Goal: Information Seeking & Learning: Learn about a topic

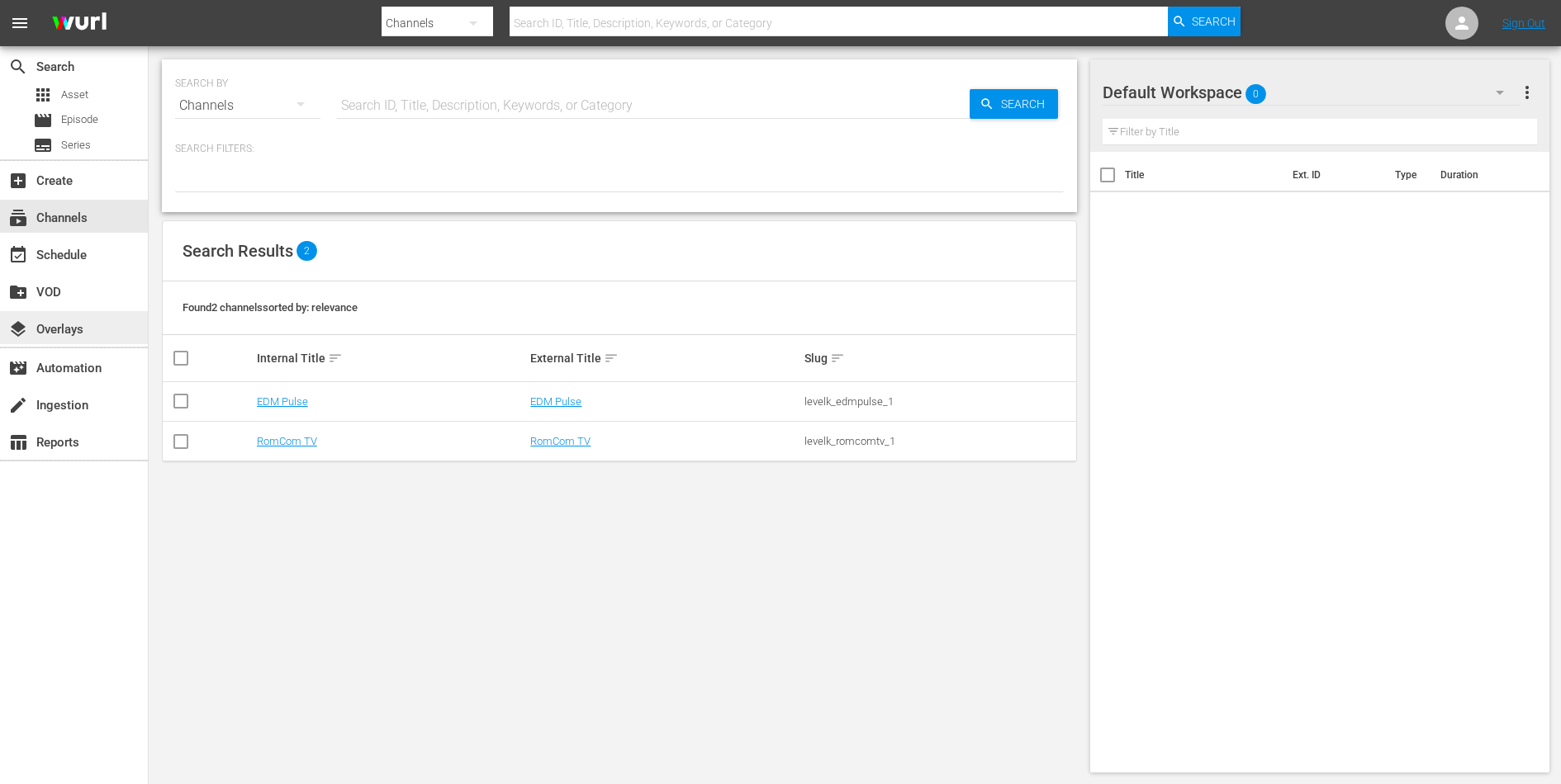
click at [80, 331] on div "layers Overlays" at bounding box center [46, 327] width 93 height 15
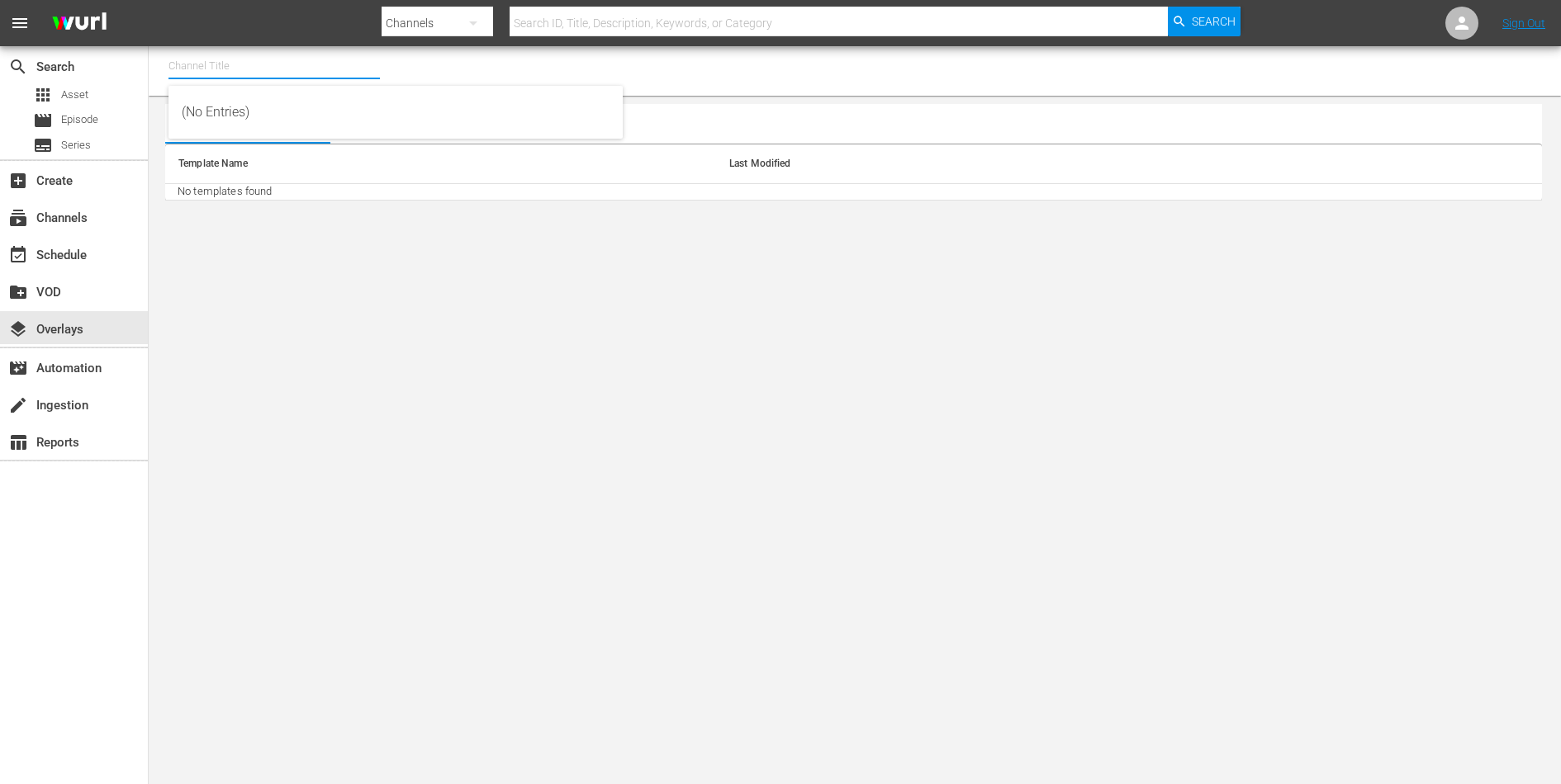
click at [229, 72] on input "text" at bounding box center [274, 65] width 211 height 39
click at [233, 104] on div "RomCom TV (2020 - levelk_romcomtv_1)" at bounding box center [396, 112] width 428 height 39
type input "RomCom TV (2020 - levelk_romcomtv_1)"
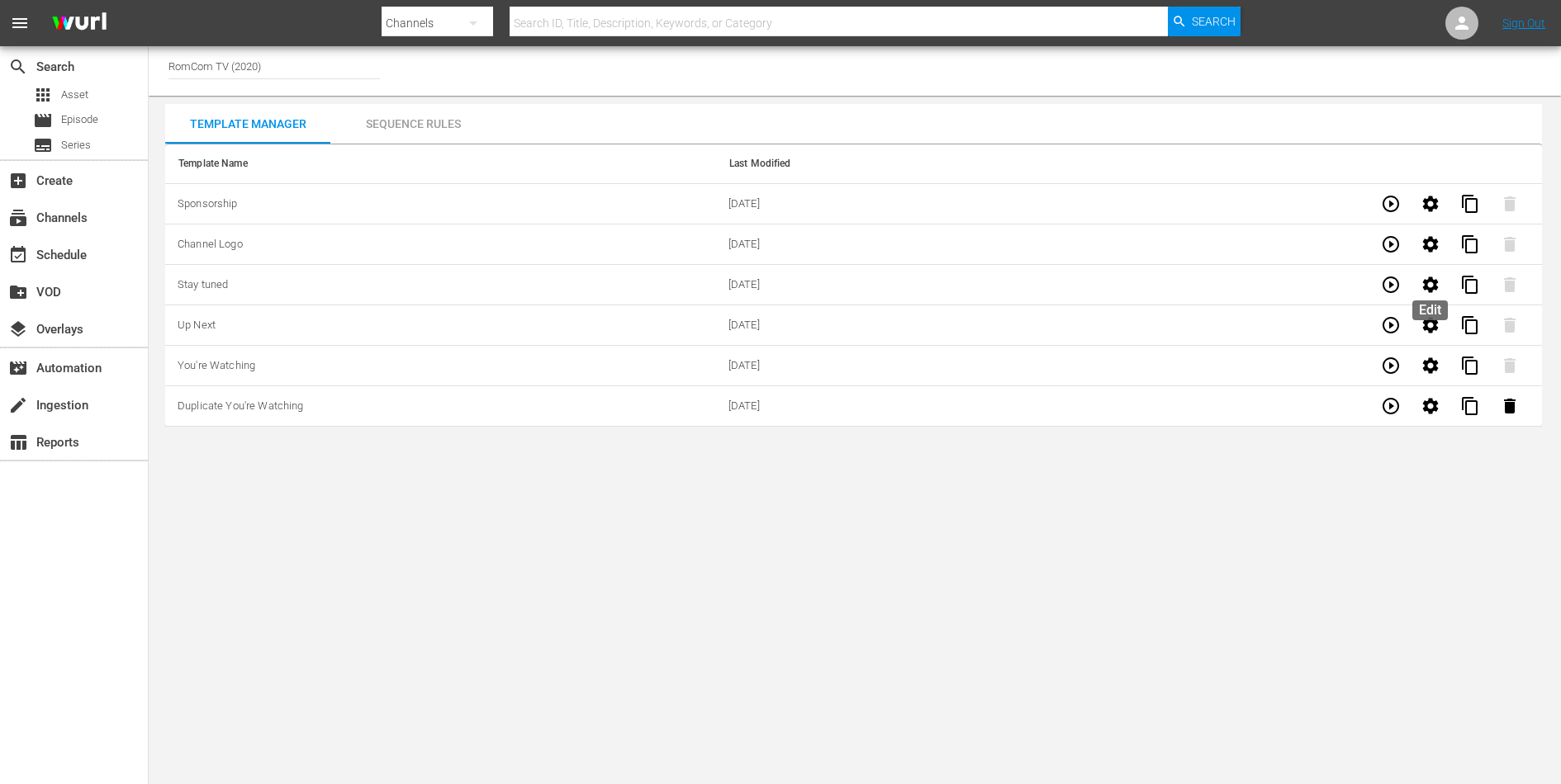
click at [1440, 282] on button "button" at bounding box center [1430, 284] width 39 height 39
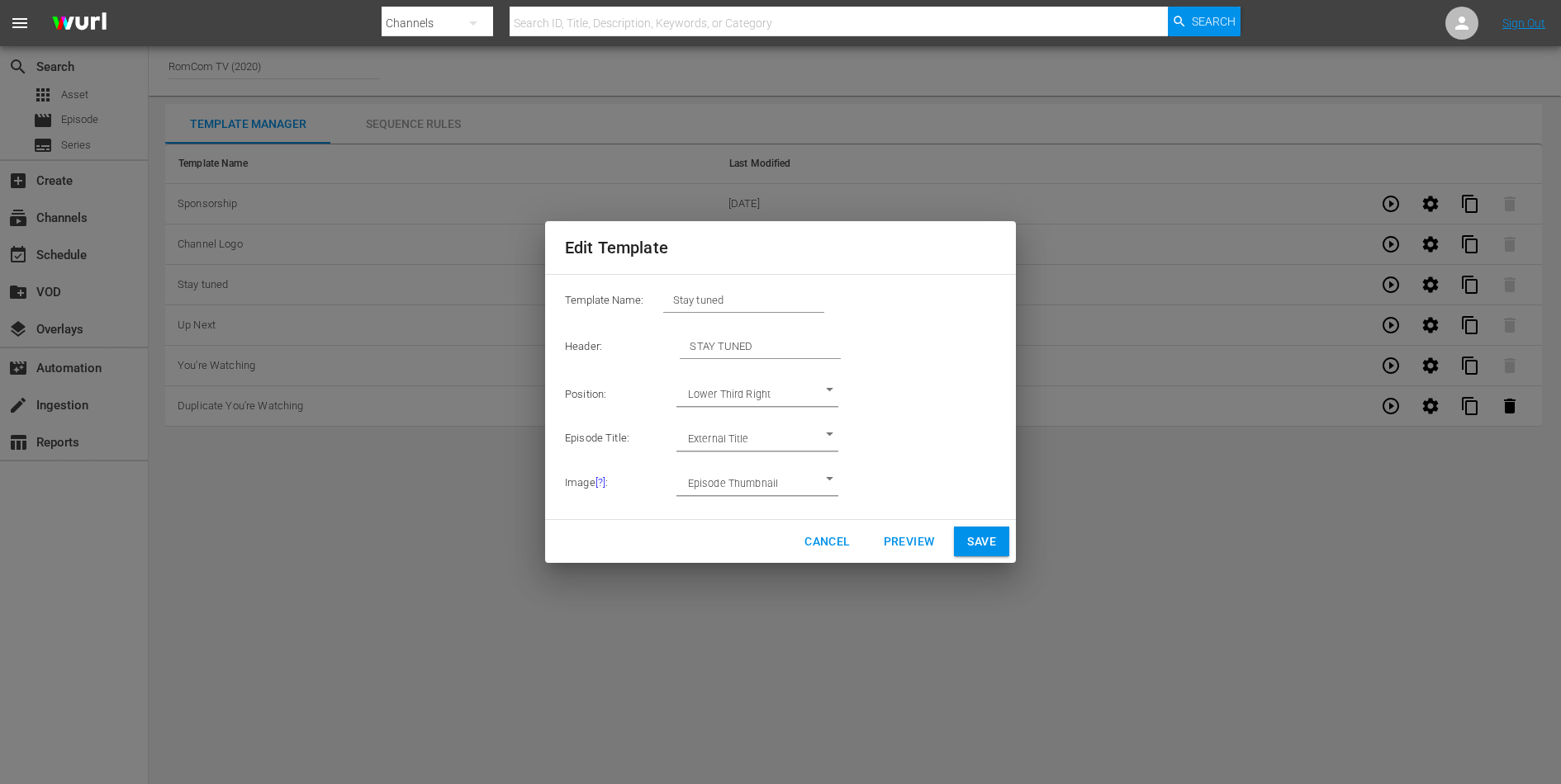
click at [794, 390] on body "menu Search By Channels Search ID, Title, Description, Keywords, or Category Se…" at bounding box center [780, 392] width 1561 height 784
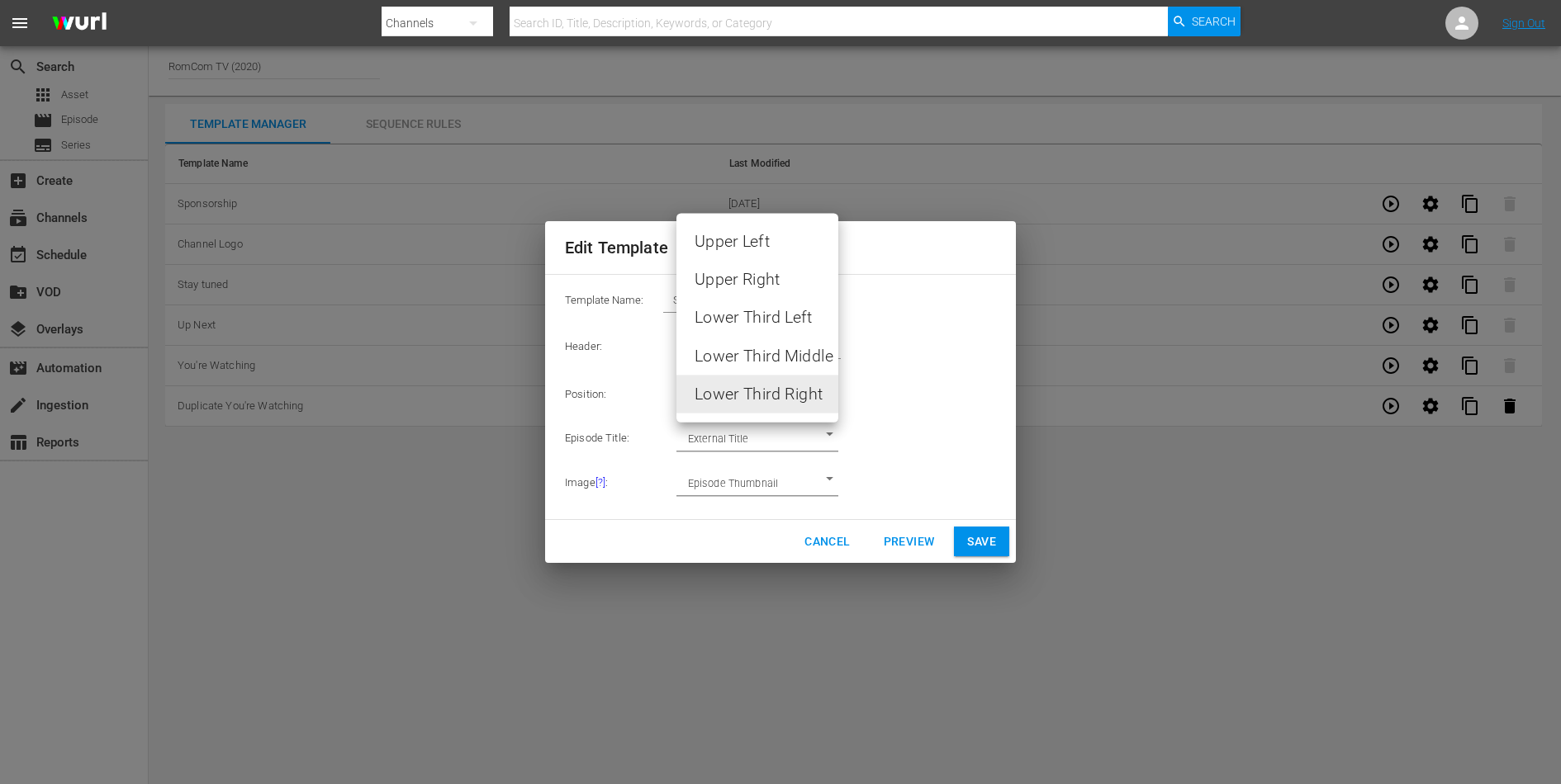
click at [924, 378] on div at bounding box center [780, 392] width 1561 height 784
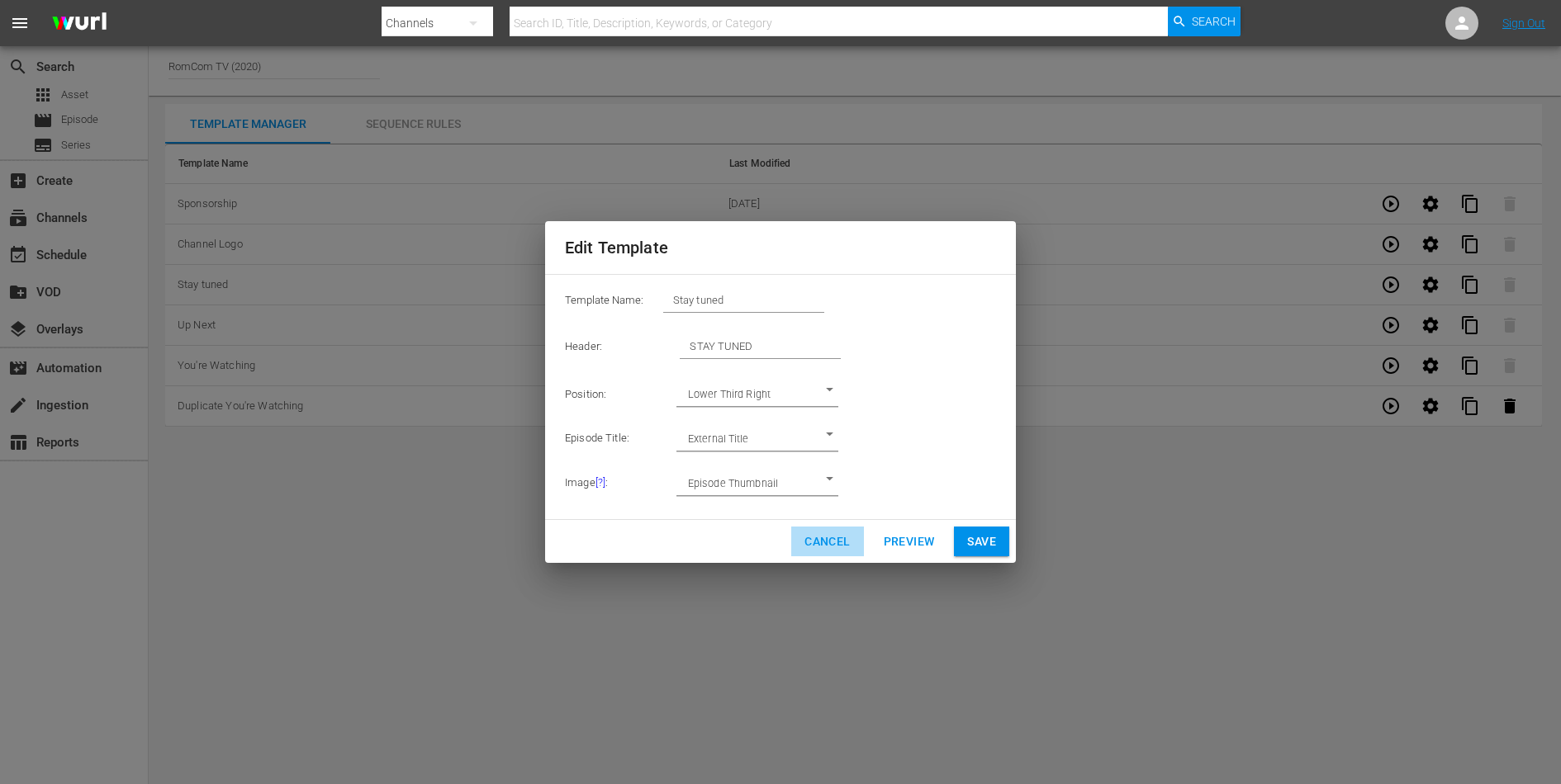
click at [820, 542] on span "Cancel" at bounding box center [827, 542] width 45 height 21
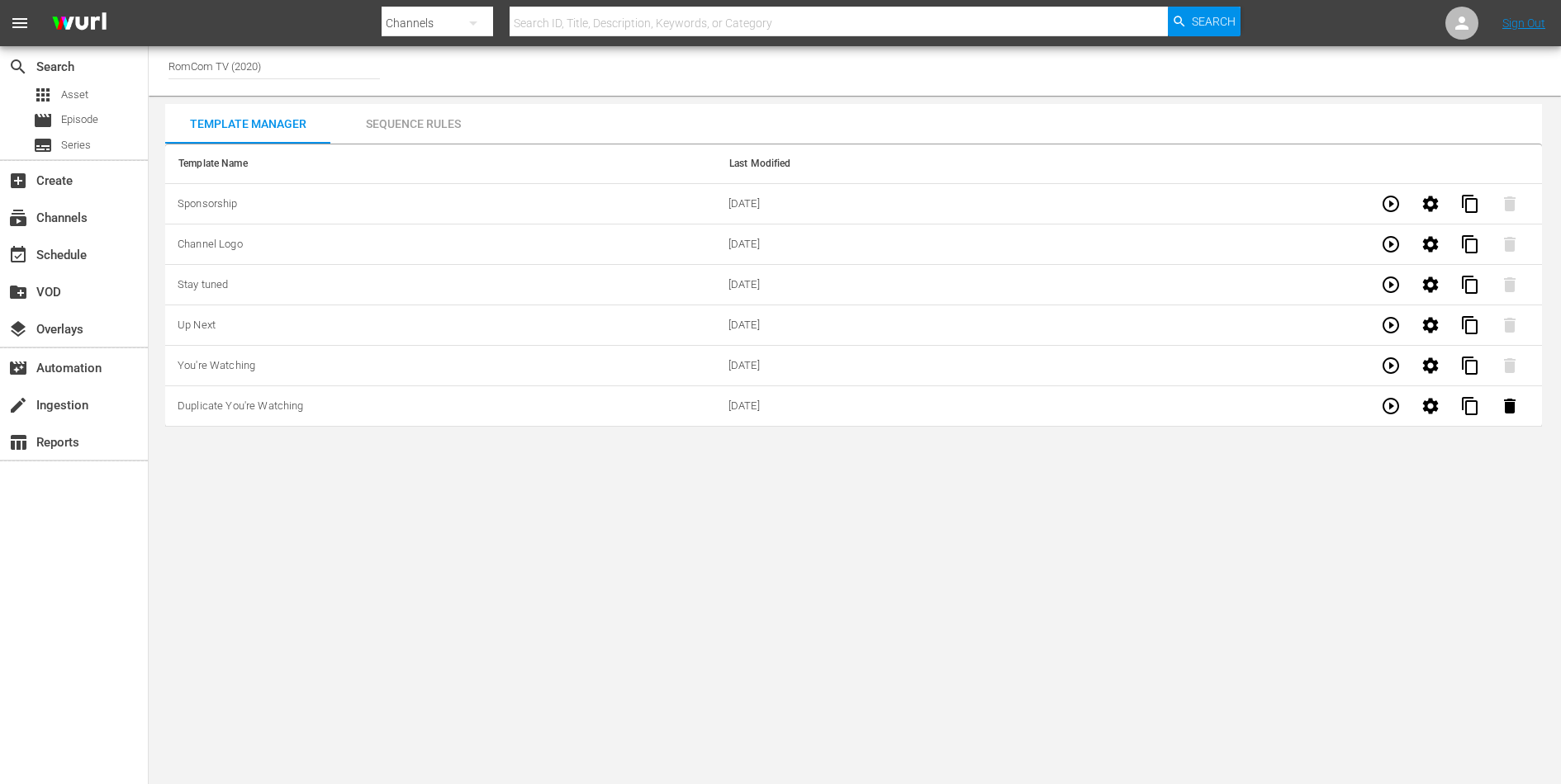
click at [401, 129] on div "Sequence Rules" at bounding box center [413, 124] width 165 height 39
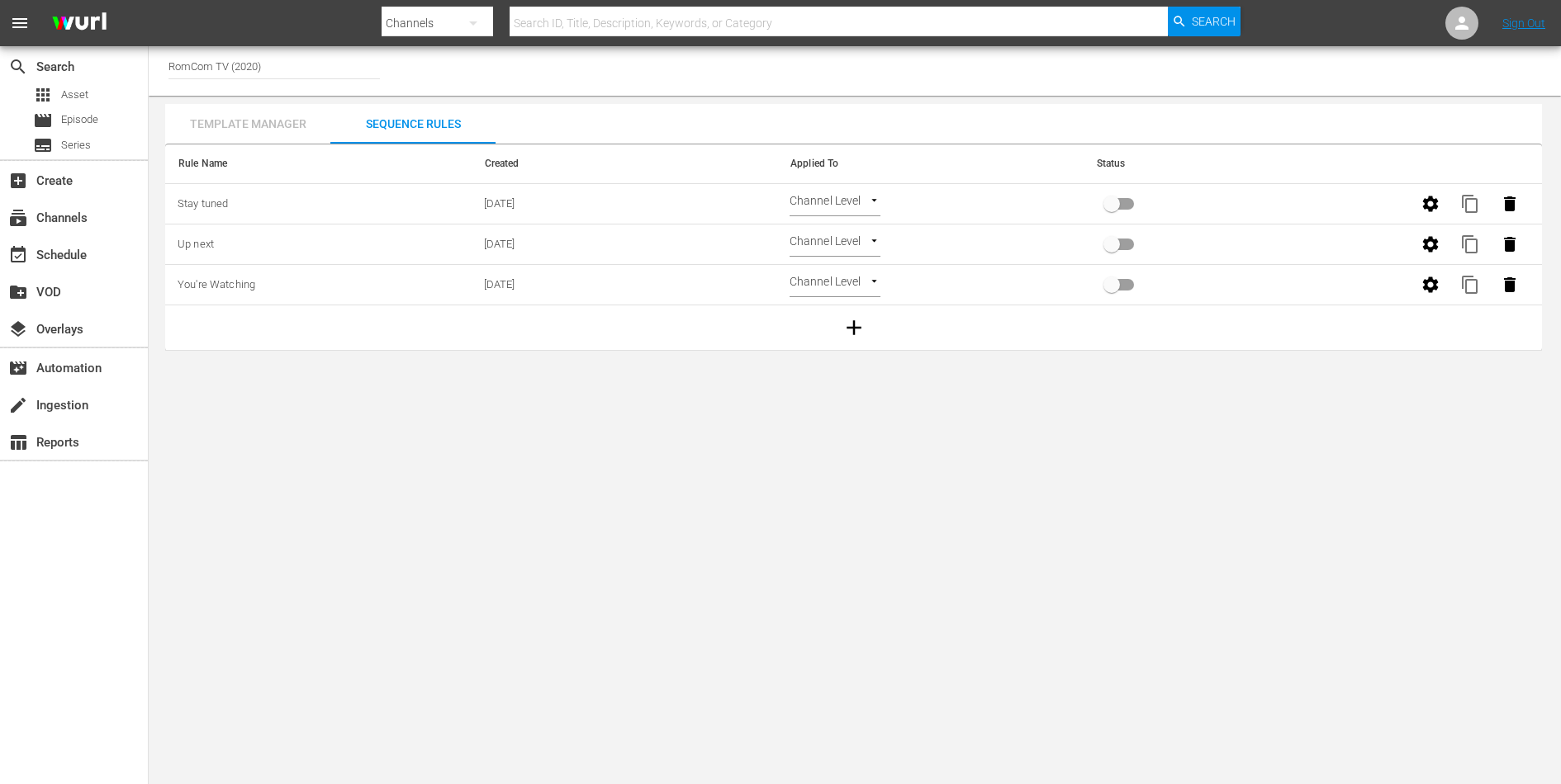
click at [276, 131] on div "Template Manager" at bounding box center [248, 124] width 165 height 39
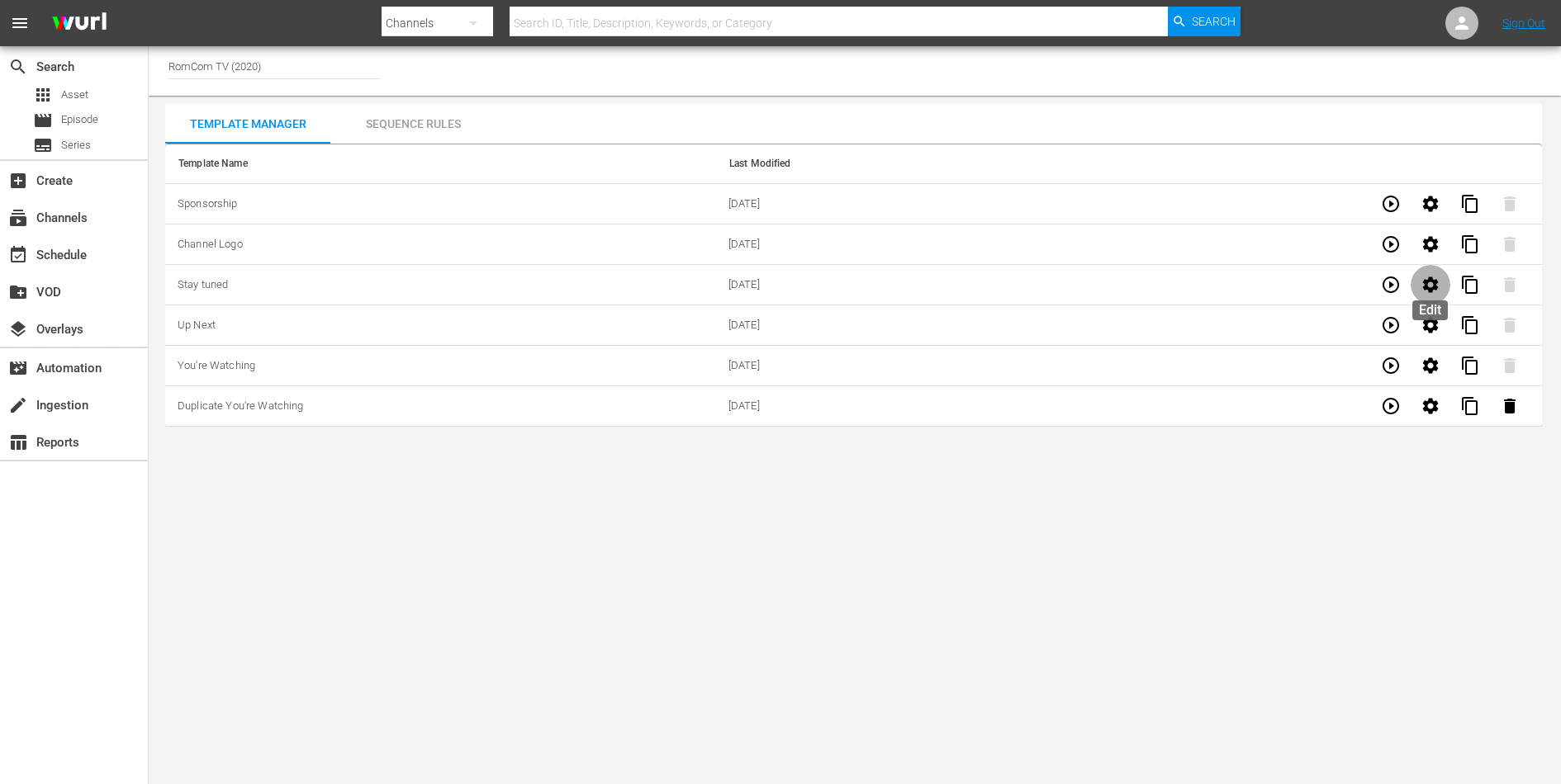
click at [1432, 287] on icon "button" at bounding box center [1431, 284] width 16 height 16
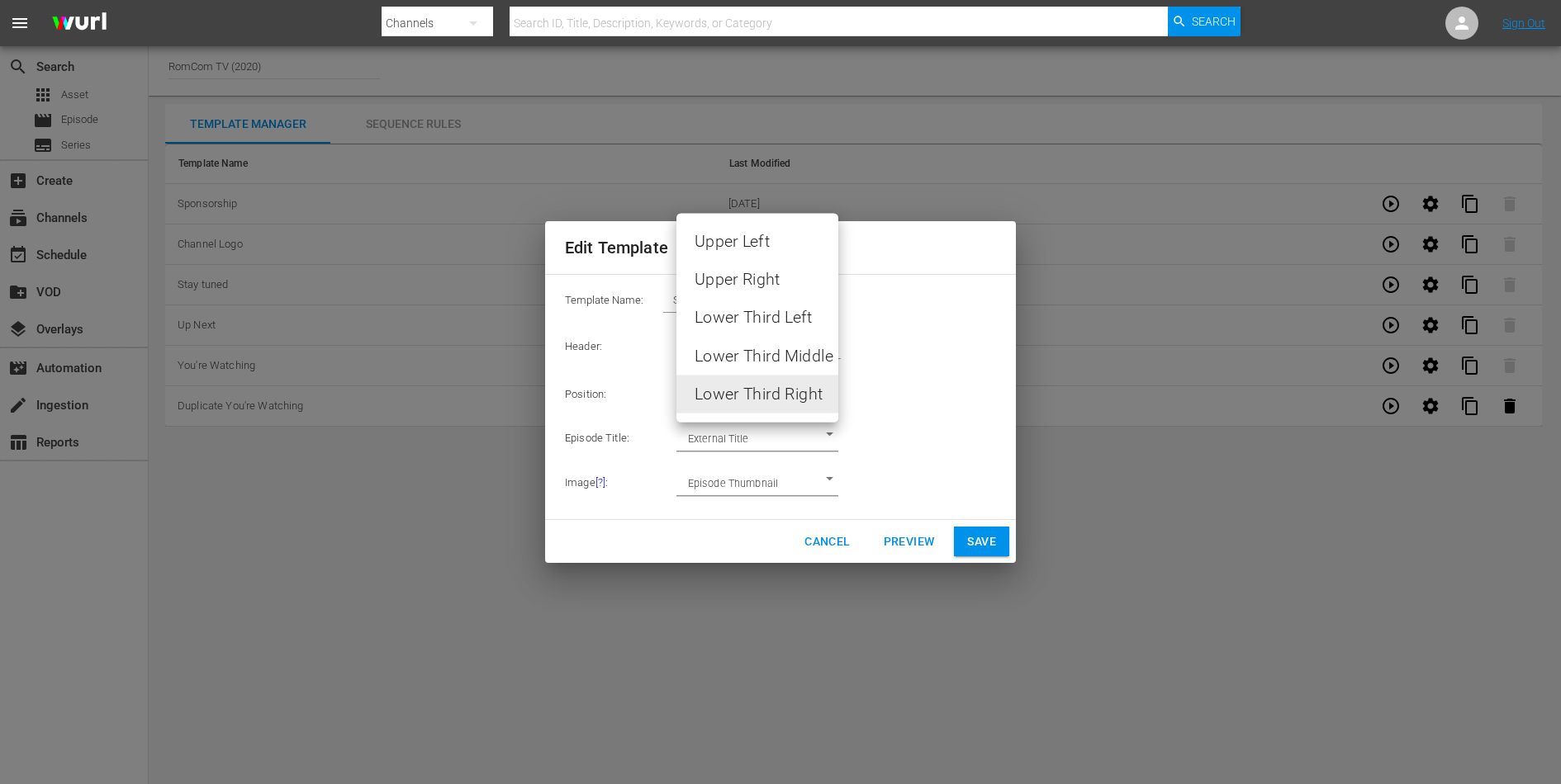
click at [803, 387] on body "menu Search By Channels Search ID, Title, Description, Keywords, or Category Se…" at bounding box center [780, 392] width 1561 height 784
click at [940, 353] on div at bounding box center [780, 392] width 1561 height 784
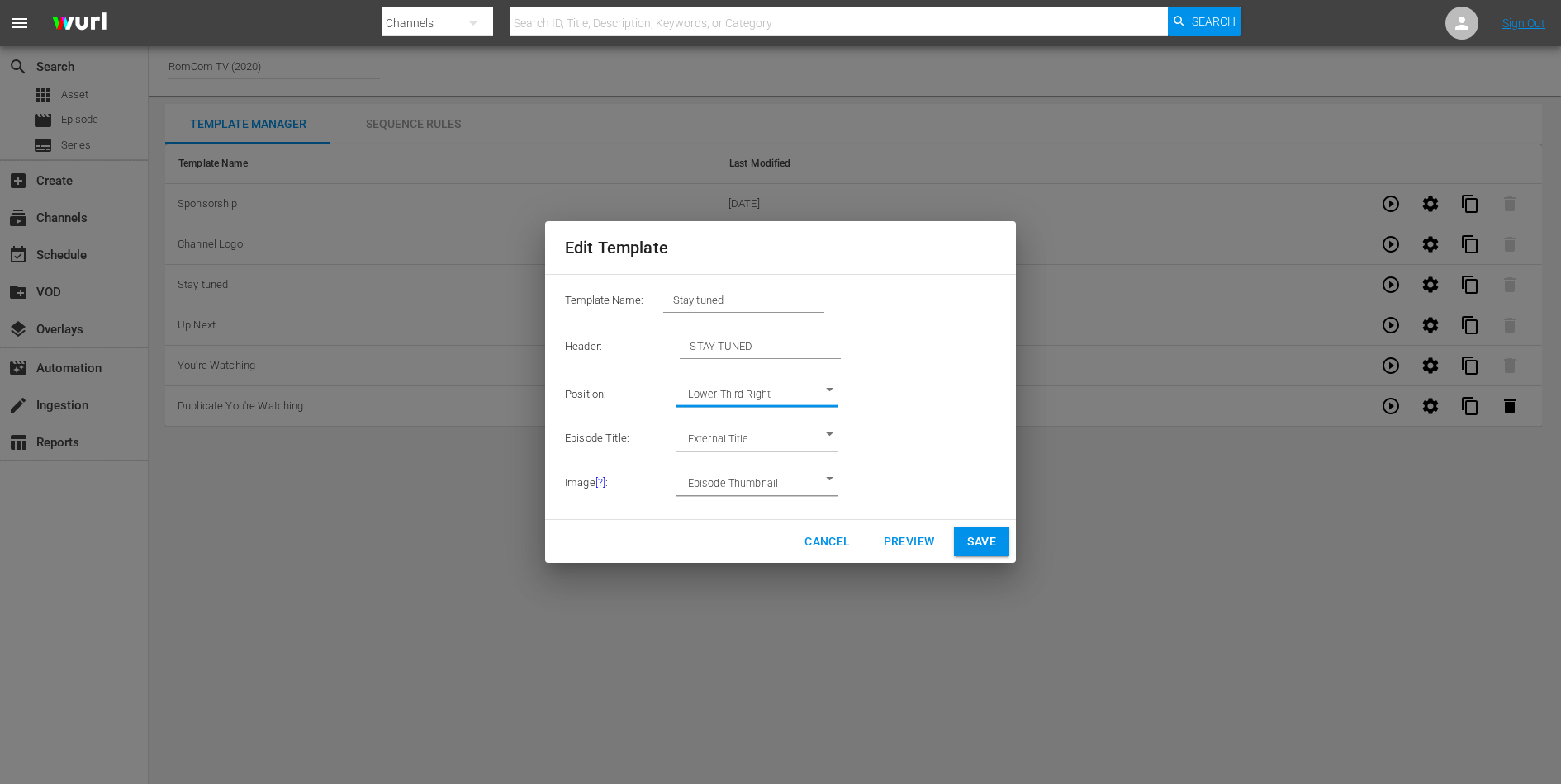
click at [829, 533] on span "Cancel" at bounding box center [827, 542] width 45 height 21
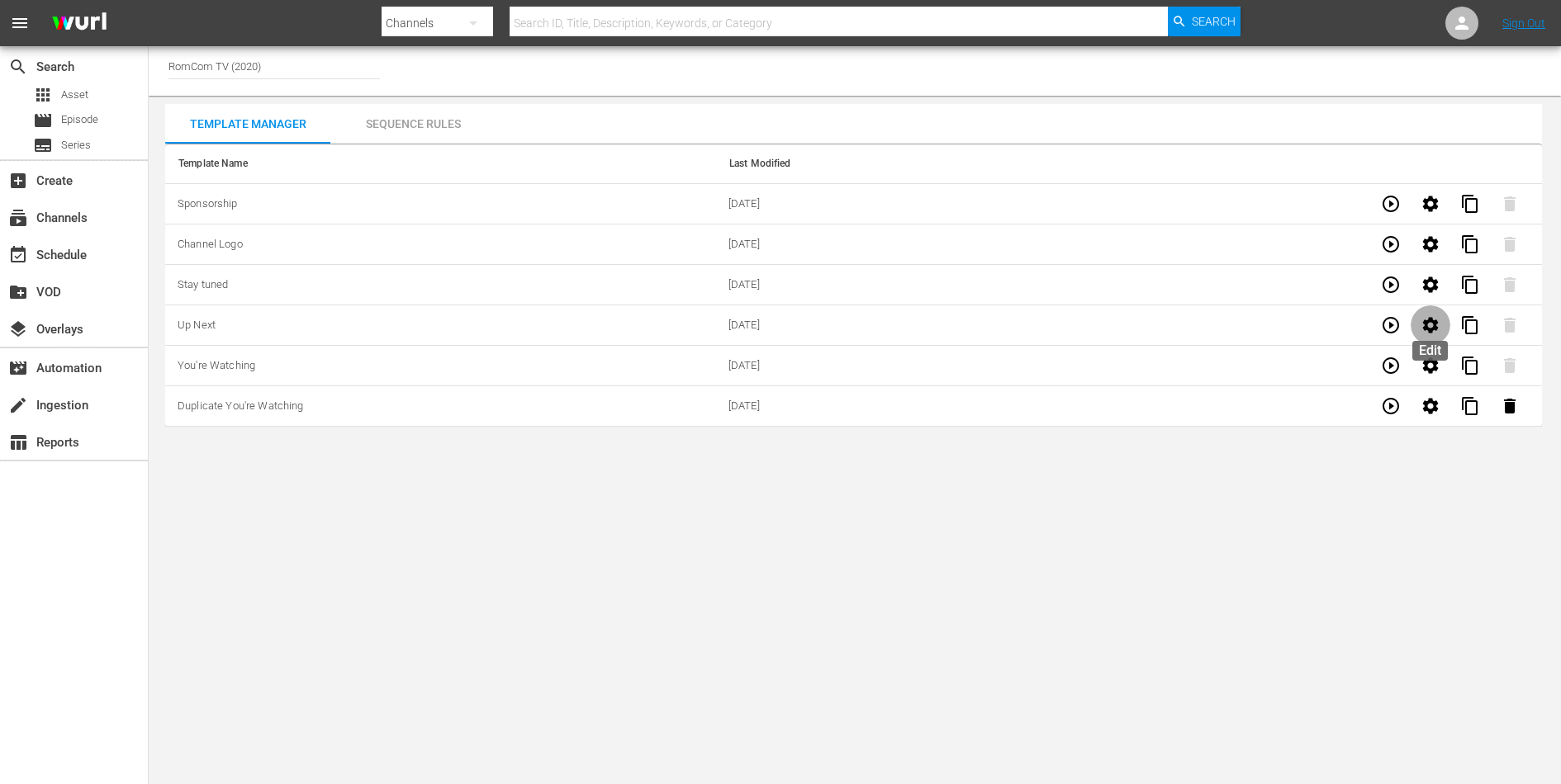
click at [1429, 322] on icon "button" at bounding box center [1431, 326] width 20 height 20
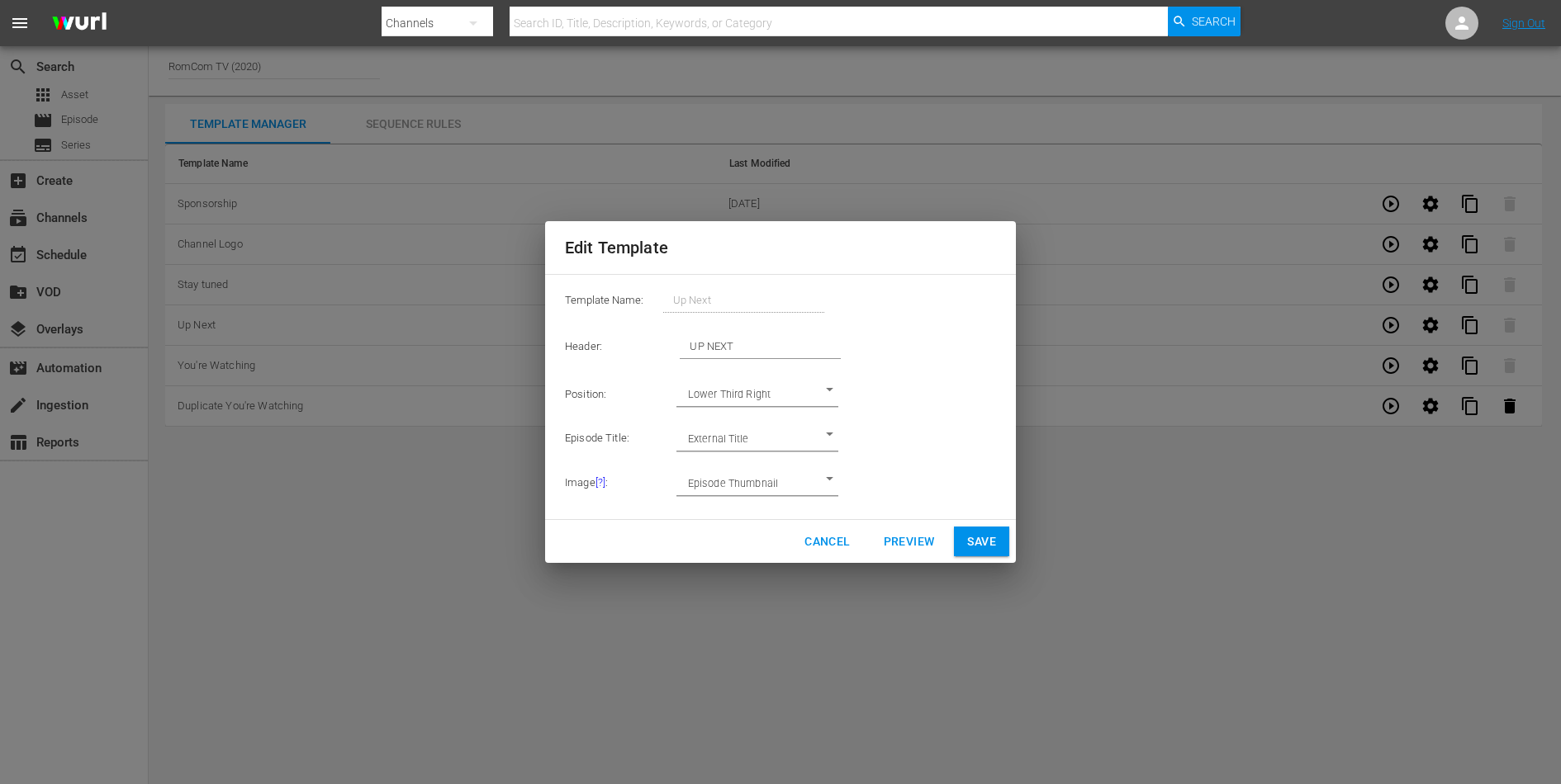
click at [834, 551] on button "Cancel" at bounding box center [827, 542] width 72 height 31
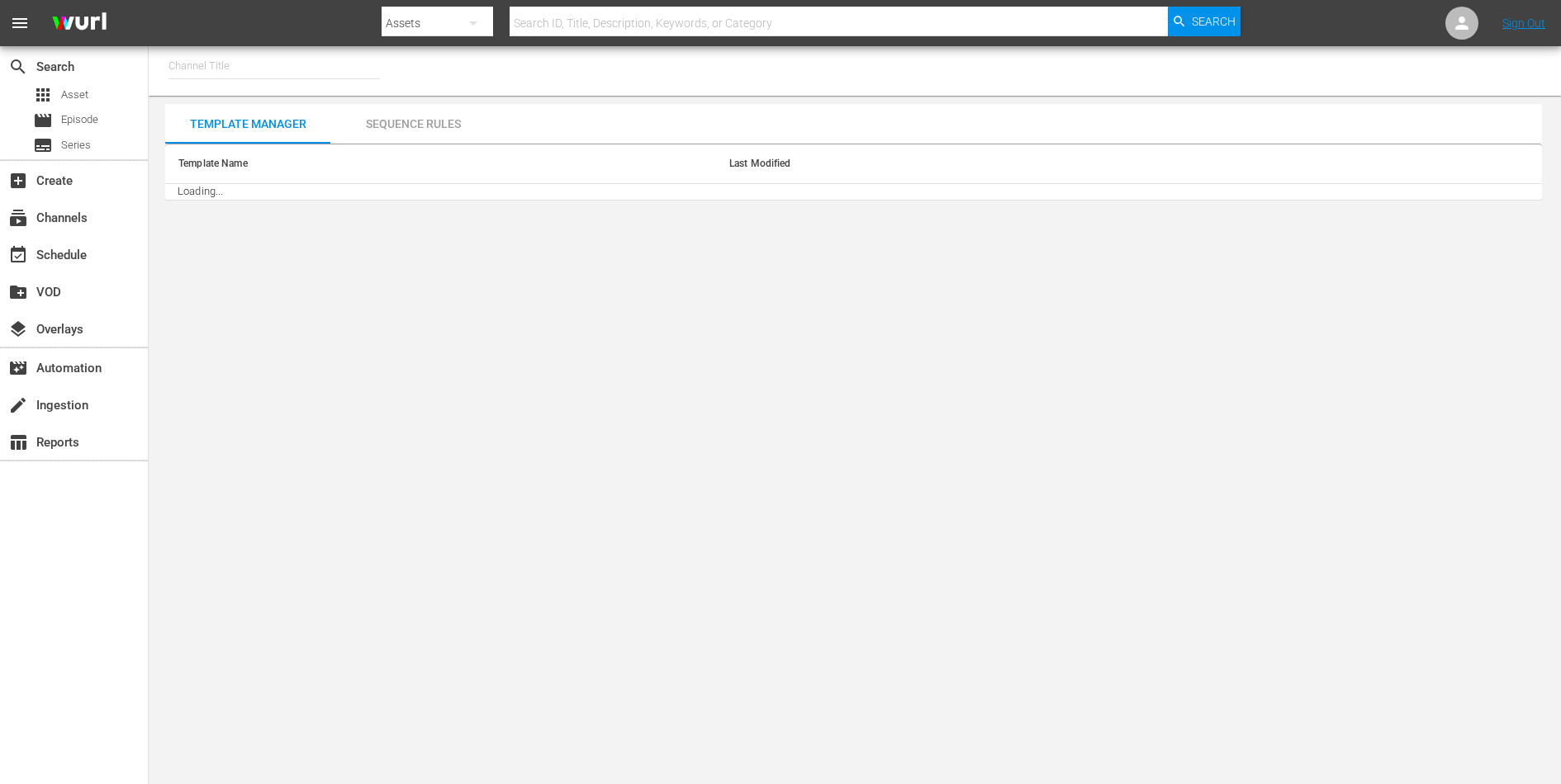
type input "RomCom TV (2020)"
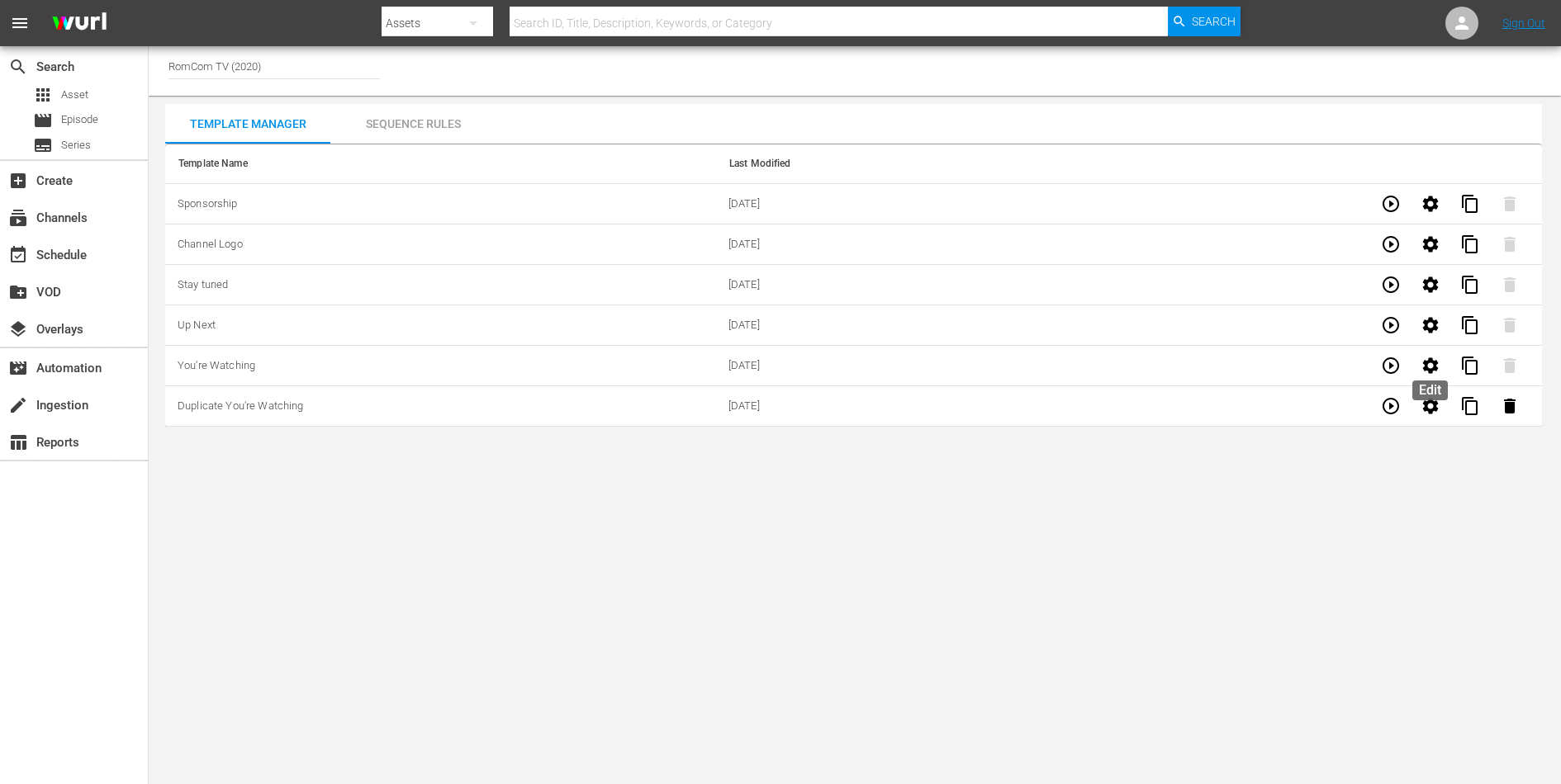
click at [1442, 368] on button "button" at bounding box center [1430, 365] width 39 height 39
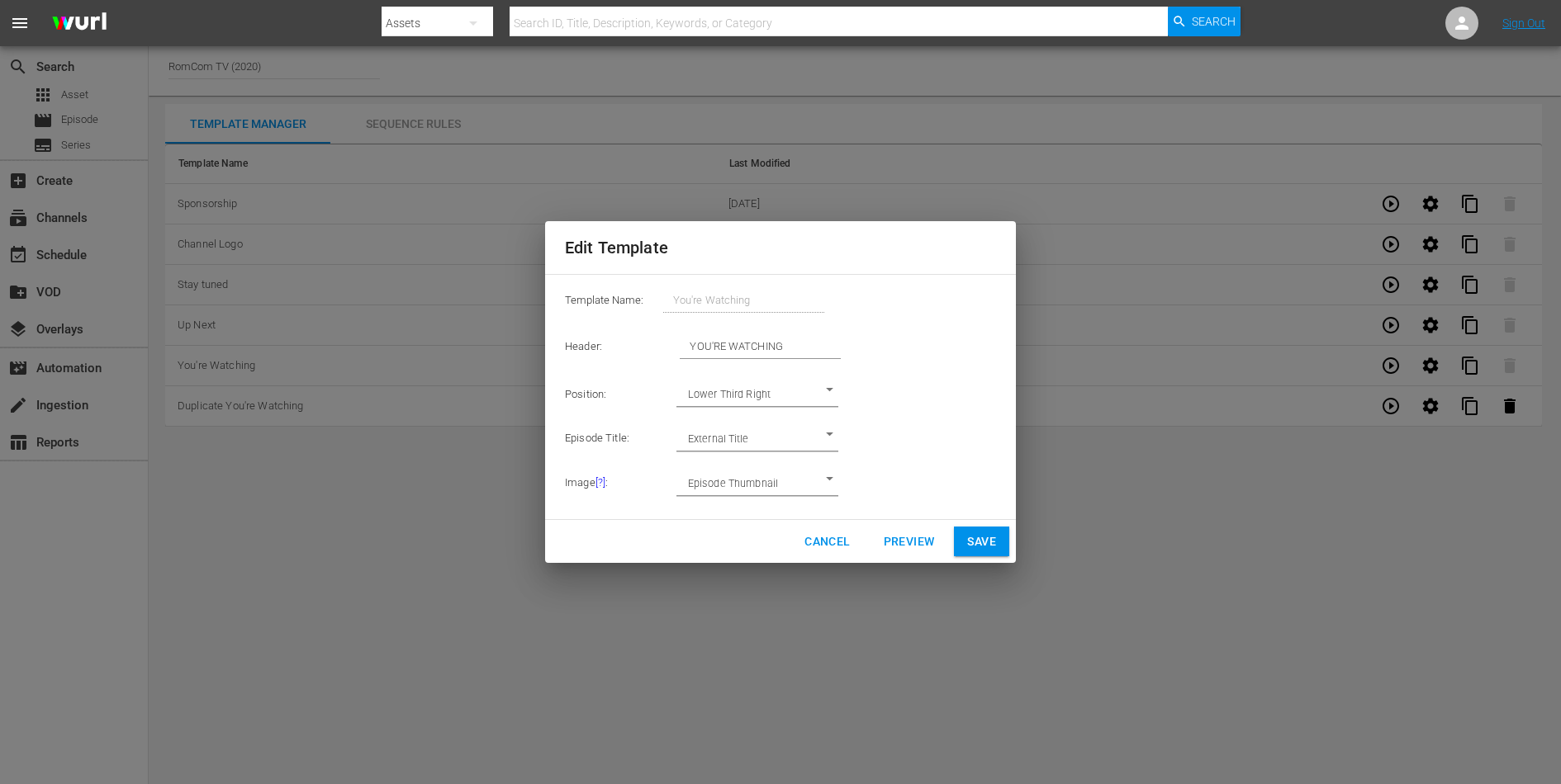
click at [774, 478] on body "menu Search By Assets Search ID, Title, Description, Keywords, or Category Sear…" at bounding box center [780, 392] width 1561 height 784
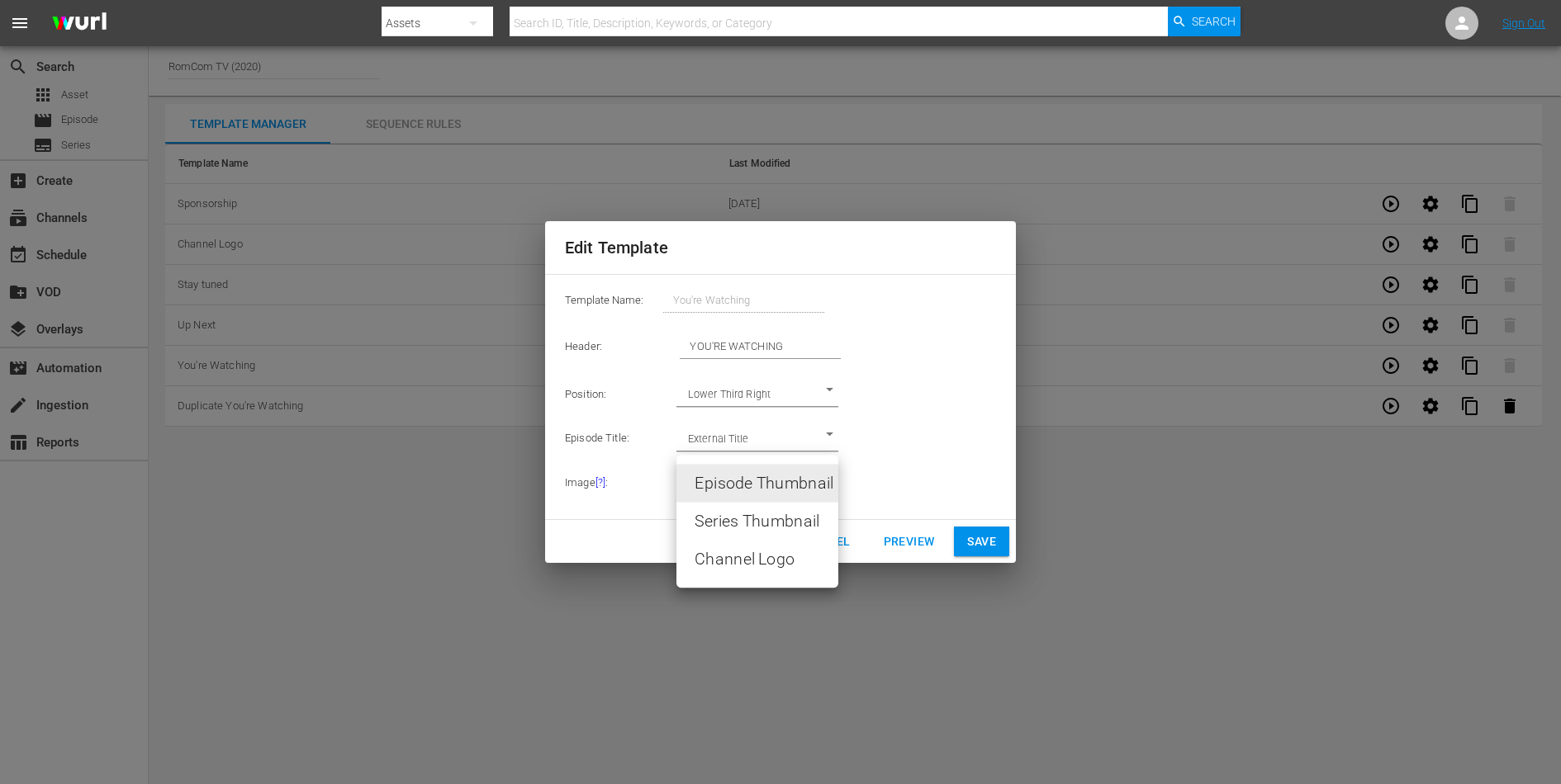
click at [910, 462] on div at bounding box center [780, 392] width 1561 height 784
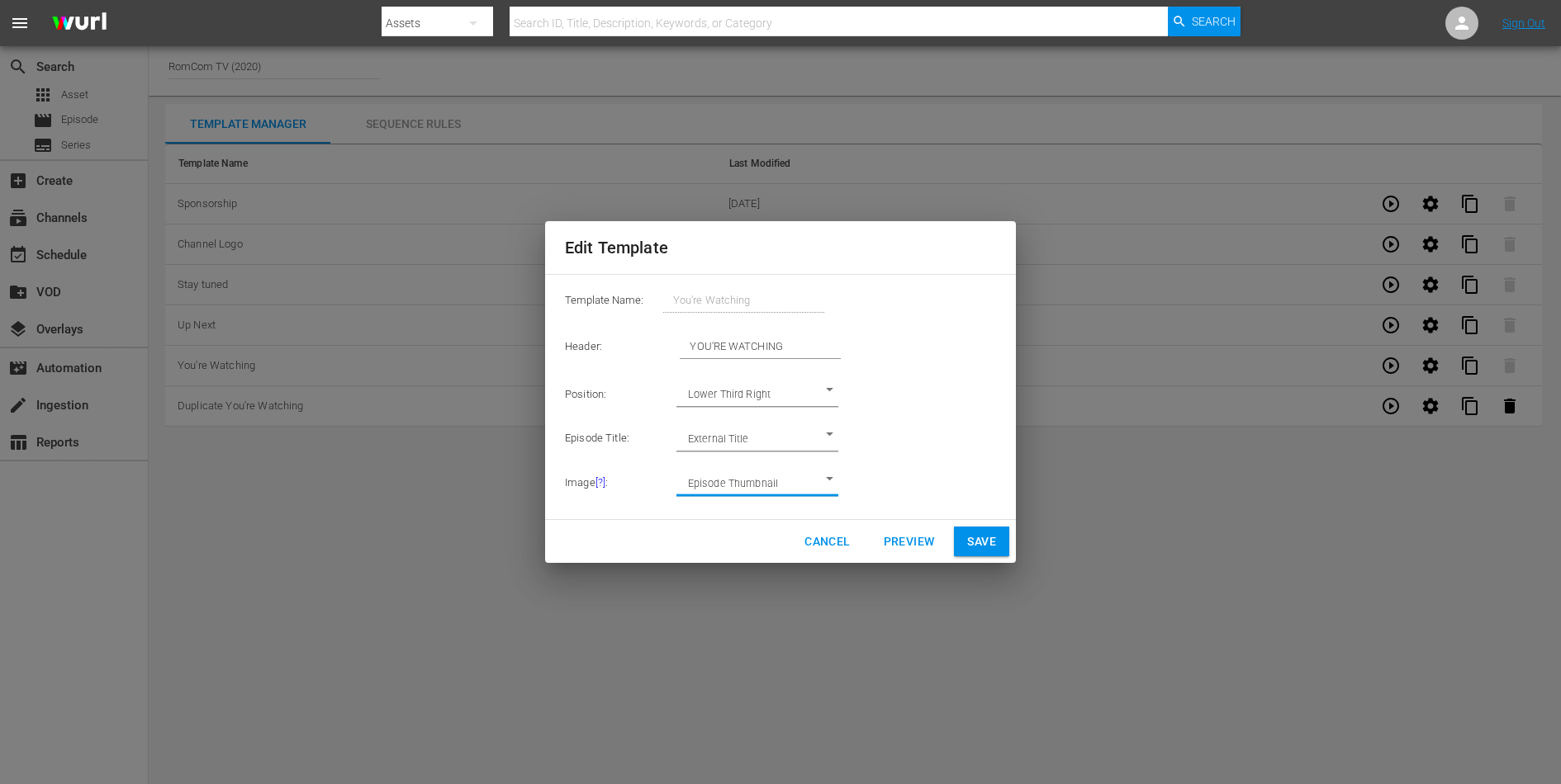
click at [898, 536] on span "Preview" at bounding box center [909, 542] width 51 height 21
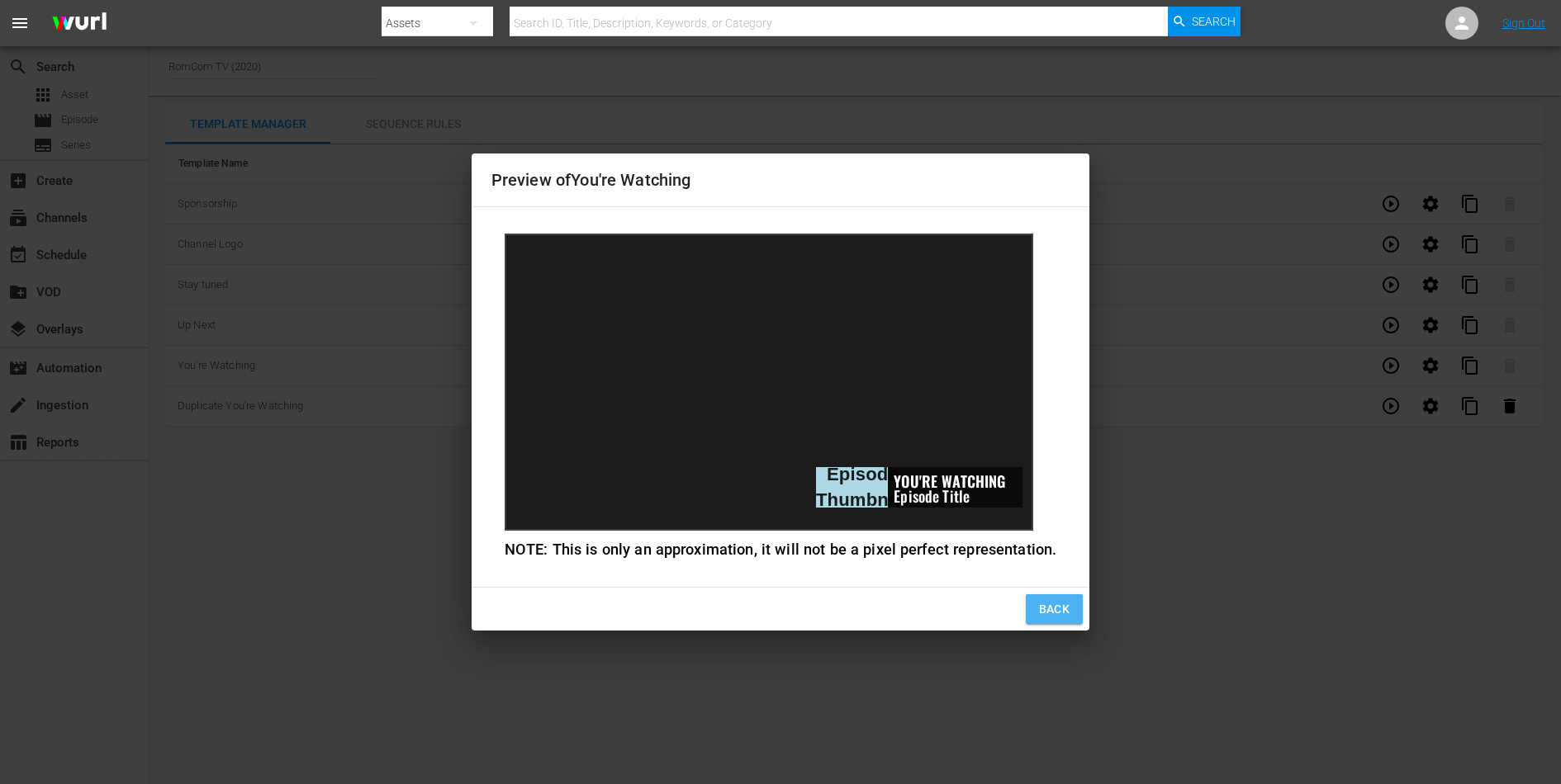
click at [1047, 607] on span "Back" at bounding box center [1055, 609] width 32 height 21
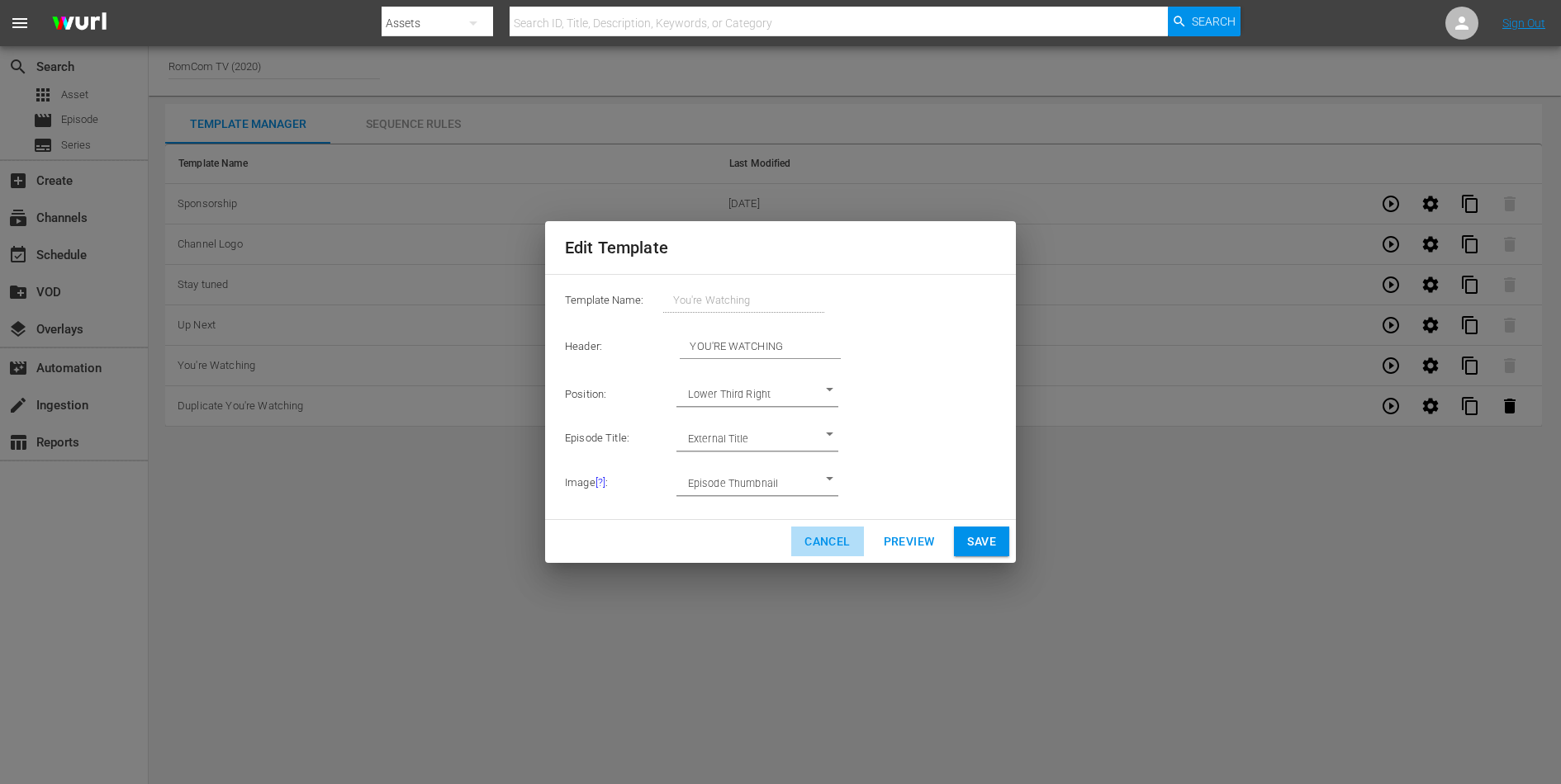
click at [834, 539] on span "Cancel" at bounding box center [827, 542] width 45 height 21
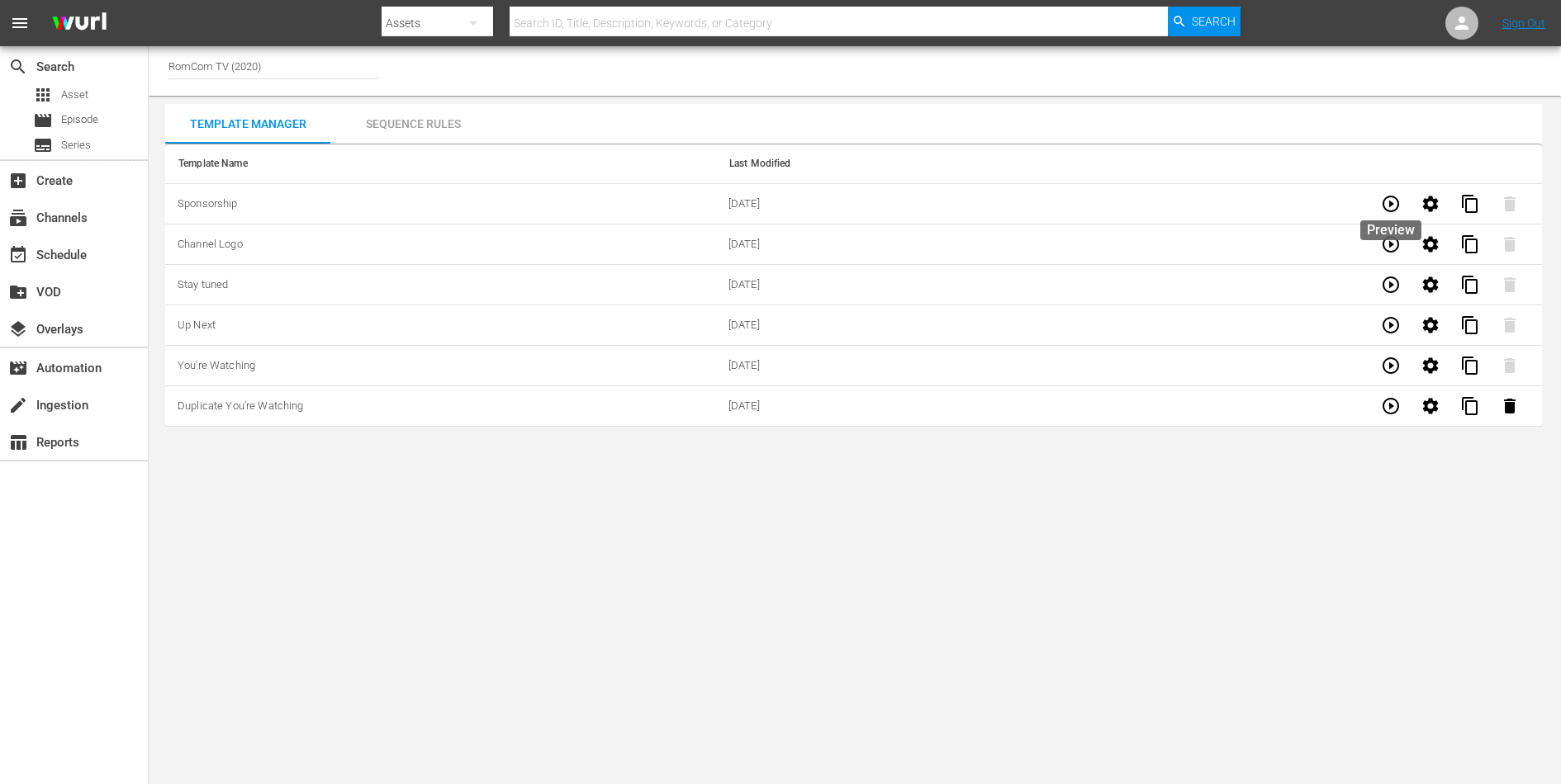
click at [1386, 206] on icon "button" at bounding box center [1391, 204] width 20 height 20
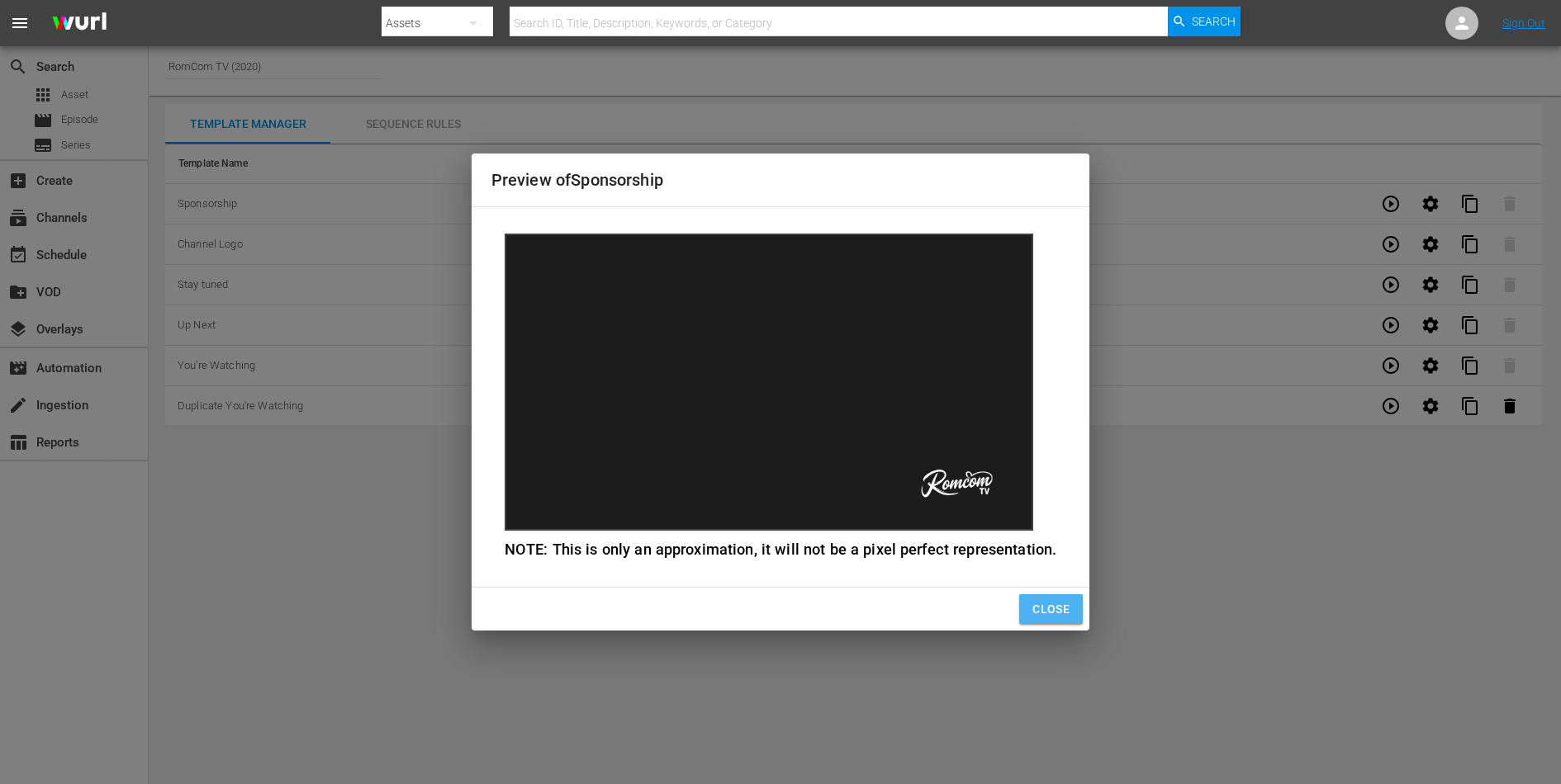
click at [1047, 612] on span "Close" at bounding box center [1051, 609] width 37 height 21
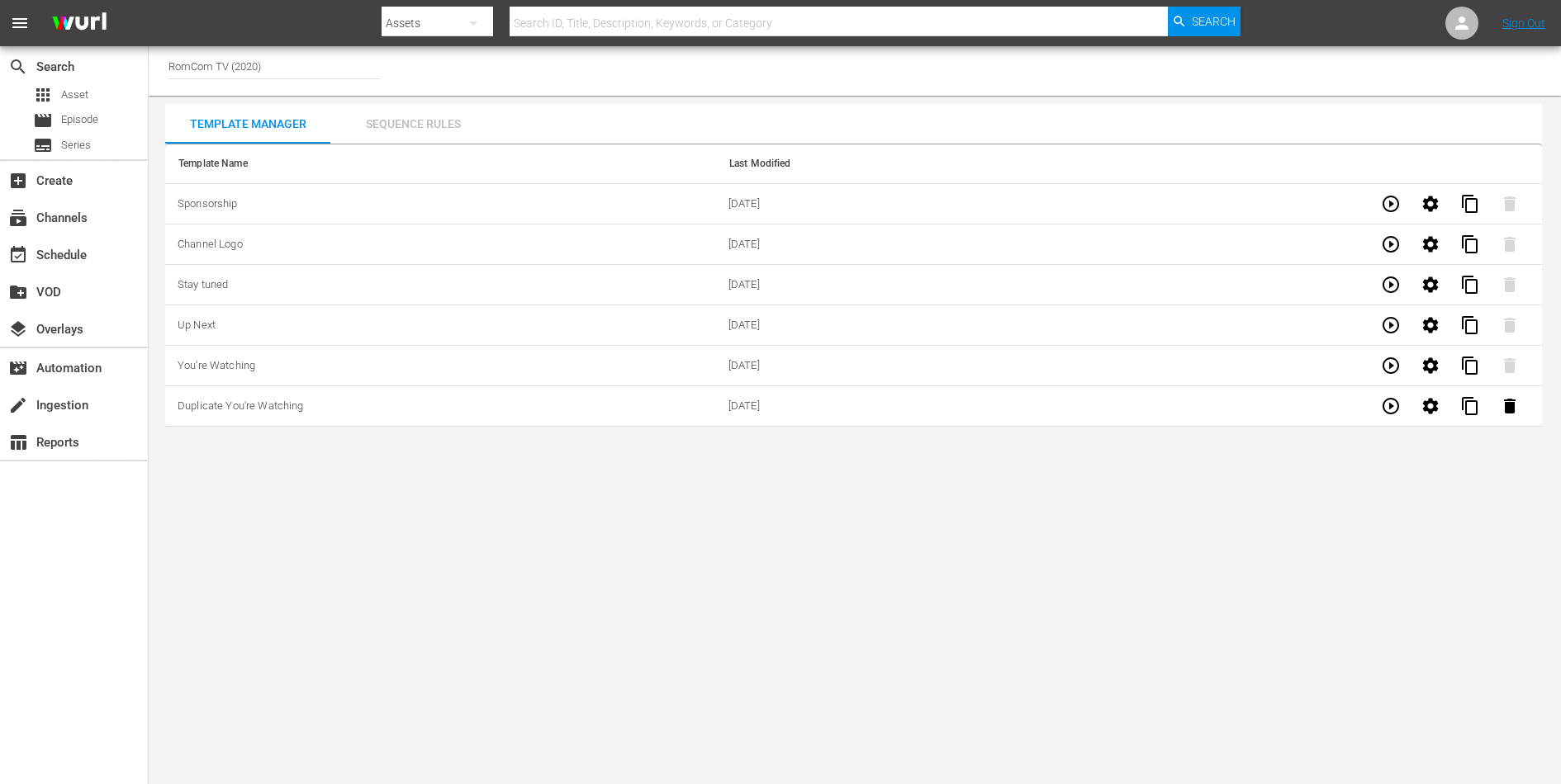
click at [450, 139] on div "Sequence Rules" at bounding box center [413, 124] width 165 height 39
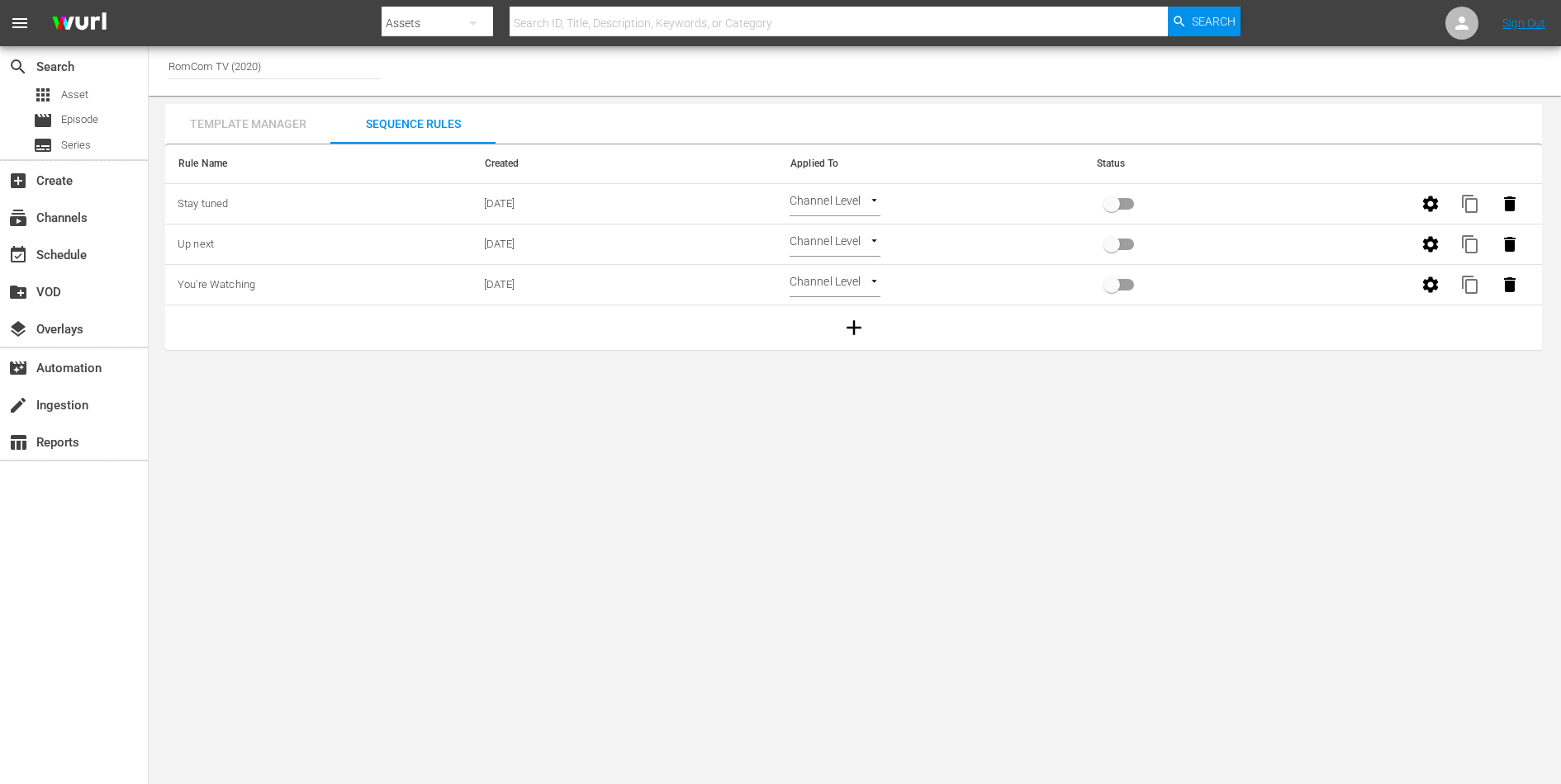
click at [286, 134] on div "Template Manager" at bounding box center [248, 124] width 165 height 39
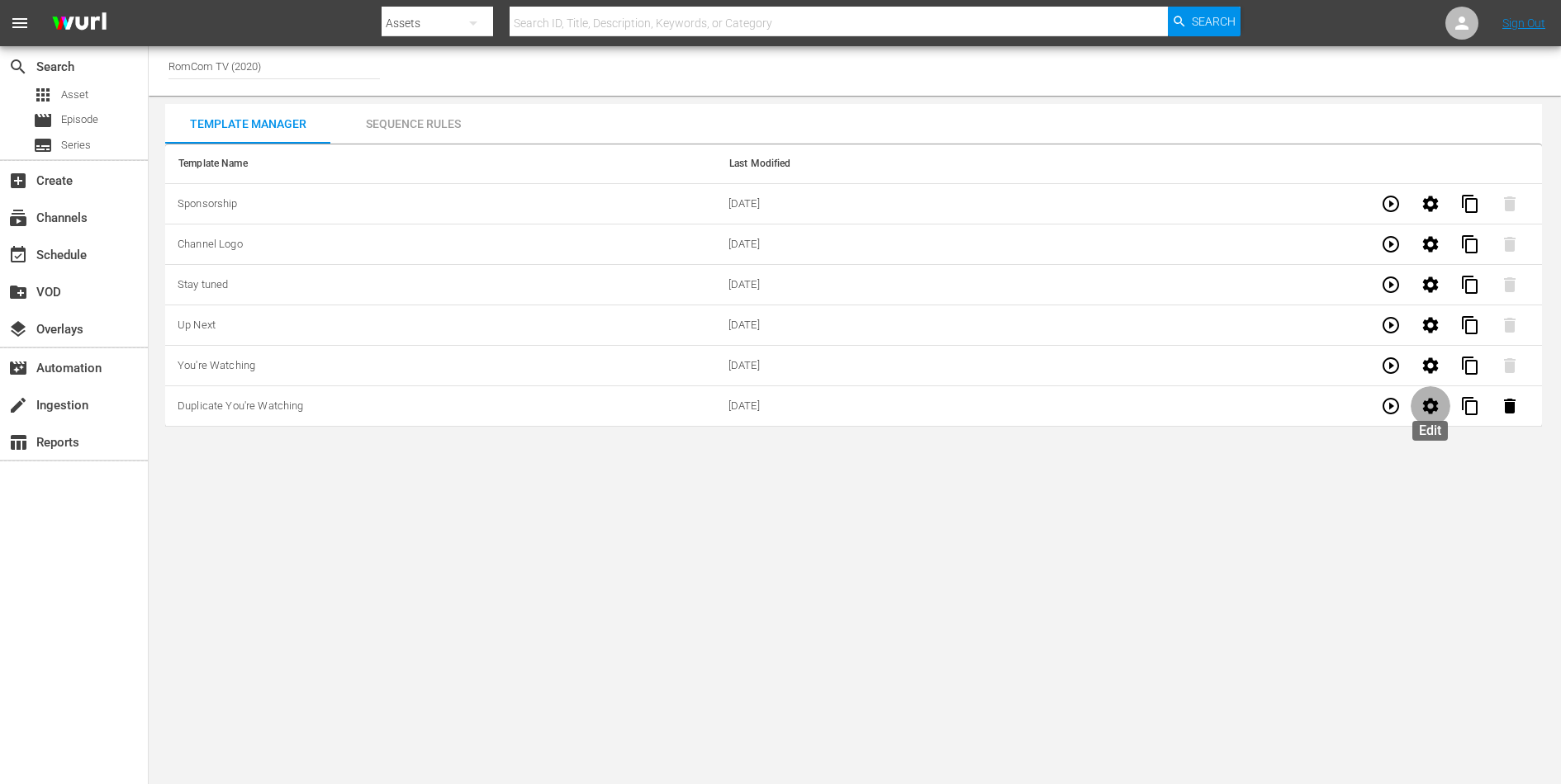
click at [1438, 407] on icon "button" at bounding box center [1431, 407] width 20 height 20
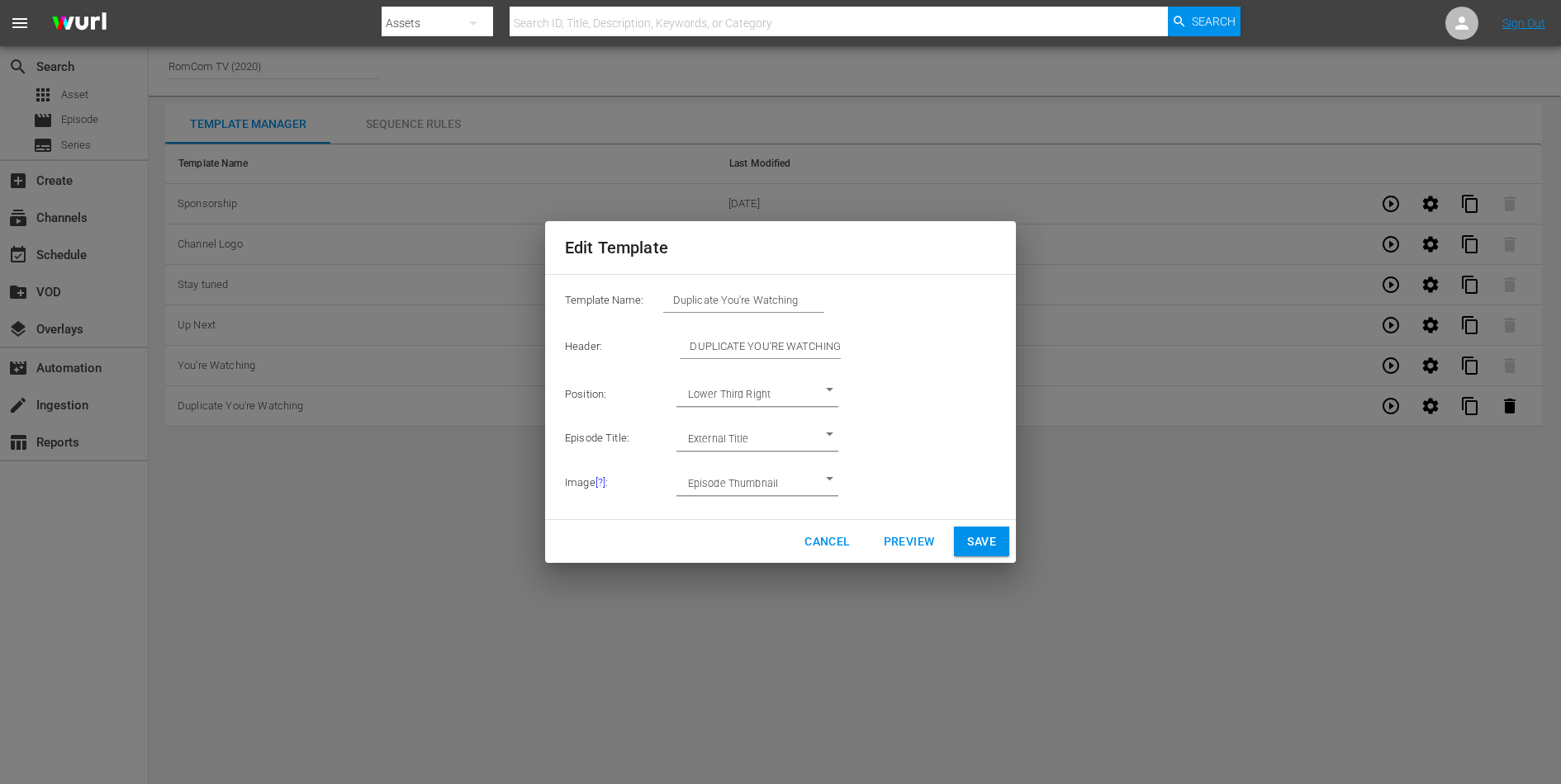
click at [791, 441] on body "menu Search By Assets Search ID, Title, Description, Keywords, or Category Sear…" at bounding box center [780, 392] width 1561 height 784
click at [829, 544] on div at bounding box center [780, 392] width 1561 height 784
click at [827, 547] on span "Cancel" at bounding box center [827, 542] width 45 height 21
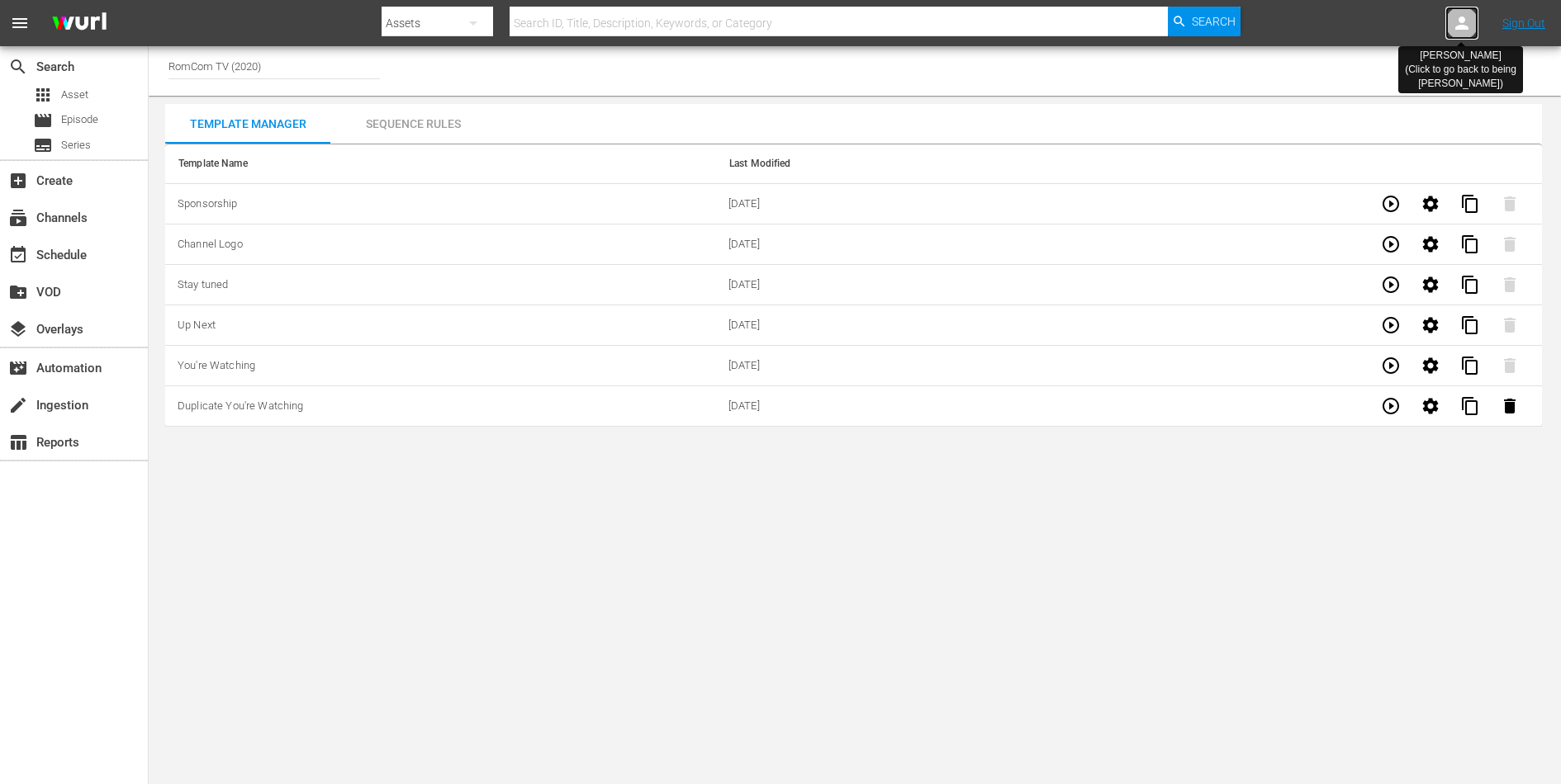
click at [1452, 19] on icon at bounding box center [1462, 23] width 20 height 20
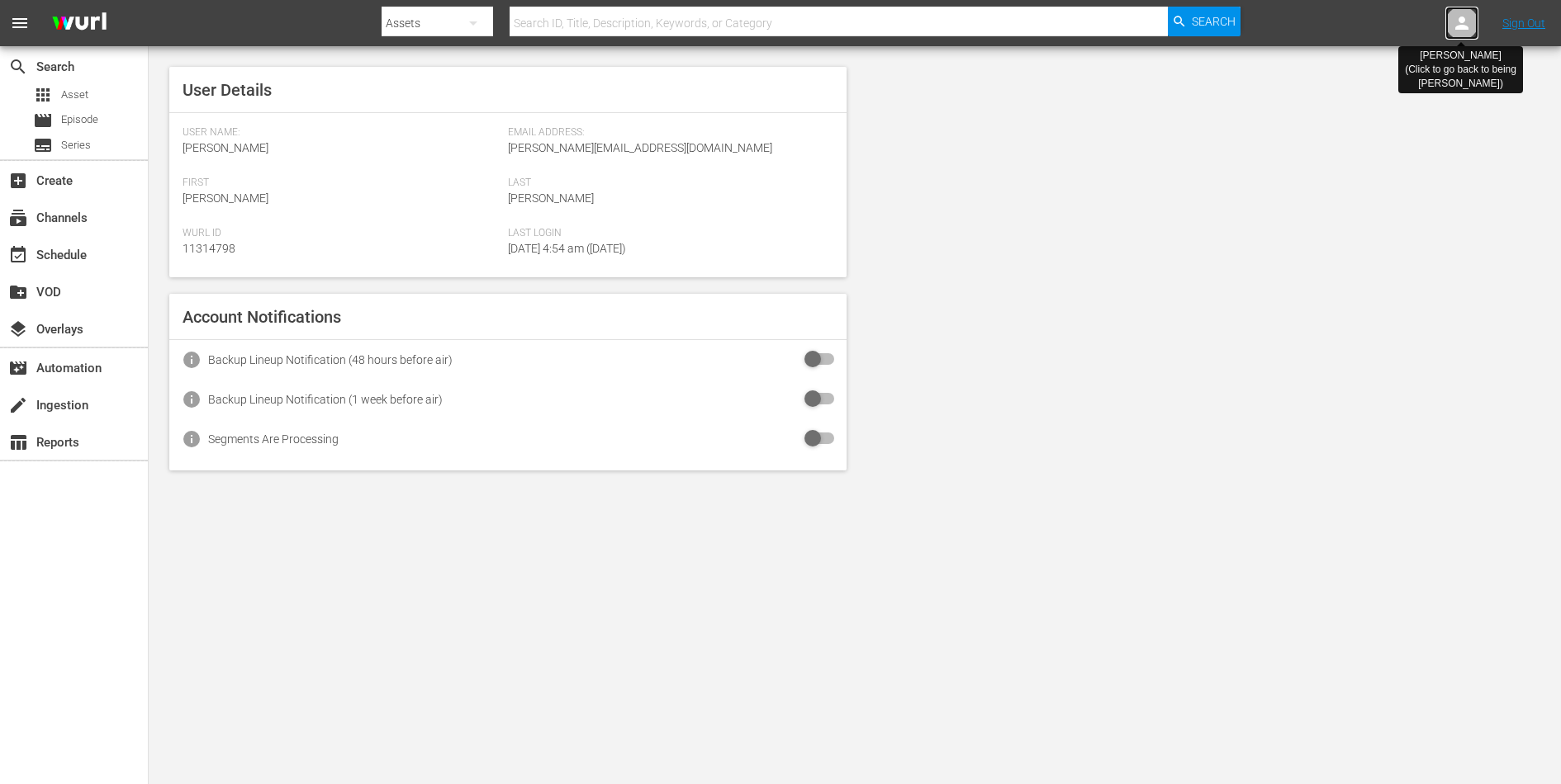
click at [1476, 18] on div at bounding box center [1462, 23] width 33 height 33
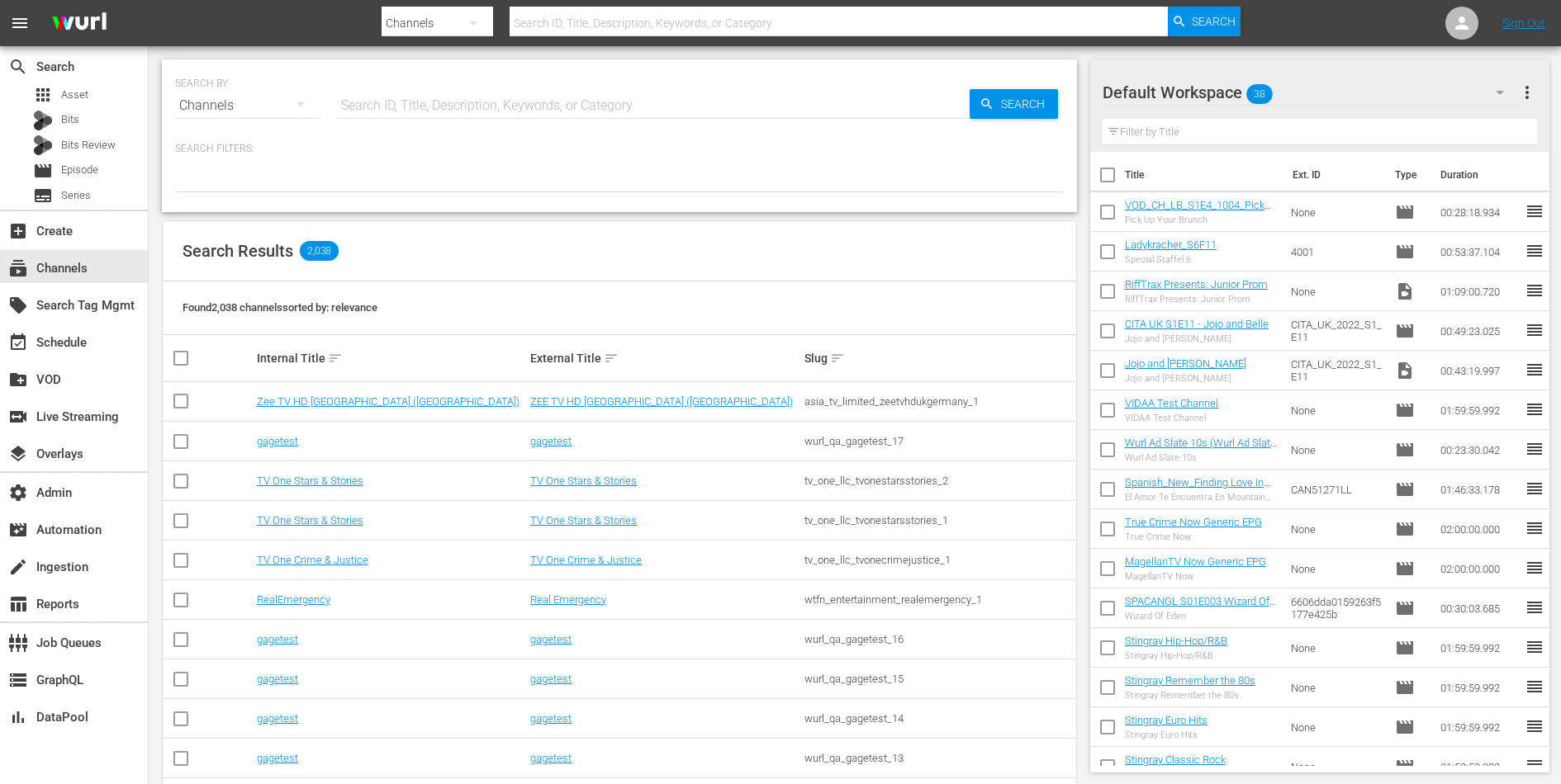
click at [464, 119] on input "text" at bounding box center [652, 105] width 632 height 39
type input "bob ross"
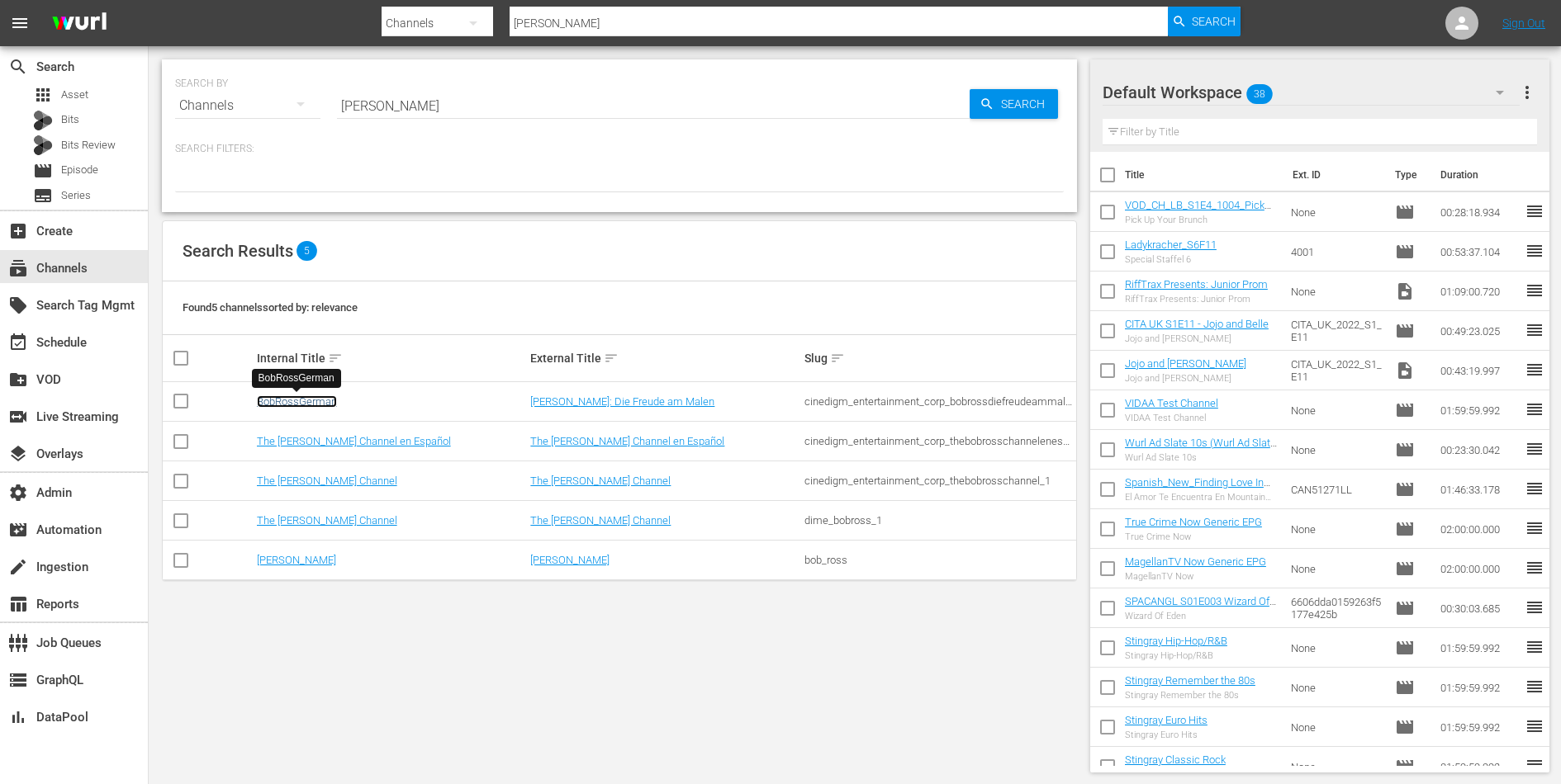
click at [311, 404] on link "BobRossGerman" at bounding box center [297, 402] width 80 height 13
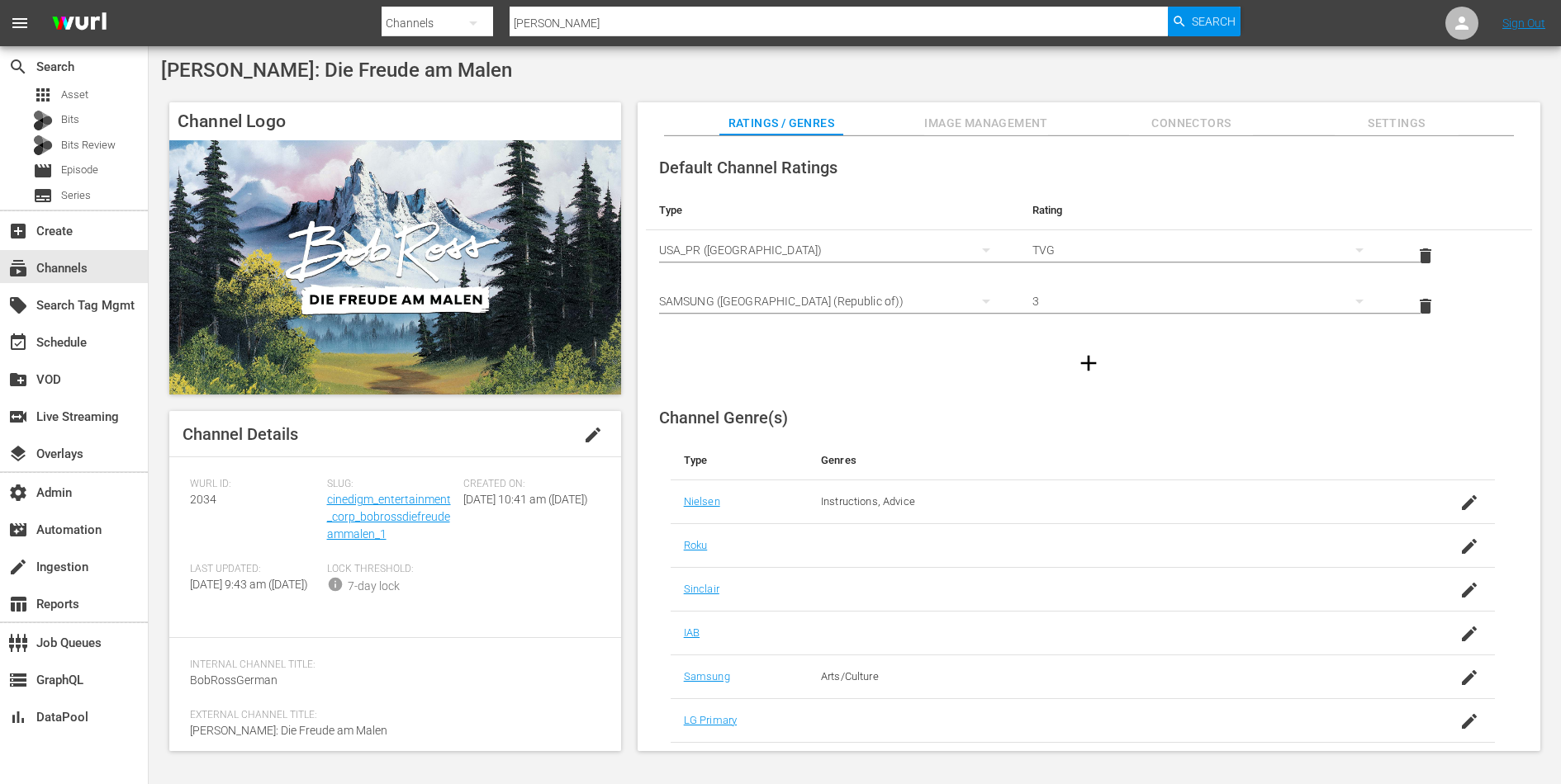
click at [370, 507] on div "Slug: cinedigm_entertainment_corp_bobrossdiefreudeammalen_1" at bounding box center [396, 520] width 137 height 85
click at [378, 515] on link "cinedigm_entertainment_corp_bobrossdiefreudeammalen_1" at bounding box center [389, 516] width 124 height 48
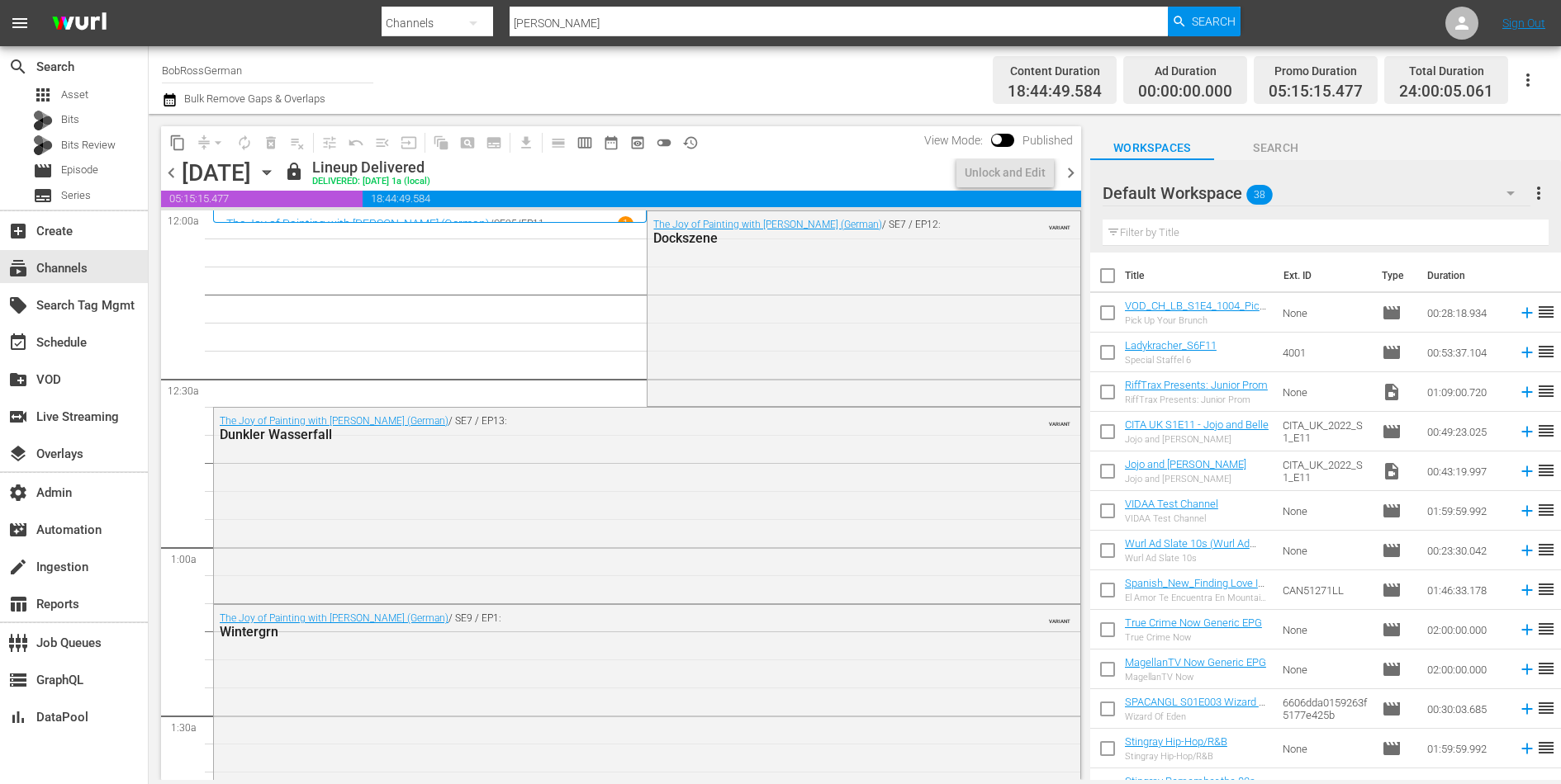
click at [378, 515] on div "The Joy of Painting with Bob Ross (German) / SE7 / EP13: Dunkler Wasserfall VAR…" at bounding box center [646, 503] width 866 height 193
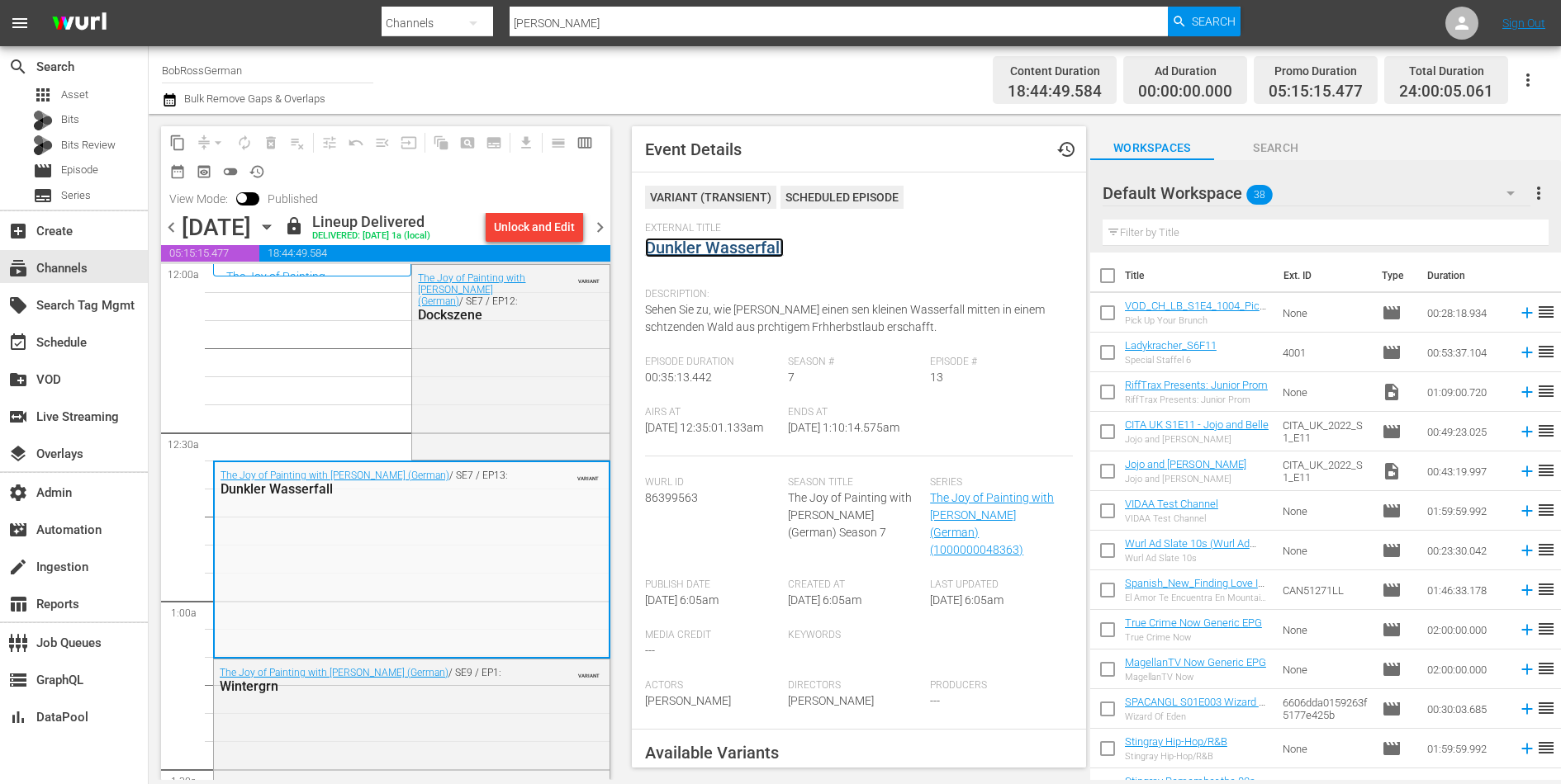
click at [754, 255] on link "Dunkler Wasserfall" at bounding box center [714, 248] width 139 height 20
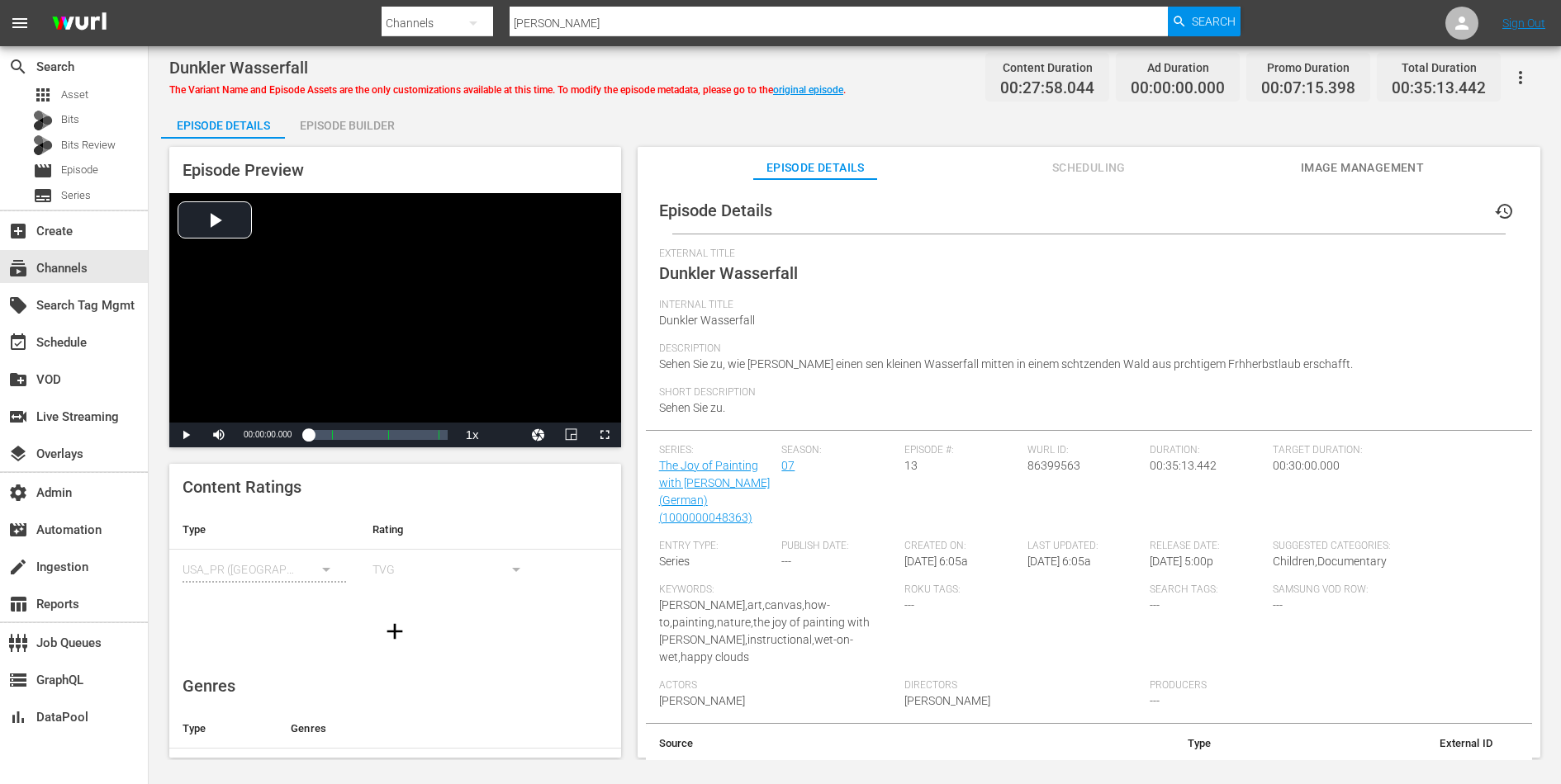
click at [357, 114] on div "Episode Builder" at bounding box center [347, 125] width 124 height 39
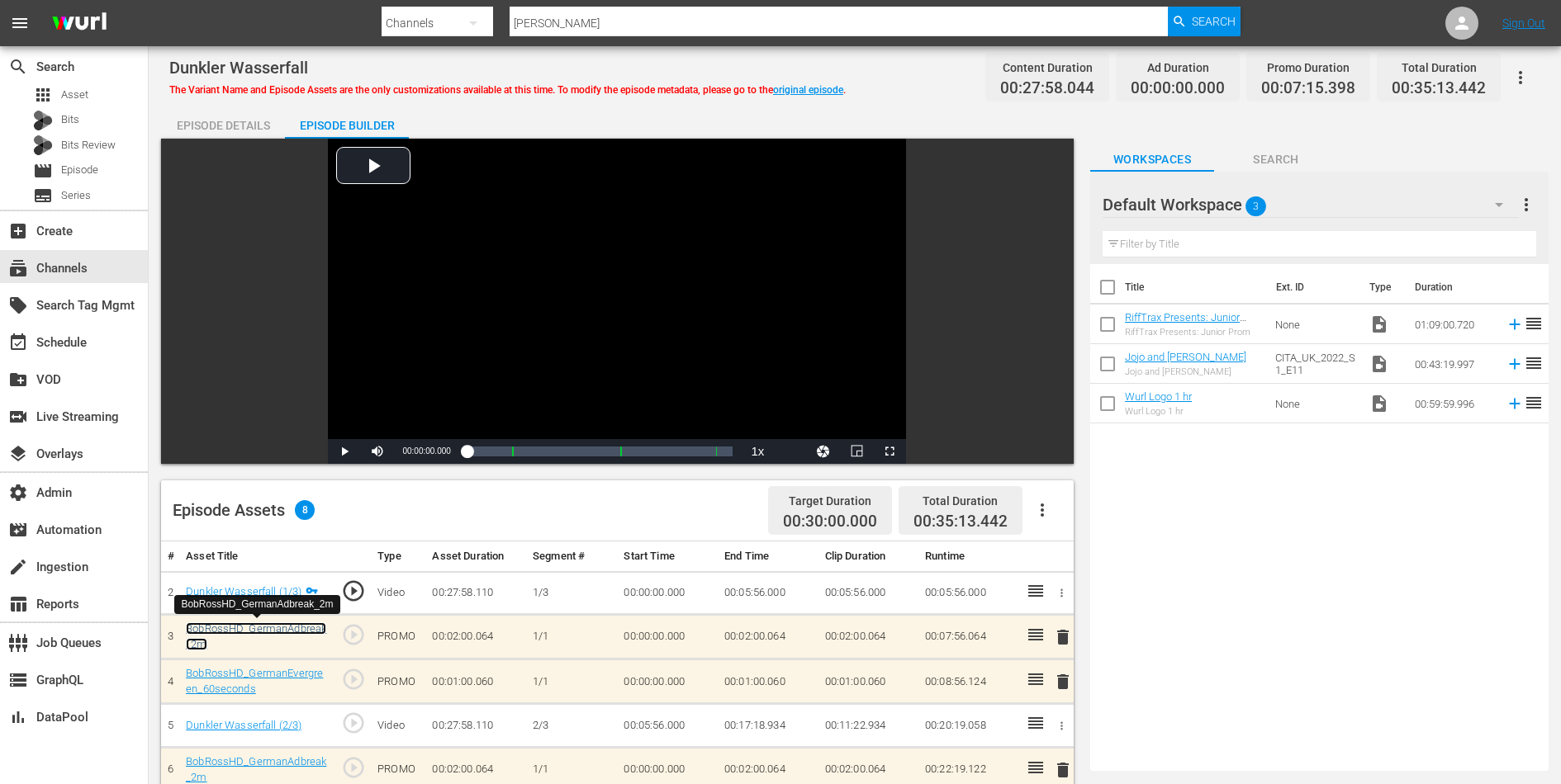
click at [296, 631] on link "BobRossHD_GermanAdbreak_2m" at bounding box center [256, 637] width 140 height 28
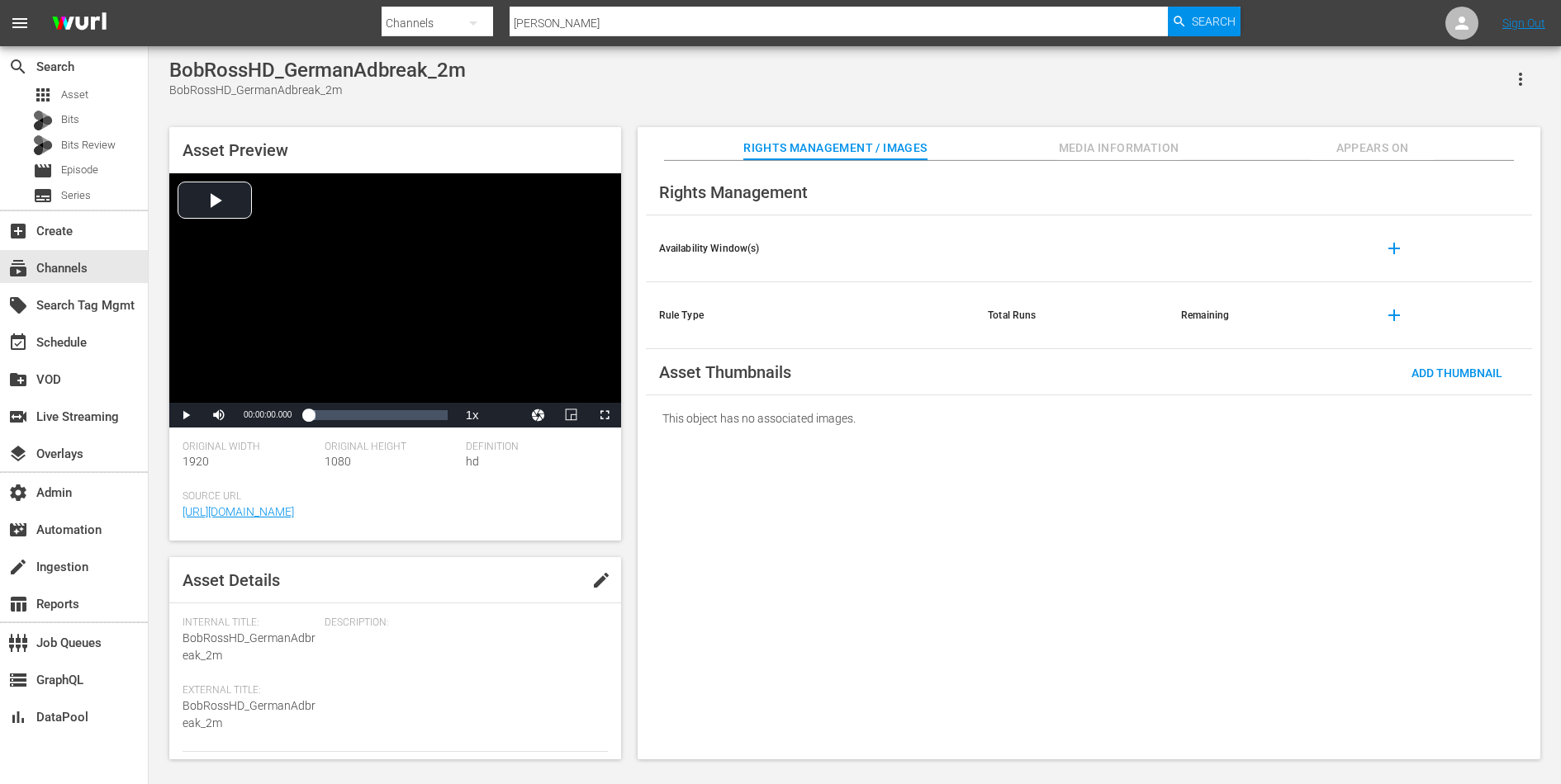
click at [1127, 141] on span "Media Information" at bounding box center [1119, 148] width 124 height 21
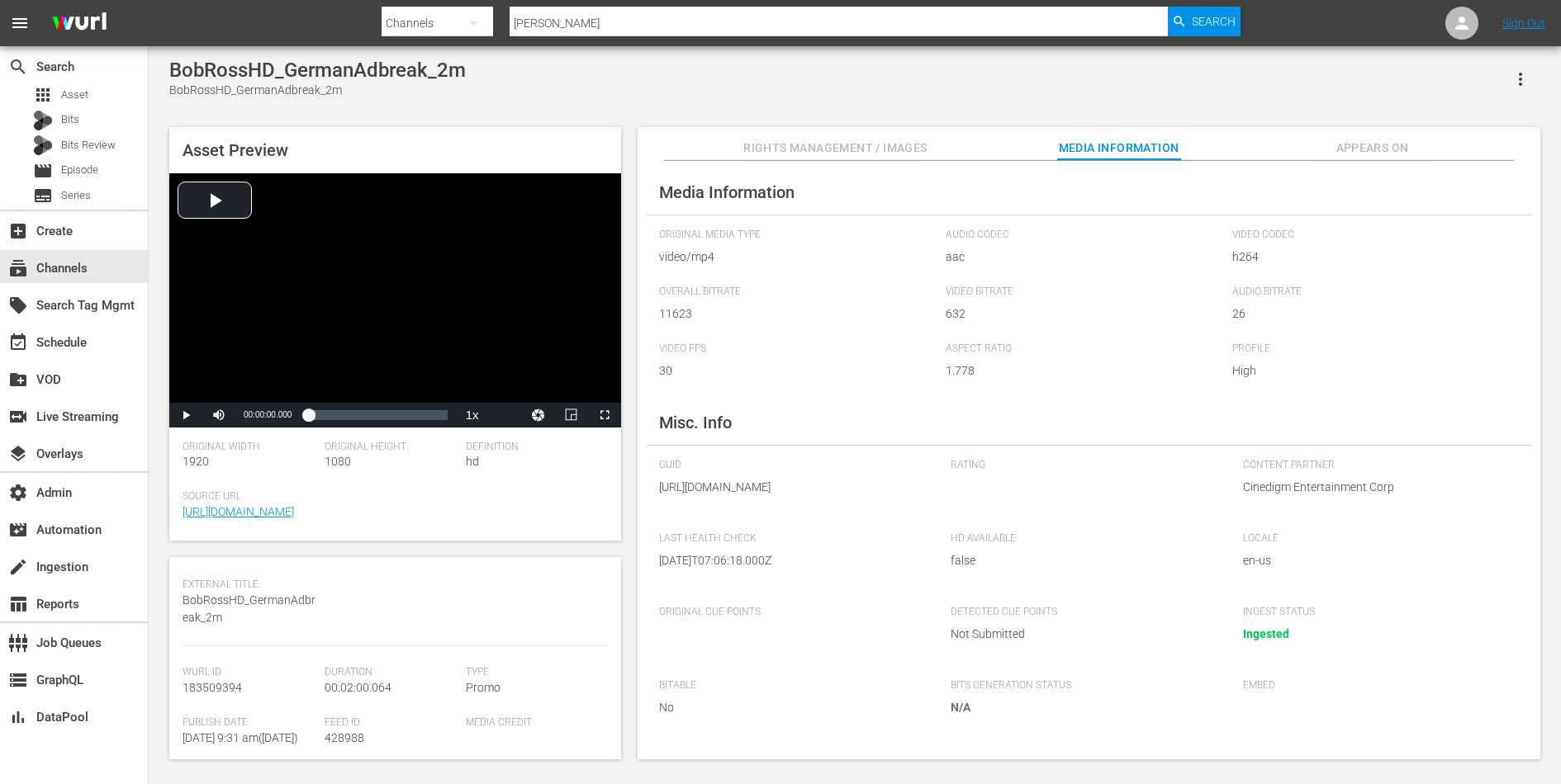
scroll to position [126, 0]
click at [623, 541] on div "Asset Preview Video Player is loading. Play Video Play Mute Current Time 00:00:…" at bounding box center [854, 434] width 1387 height 632
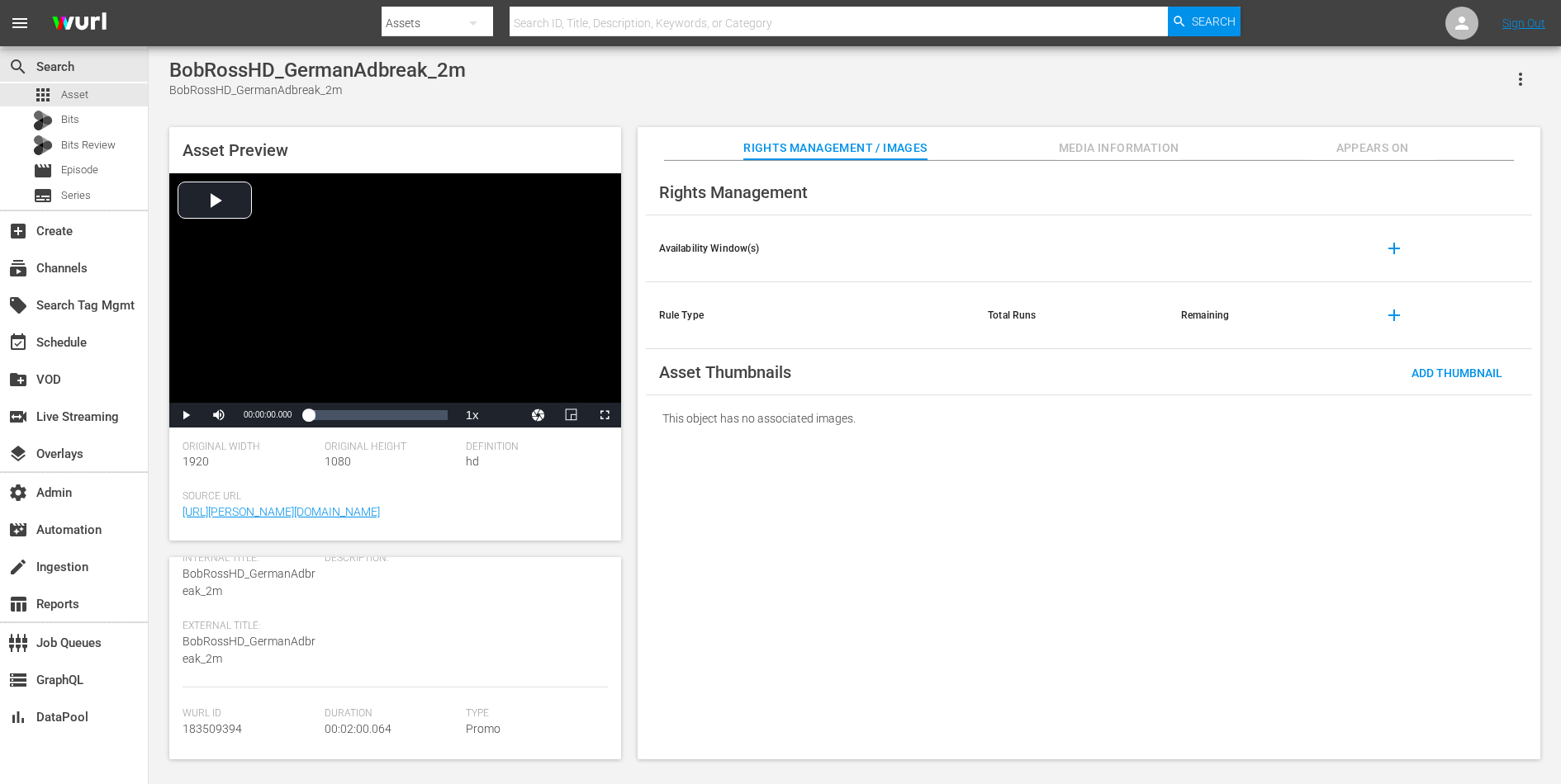
scroll to position [165, 0]
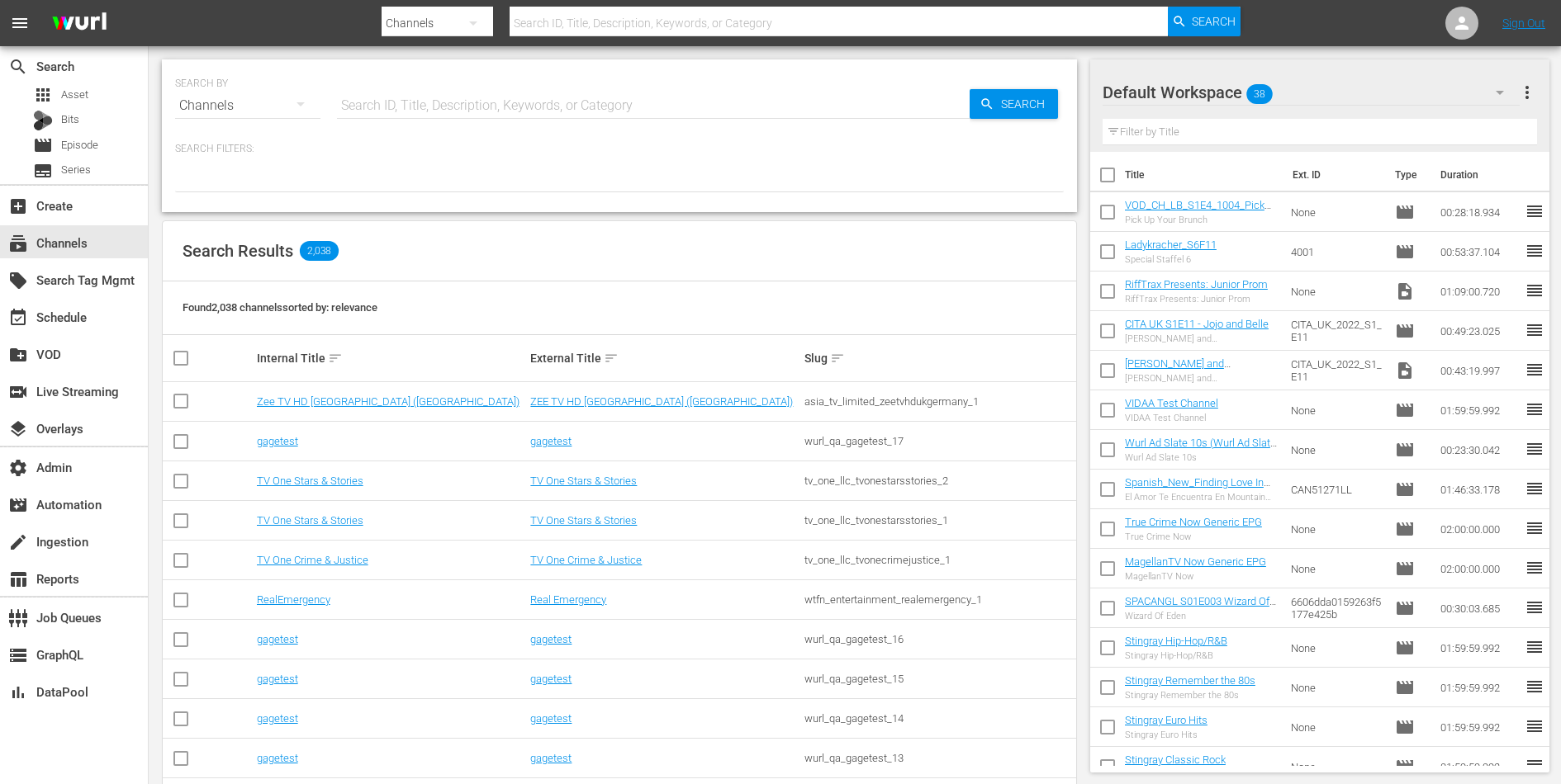
click at [456, 176] on div at bounding box center [620, 179] width 889 height 28
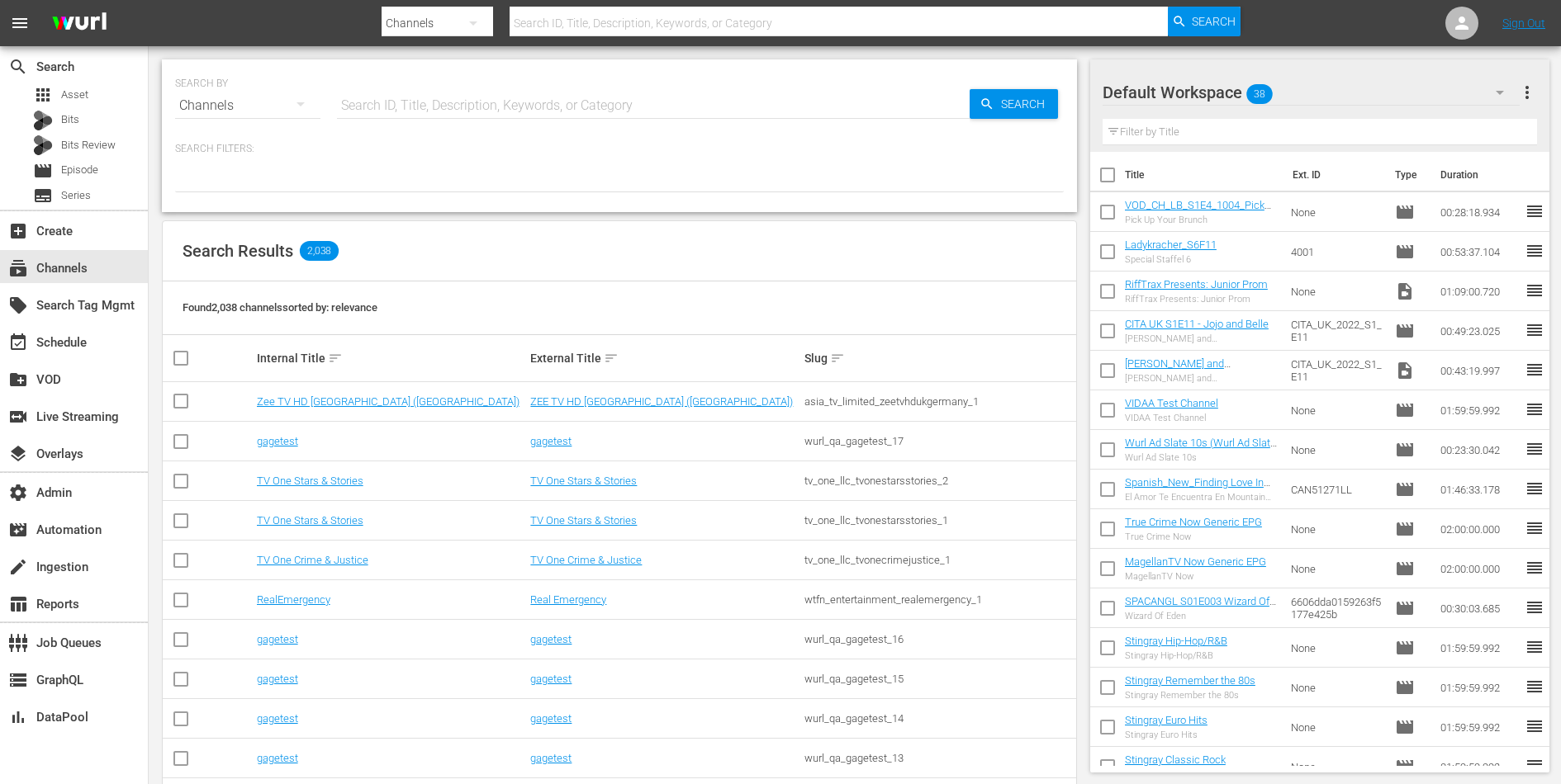
click at [554, 165] on div at bounding box center [620, 179] width 889 height 28
click at [1462, 14] on icon at bounding box center [1462, 23] width 20 height 20
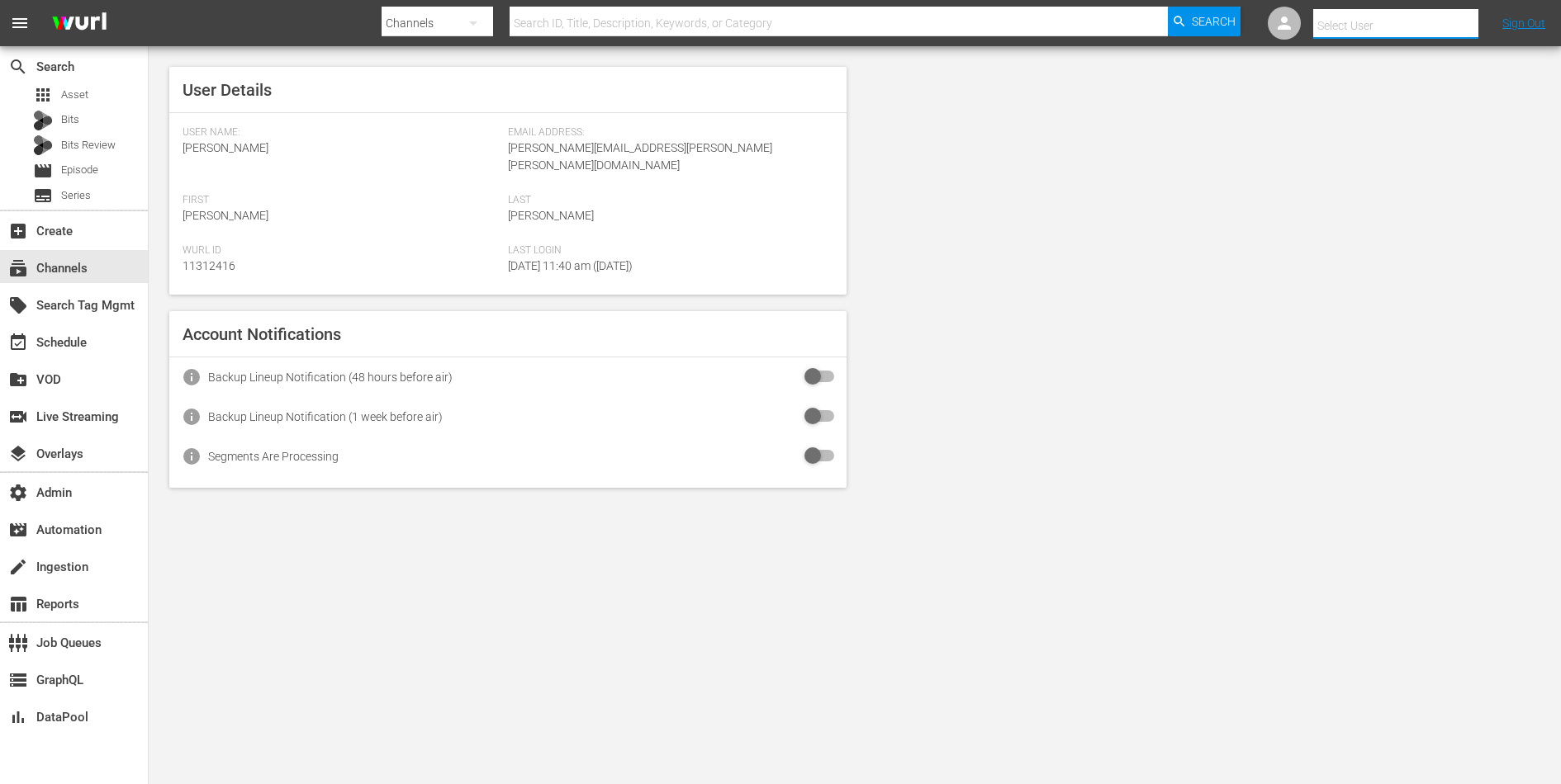
click at [1375, 26] on input "text" at bounding box center [1418, 25] width 211 height 39
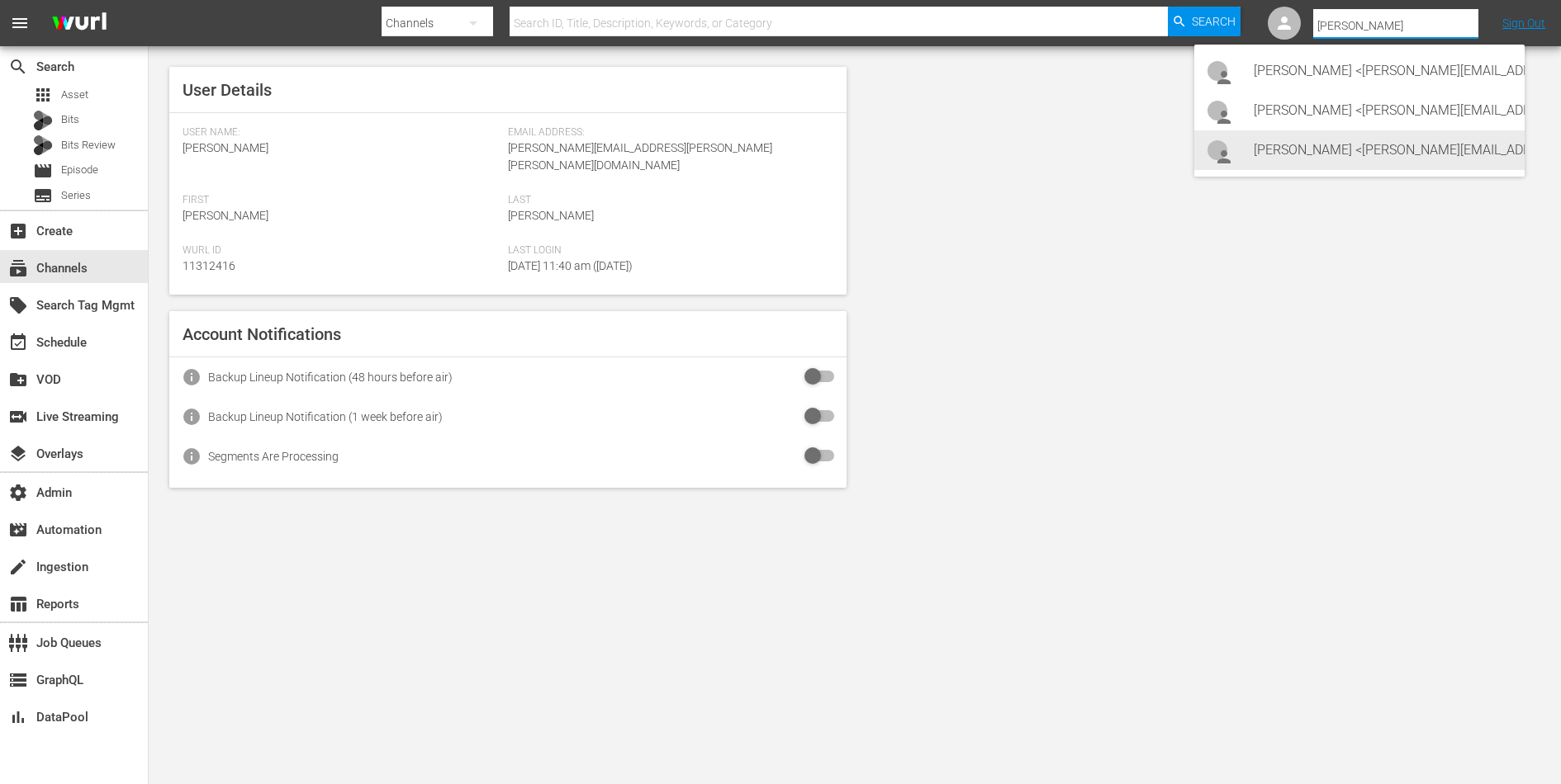
click at [1335, 149] on div "[PERSON_NAME] <[PERSON_NAME][EMAIL_ADDRESS][DOMAIN_NAME]>" at bounding box center [1382, 149] width 257 height 39
type input "[PERSON_NAME] (11314798)"
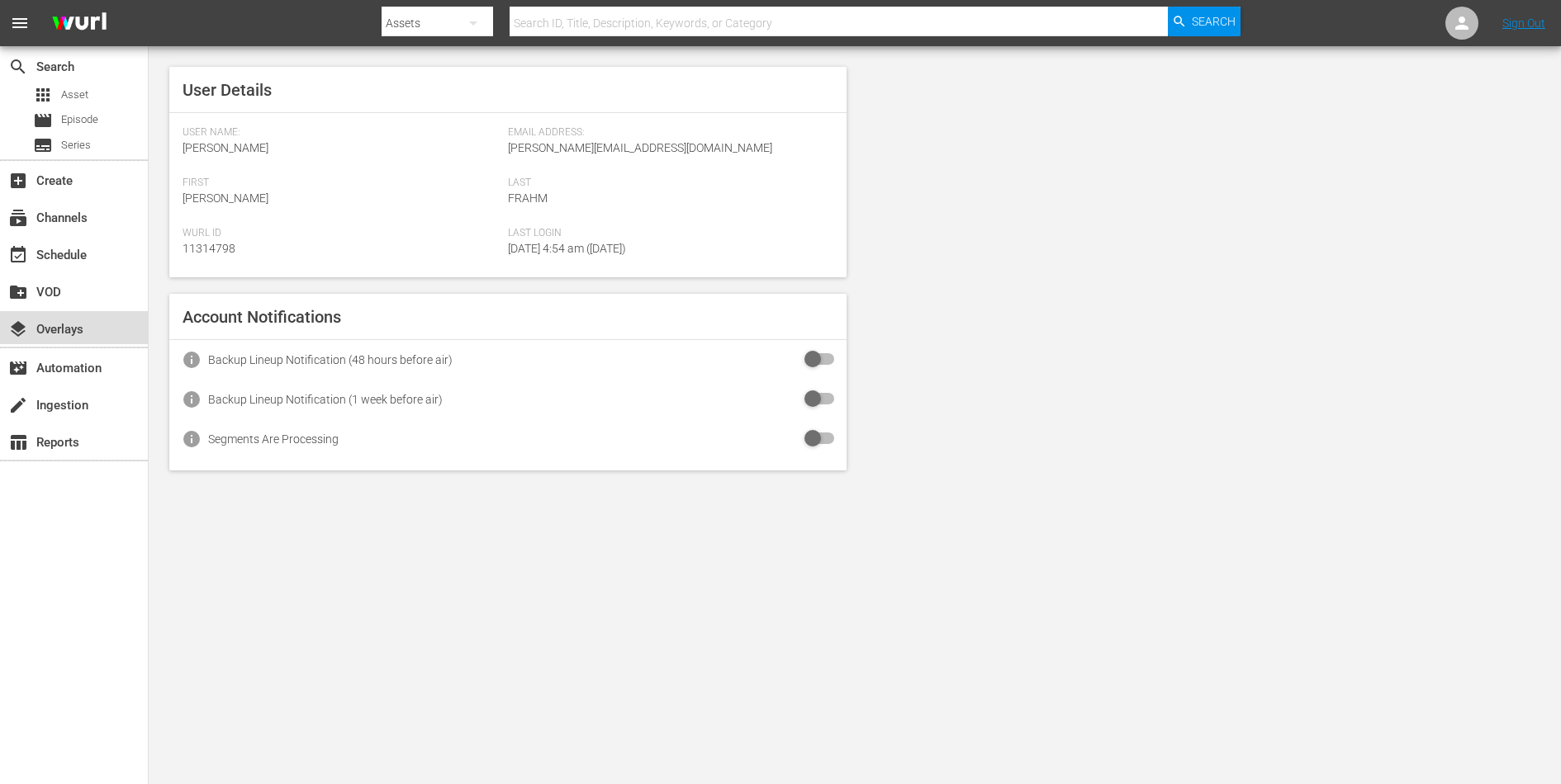
click at [41, 322] on div "layers Overlays" at bounding box center [46, 327] width 93 height 15
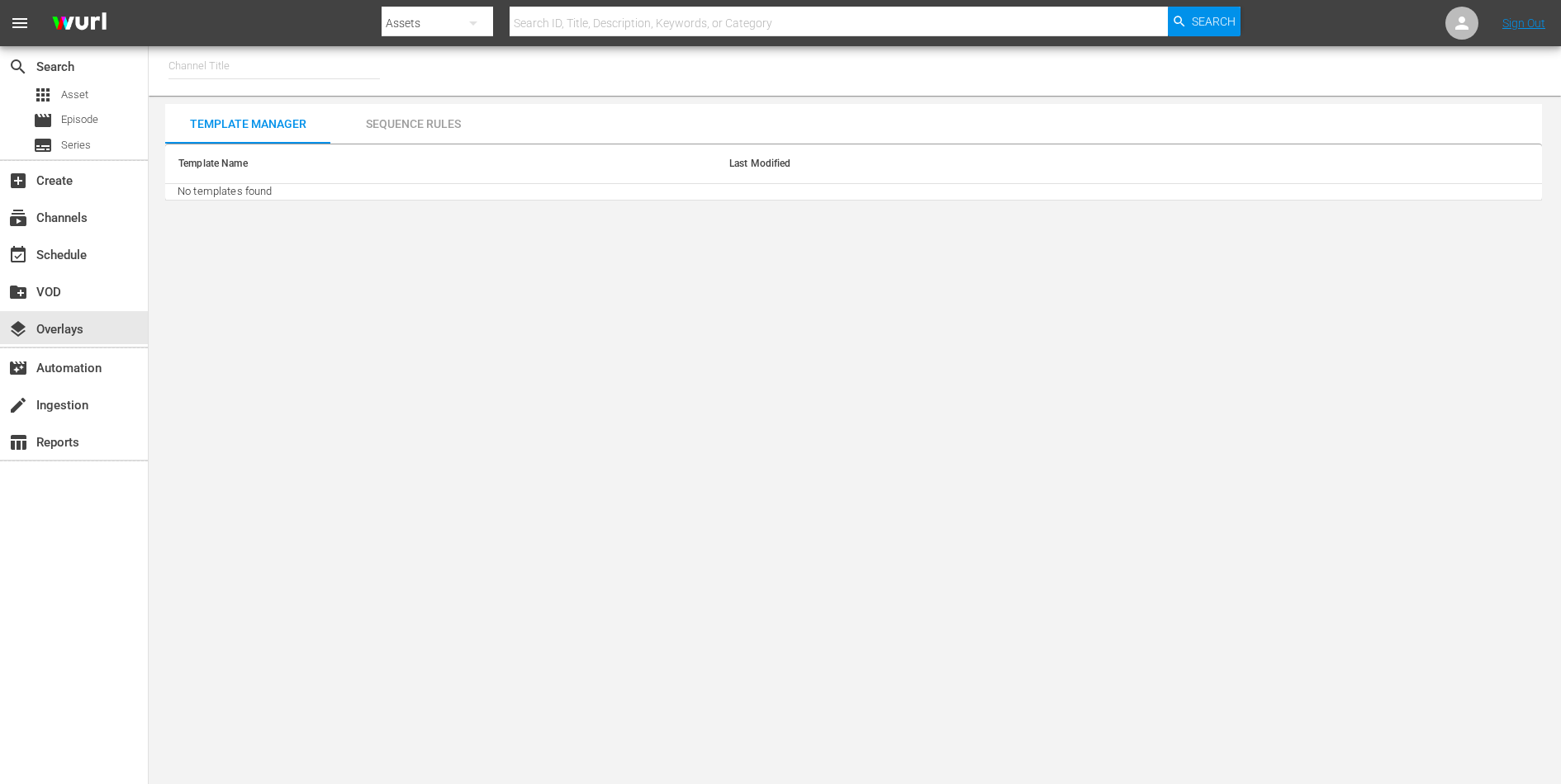
click at [227, 83] on input "text" at bounding box center [274, 65] width 211 height 39
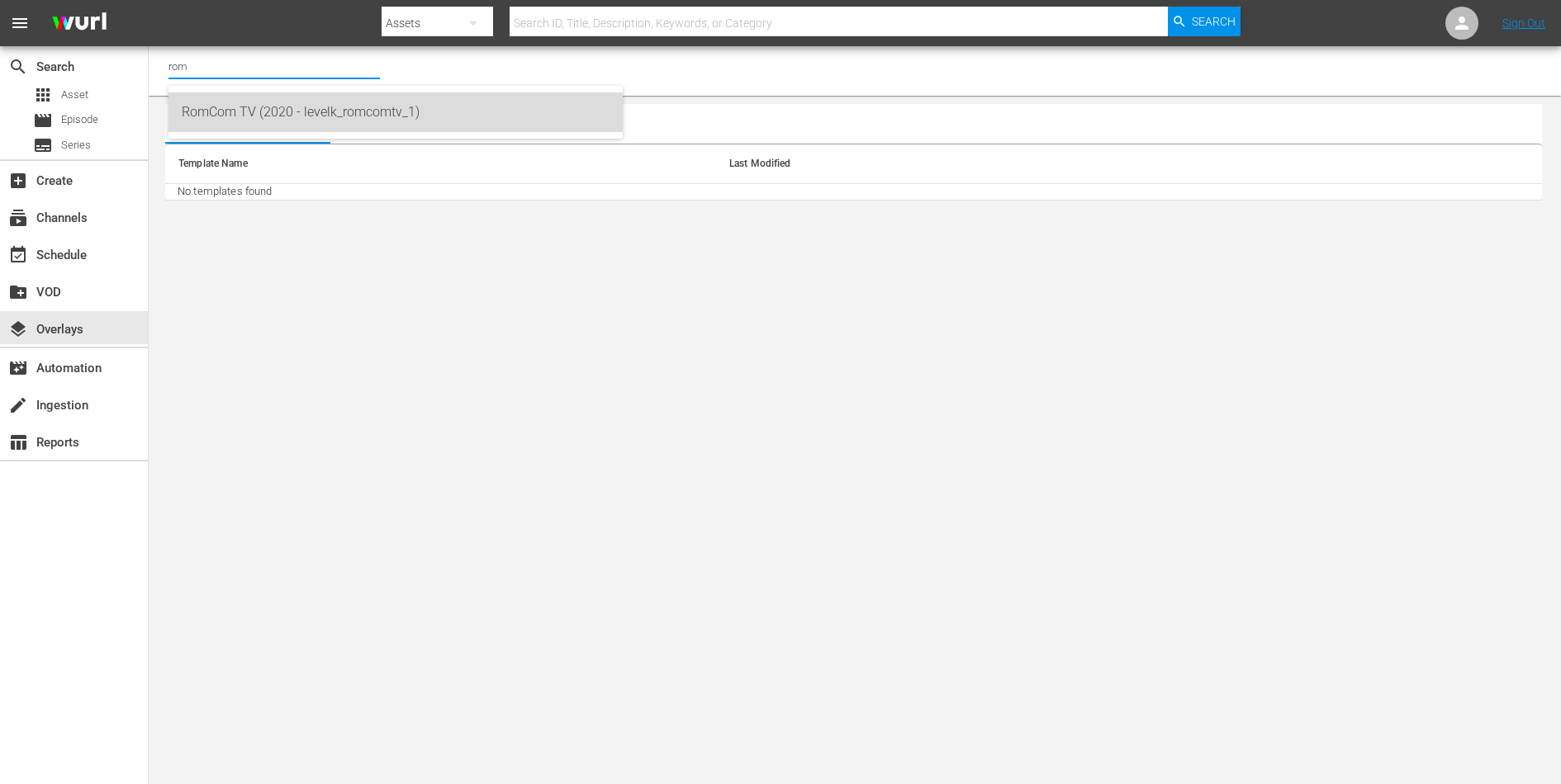
click at [234, 124] on div "RomCom TV (2020 - levelk_romcomtv_1)" at bounding box center [396, 112] width 428 height 39
type input "RomCom TV (2020 - levelk_romcomtv_1)"
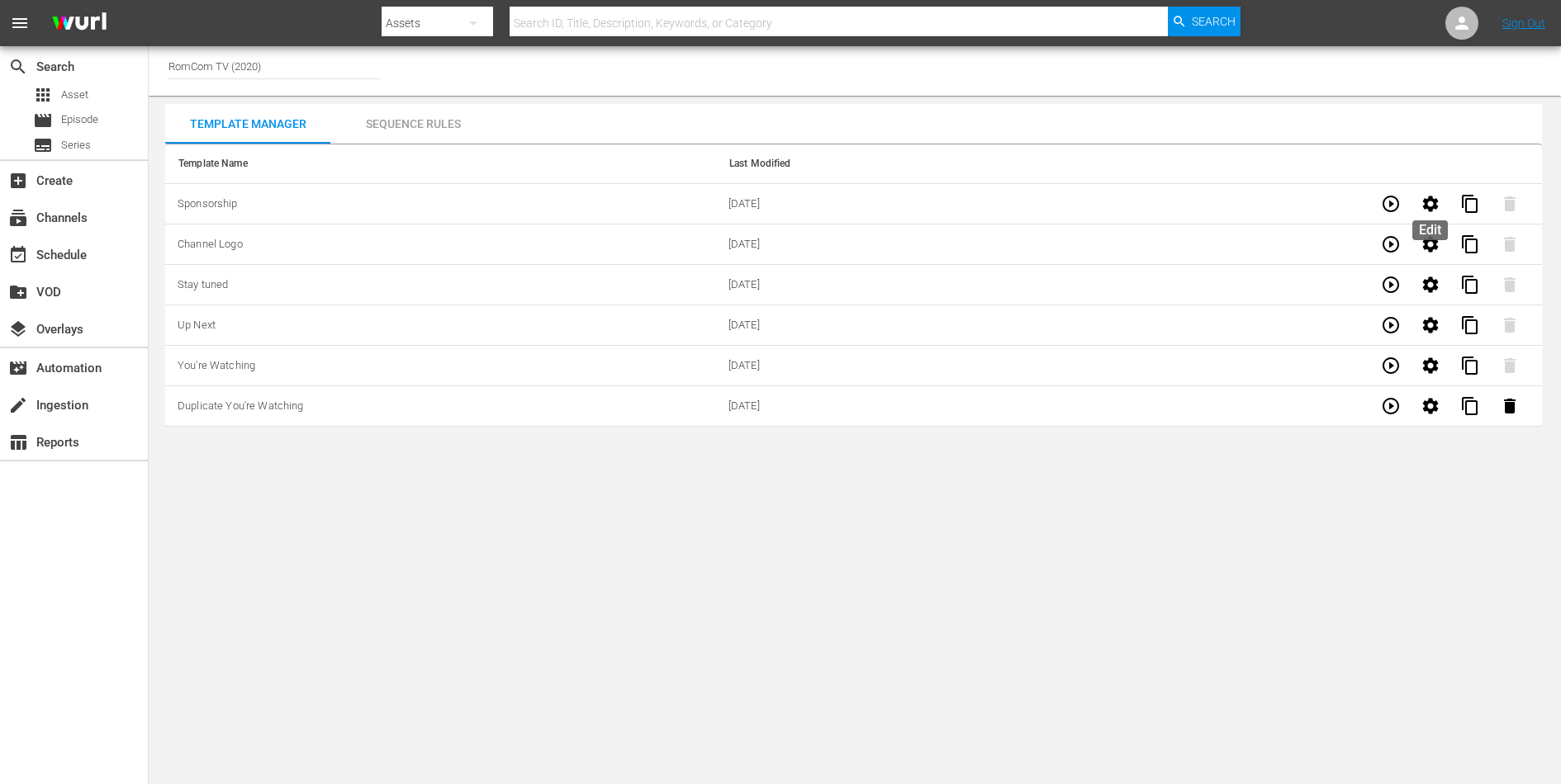
click at [1427, 207] on icon "button" at bounding box center [1431, 203] width 16 height 16
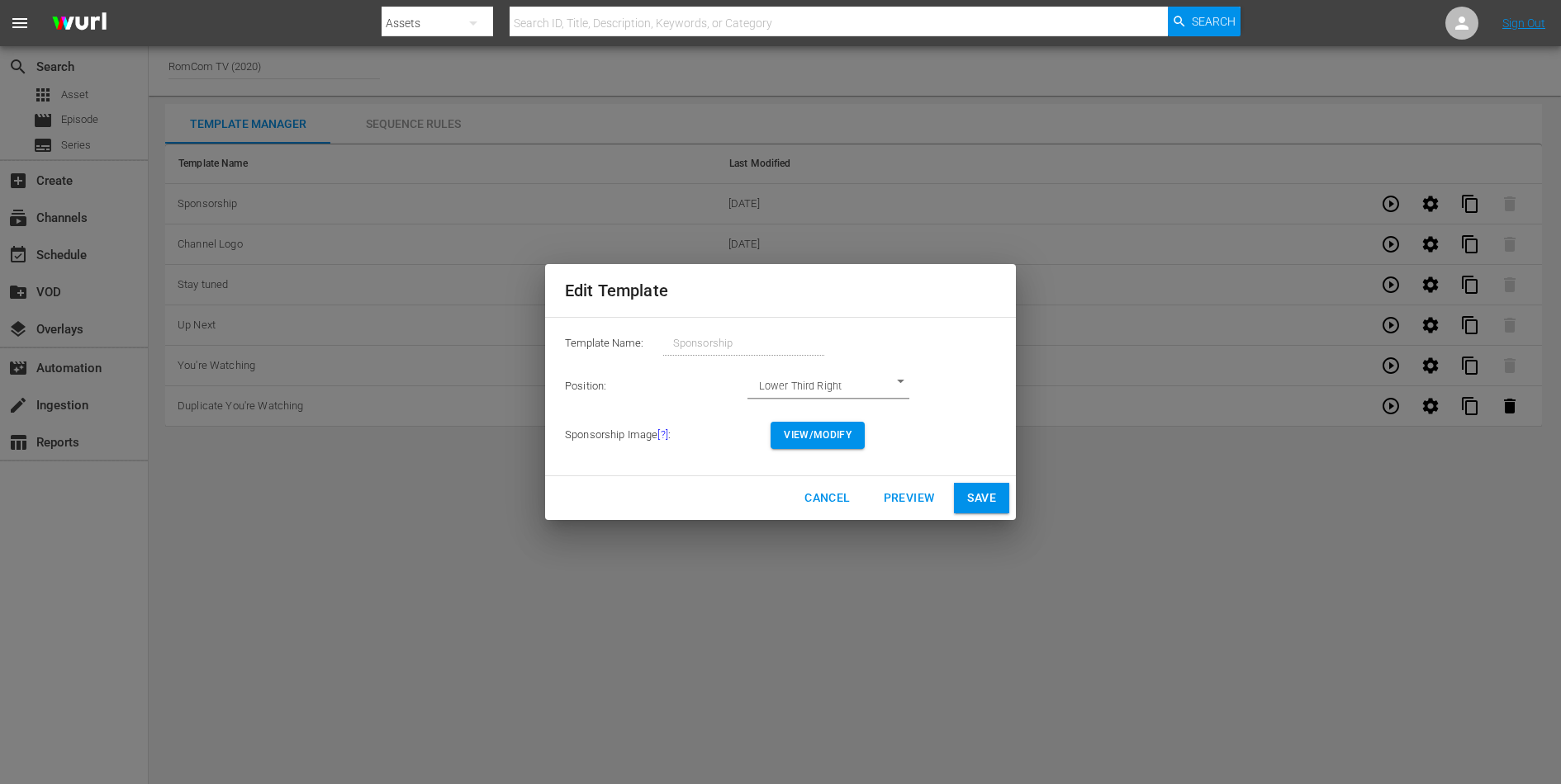
click at [863, 384] on body "menu Search By Assets Search ID, Title, Description, Keywords, or Category Sear…" at bounding box center [780, 392] width 1561 height 784
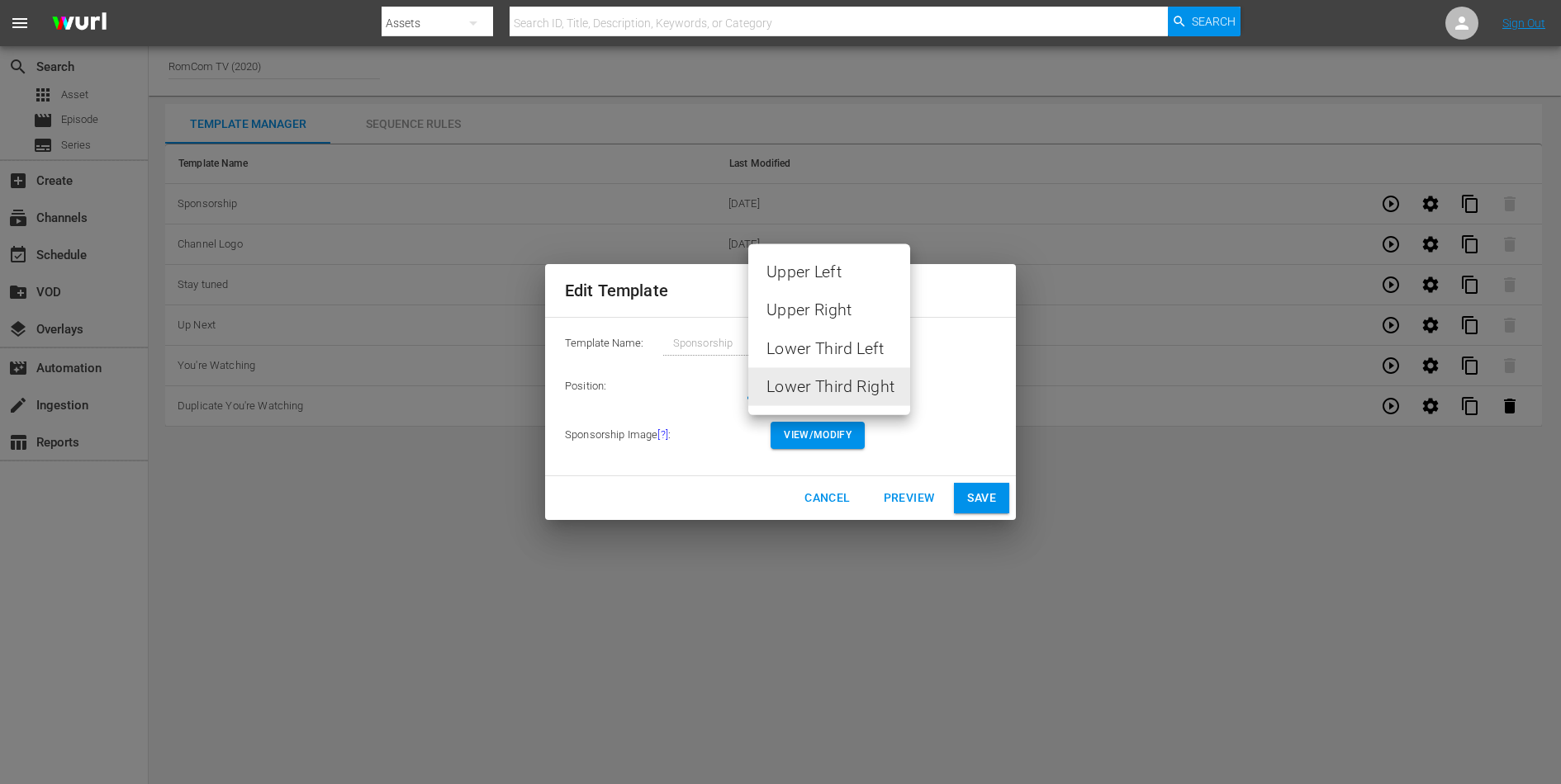
click at [966, 397] on div at bounding box center [780, 392] width 1561 height 784
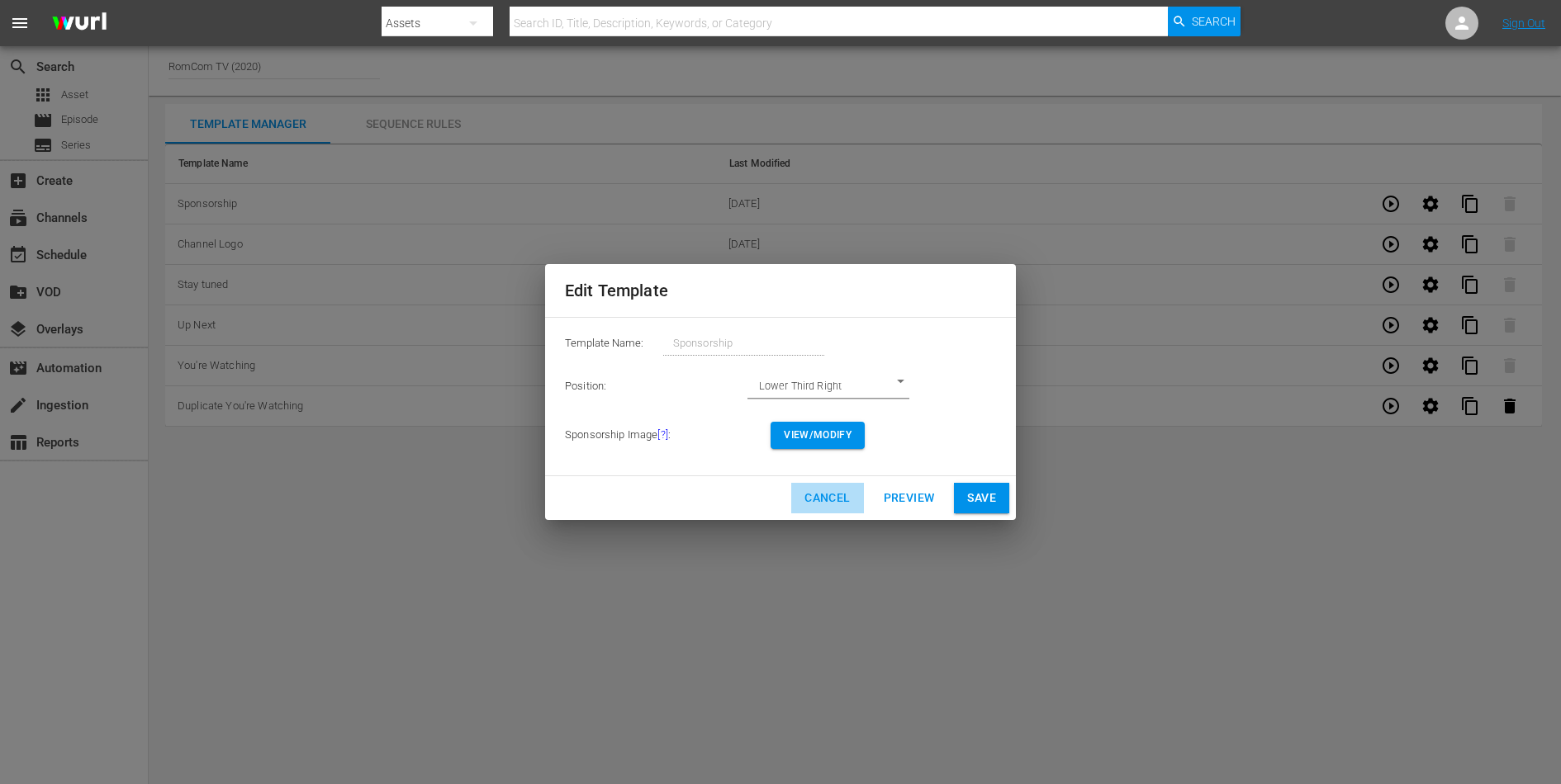
click at [845, 498] on span "Cancel" at bounding box center [827, 498] width 45 height 21
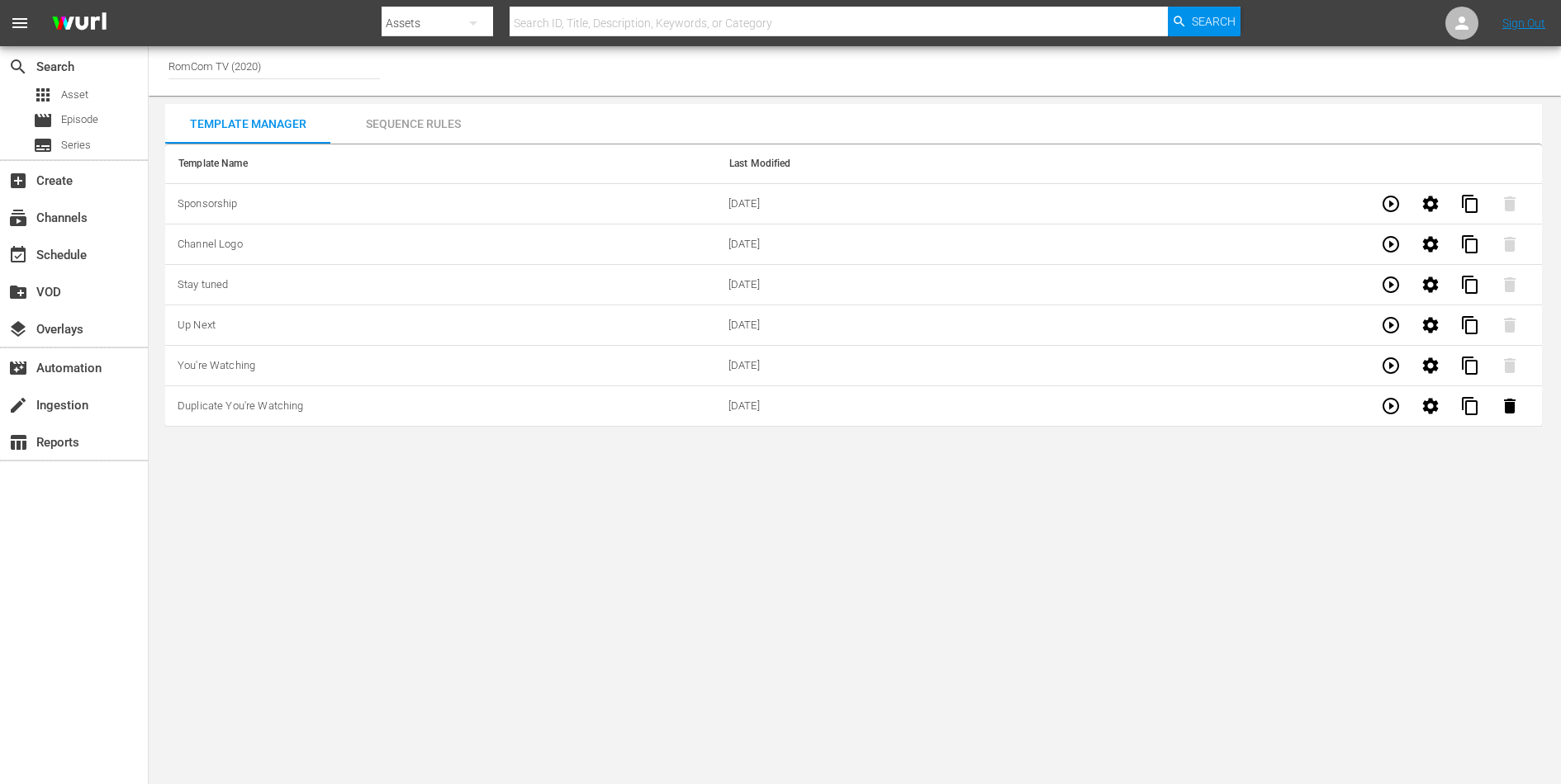
click at [406, 117] on div "Sequence Rules" at bounding box center [413, 124] width 165 height 39
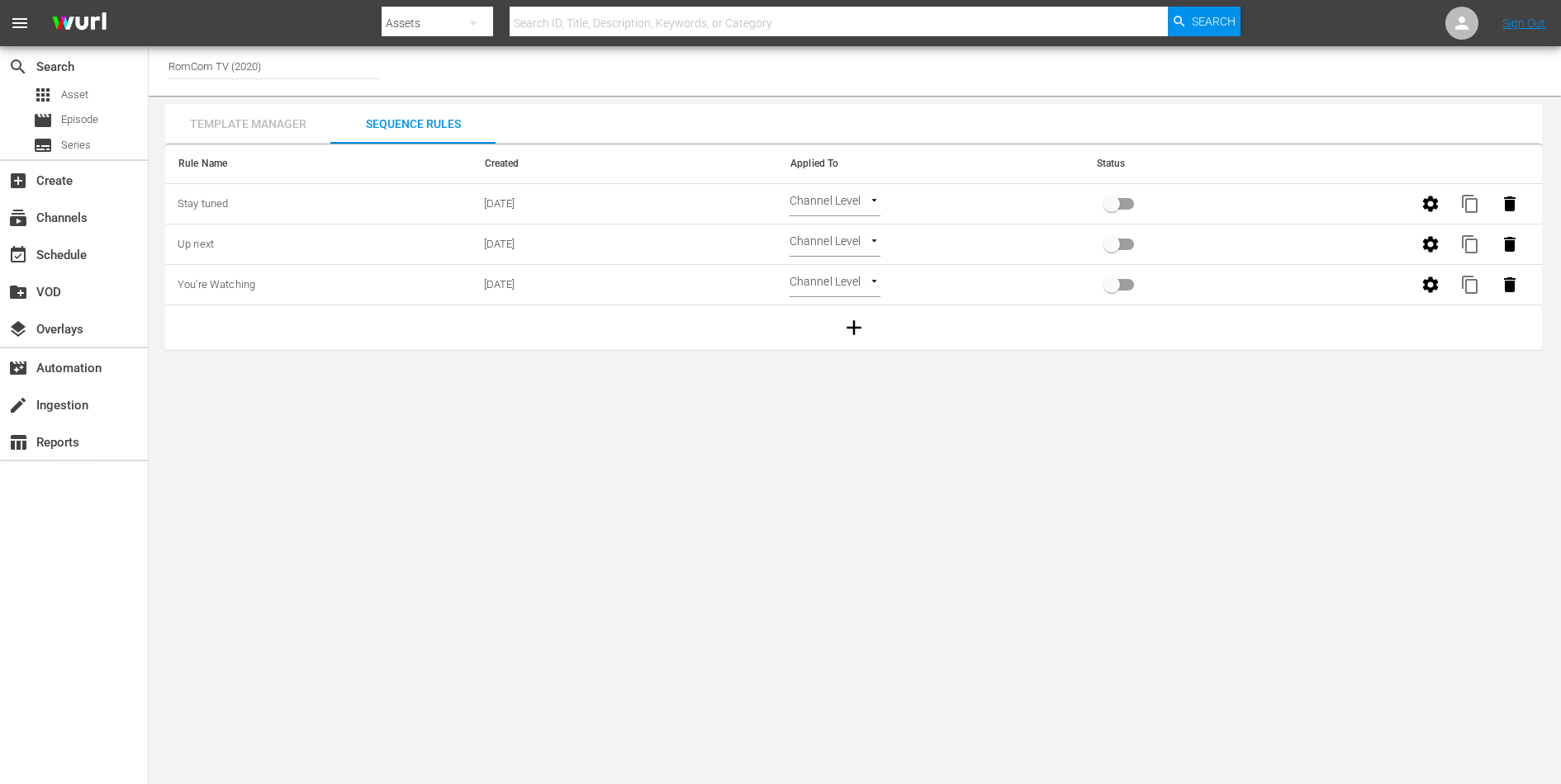
click at [196, 110] on div "Template Manager" at bounding box center [248, 124] width 165 height 39
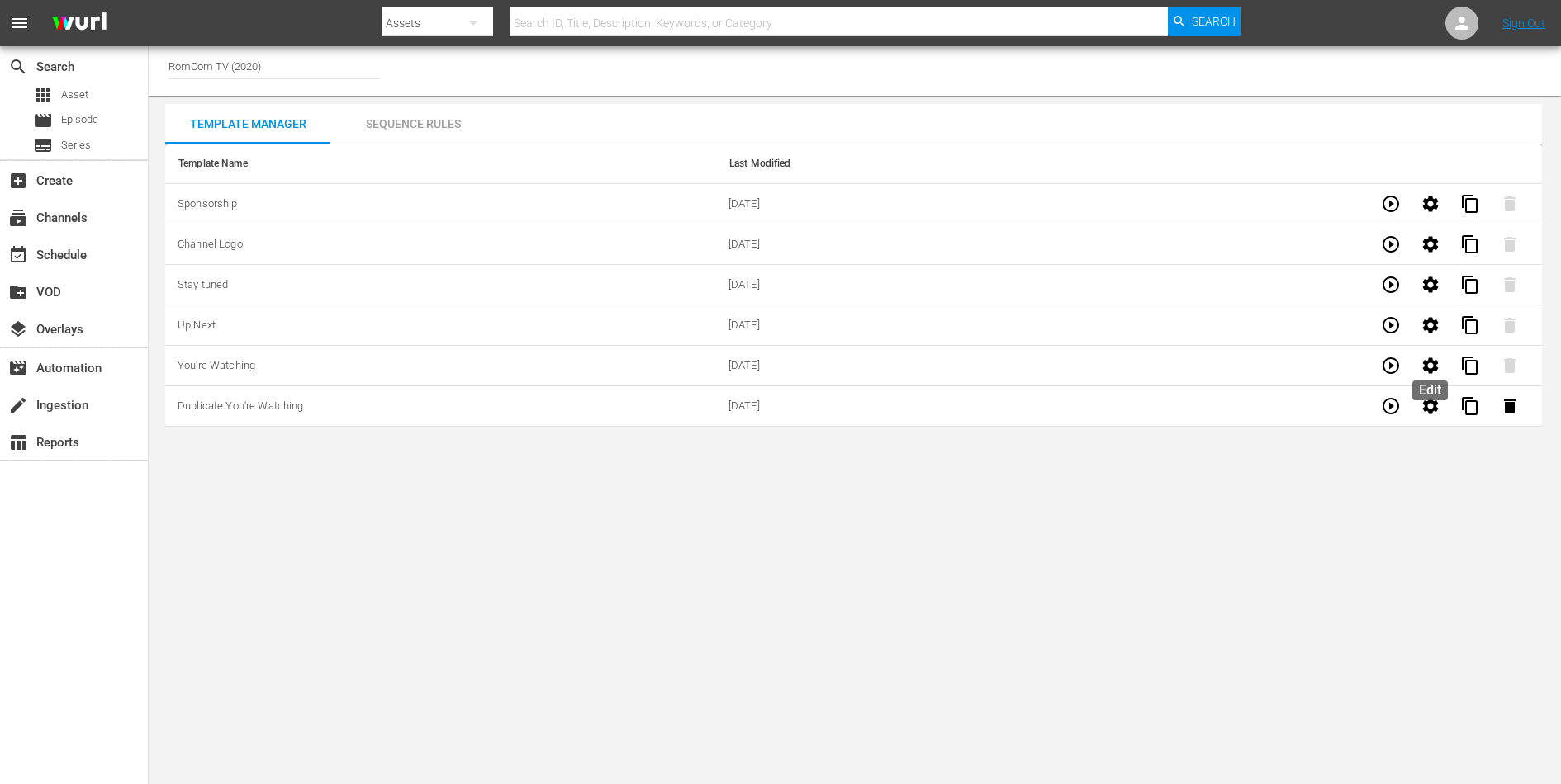
click at [1428, 372] on icon "button" at bounding box center [1431, 366] width 20 height 20
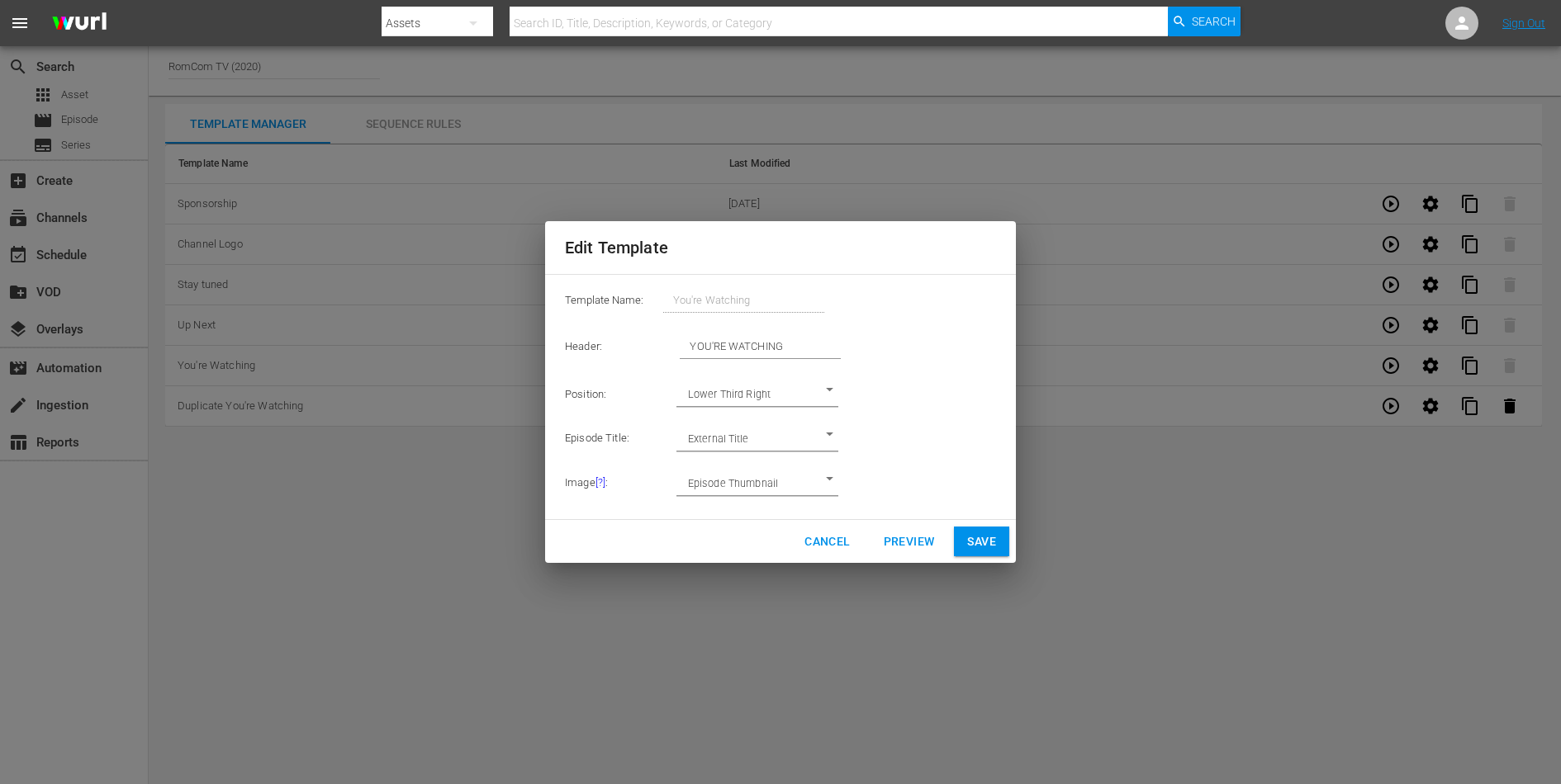
click at [794, 400] on body "menu Search By Assets Search ID, Title, Description, Keywords, or Category Sear…" at bounding box center [780, 392] width 1561 height 784
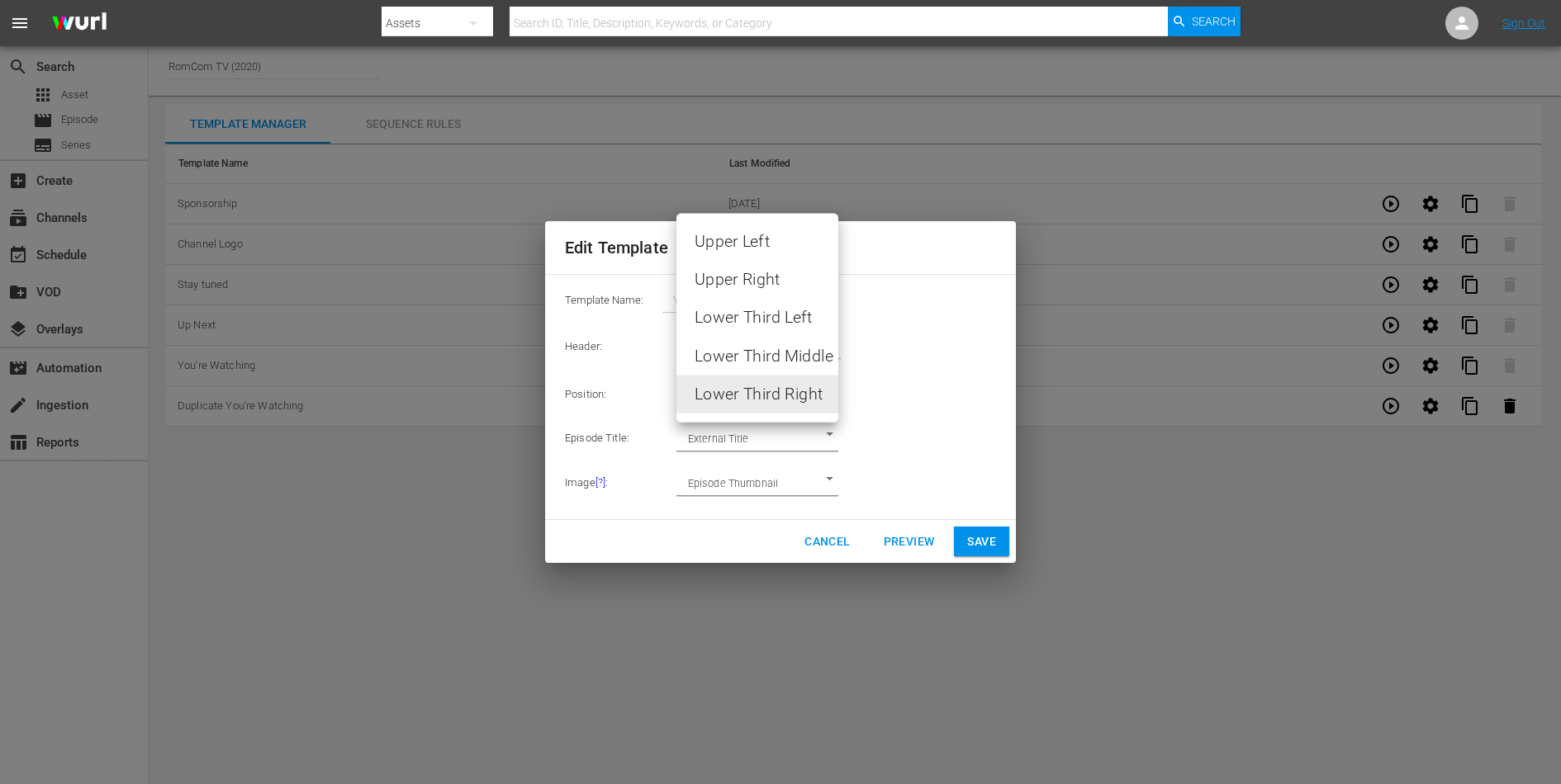
click at [912, 398] on div at bounding box center [780, 392] width 1561 height 784
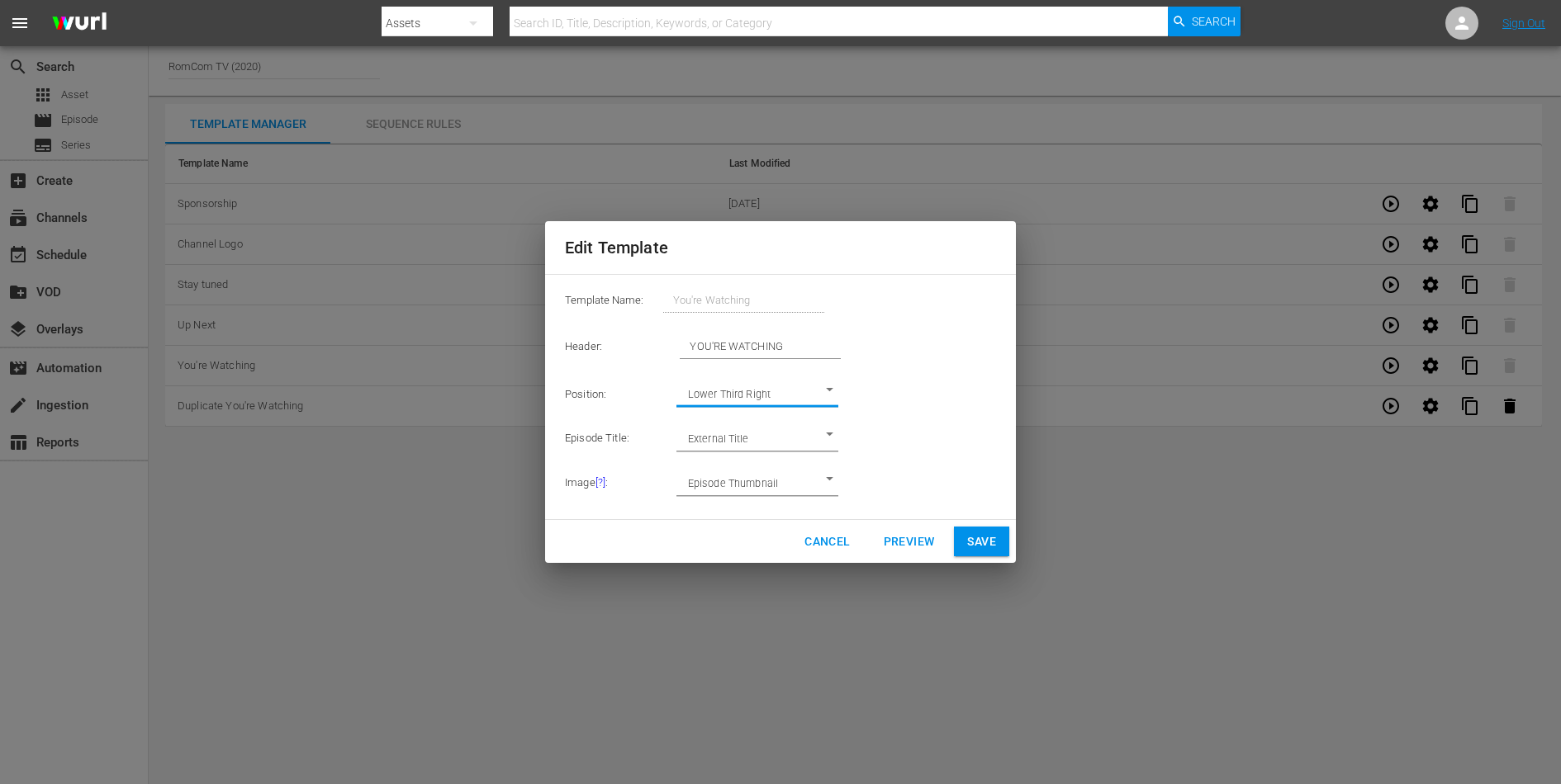
click at [805, 435] on body "menu Search By Assets Search ID, Title, Description, Keywords, or Category Sear…" at bounding box center [780, 392] width 1561 height 784
click at [947, 430] on div at bounding box center [780, 392] width 1561 height 784
click at [831, 544] on span "Cancel" at bounding box center [827, 542] width 45 height 21
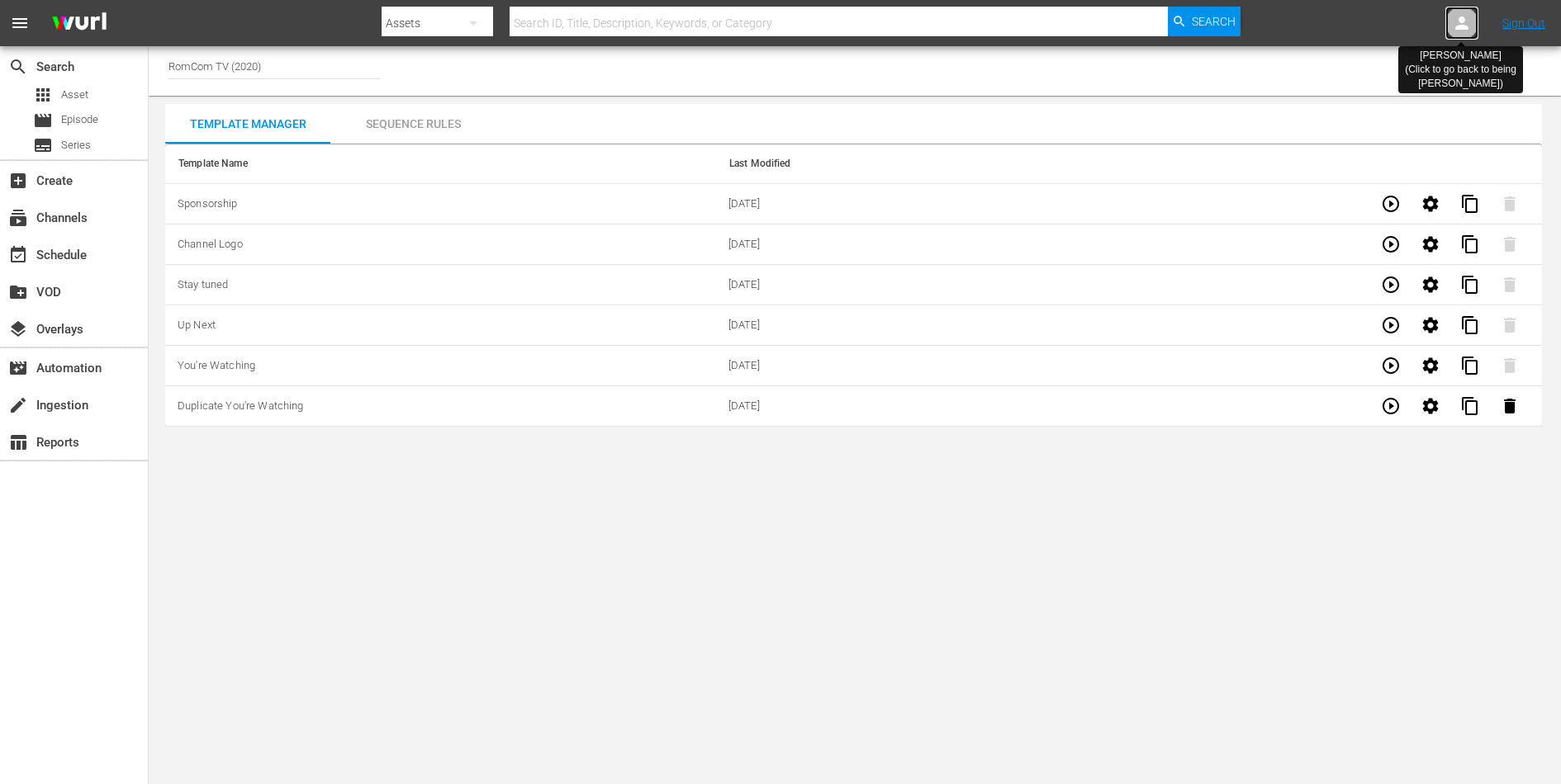
click at [1463, 33] on icon at bounding box center [1462, 23] width 20 height 20
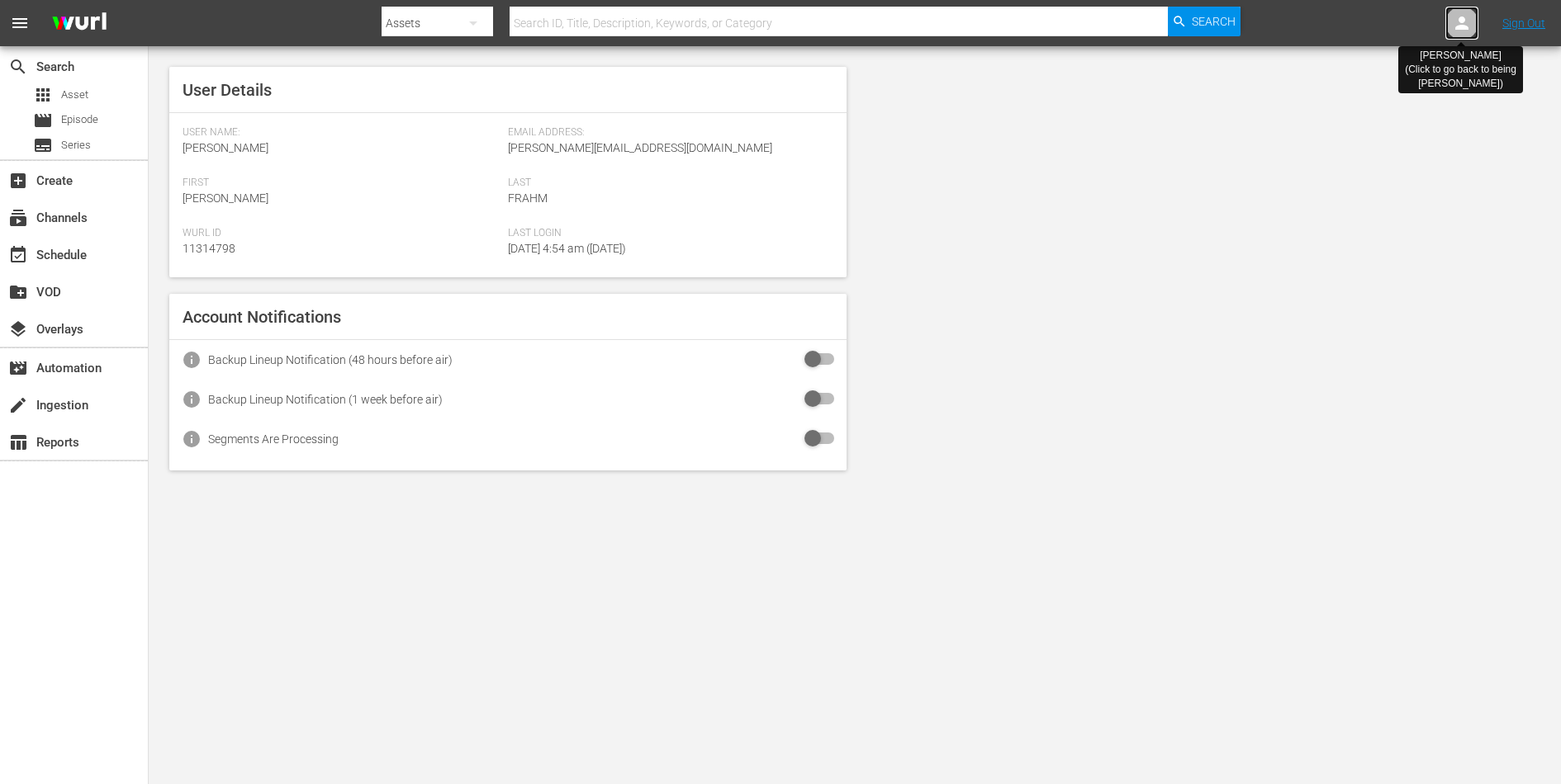
click at [1463, 33] on icon at bounding box center [1462, 23] width 20 height 20
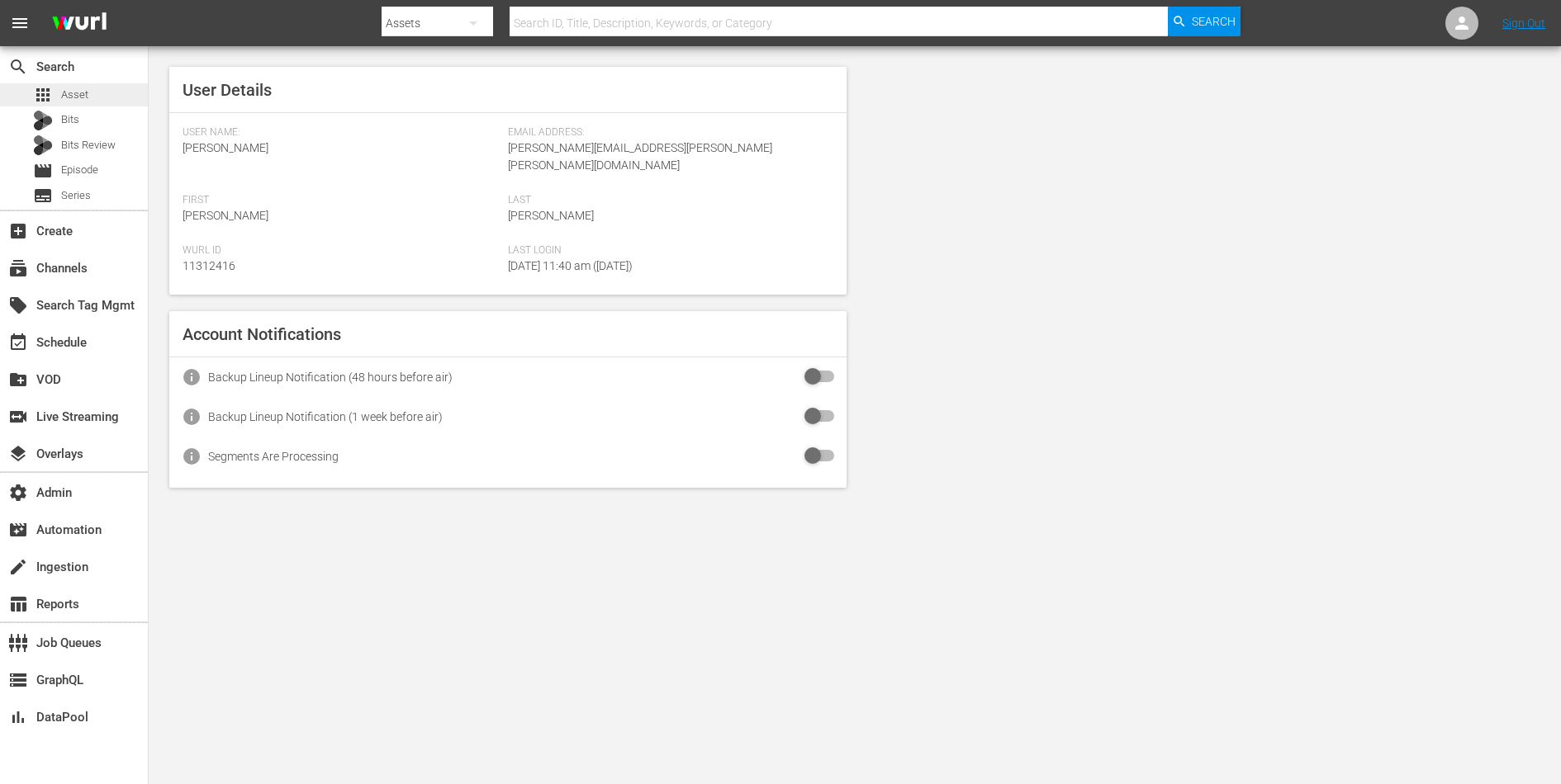
click at [73, 94] on span "Asset" at bounding box center [74, 95] width 28 height 17
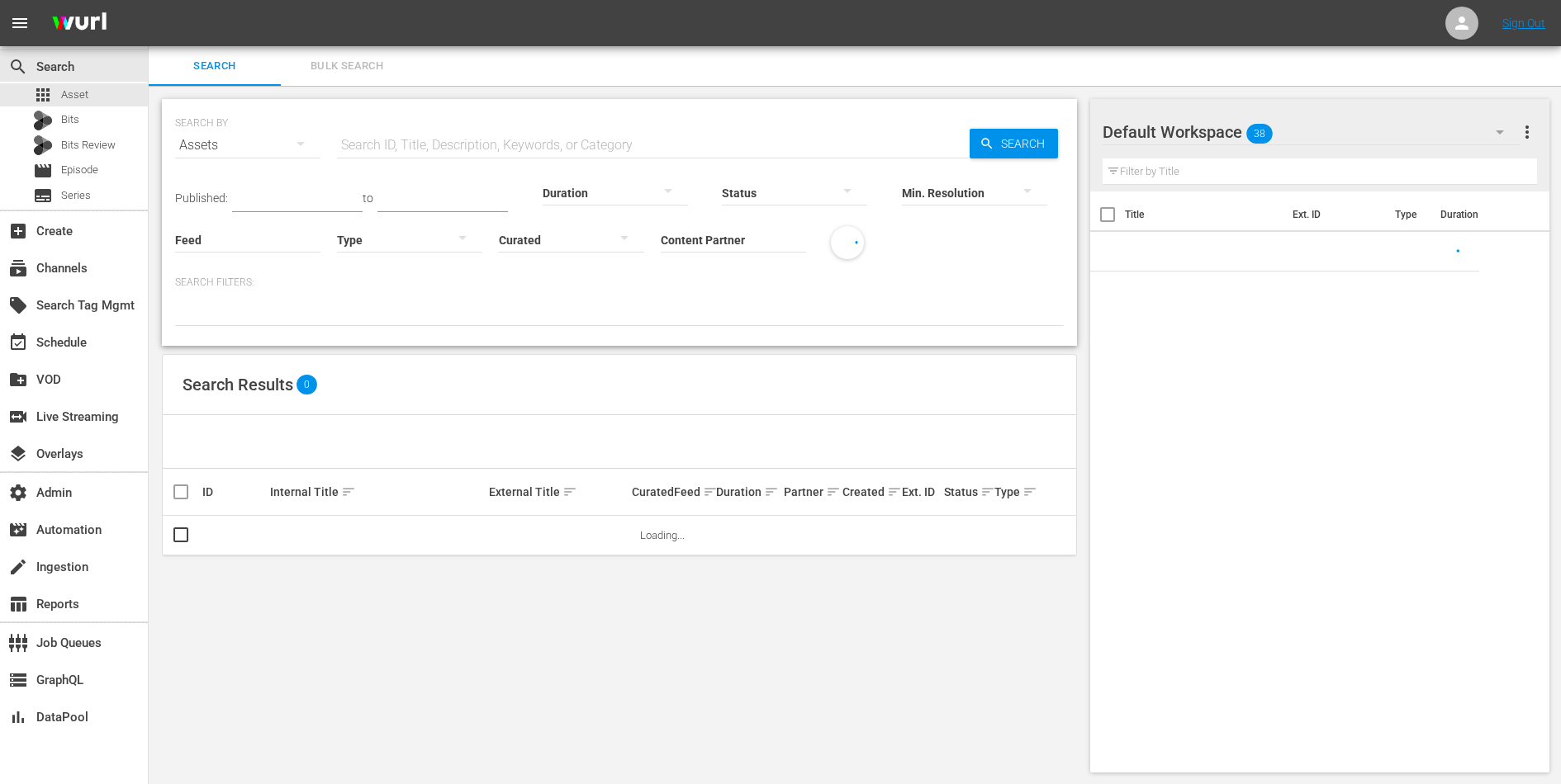
click at [707, 242] on input "Content Partner" at bounding box center [733, 240] width 145 height 59
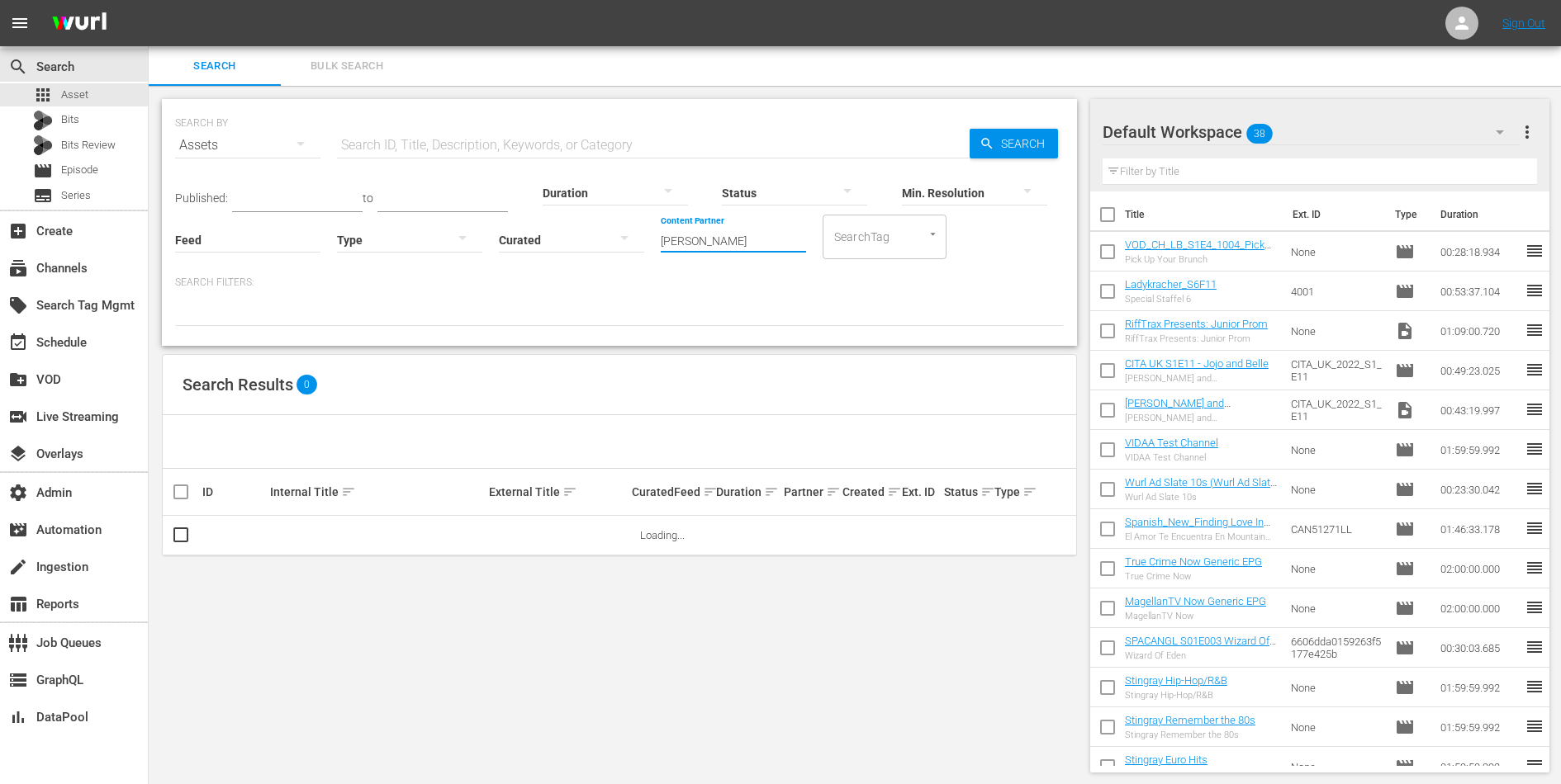
type input "janson"
click at [721, 251] on div "Content Partner Enter Search Term janson" at bounding box center [733, 229] width 145 height 59
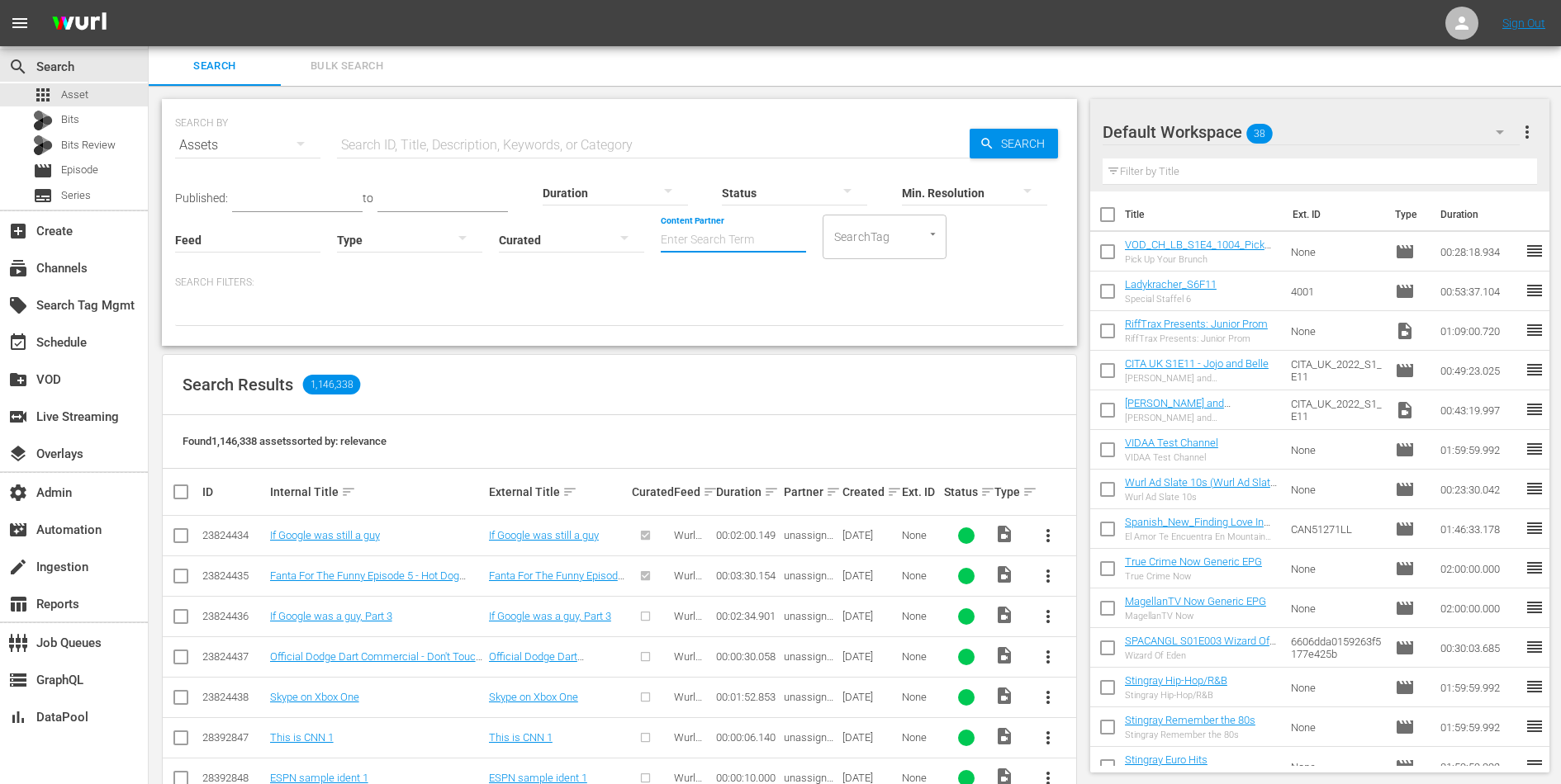
click at [707, 250] on input "Content Partner" at bounding box center [733, 240] width 145 height 59
click at [712, 287] on div "Janson Media (47)" at bounding box center [795, 285] width 242 height 39
type input "Janson Media (47)"
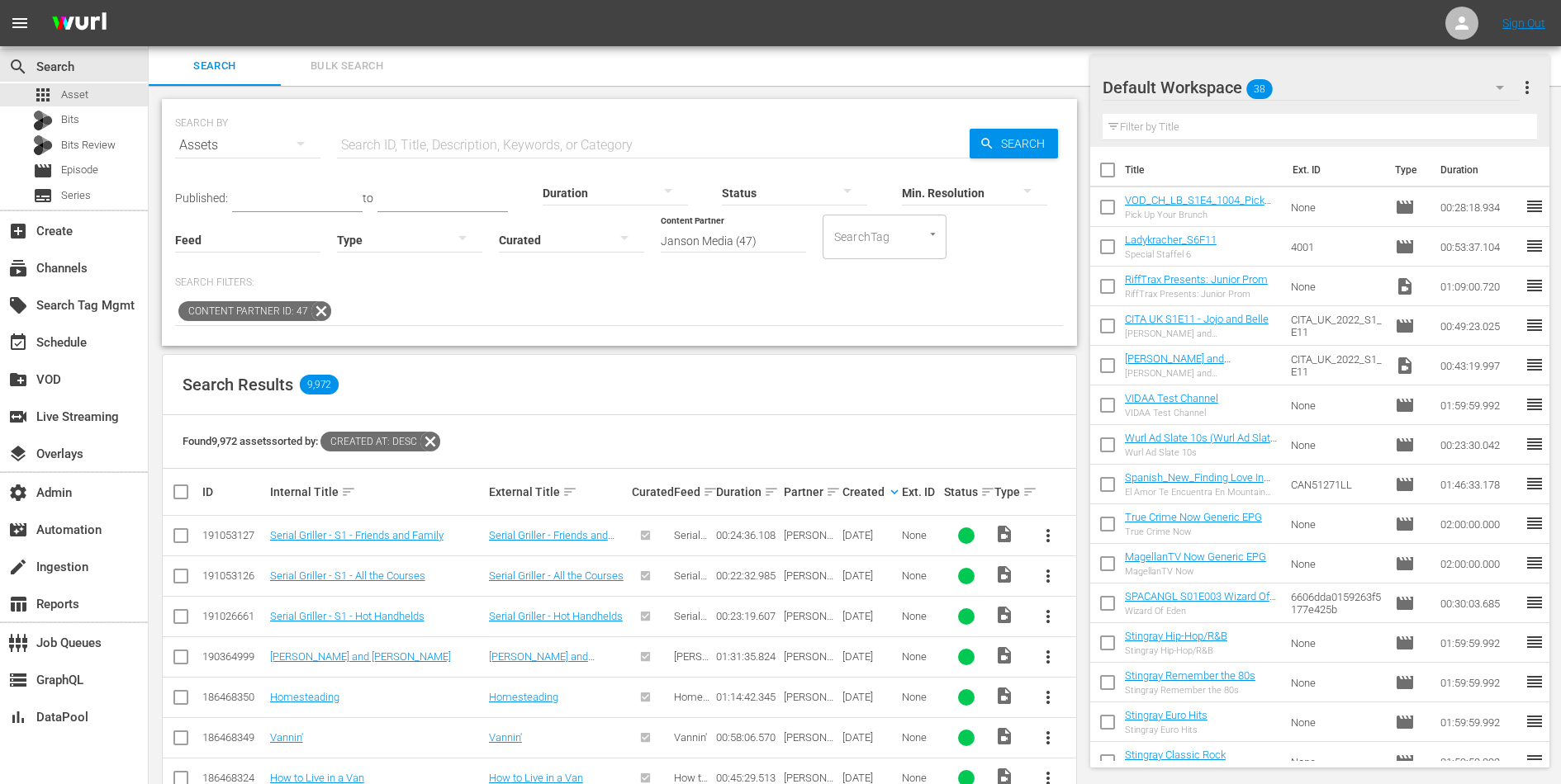
scroll to position [276, 0]
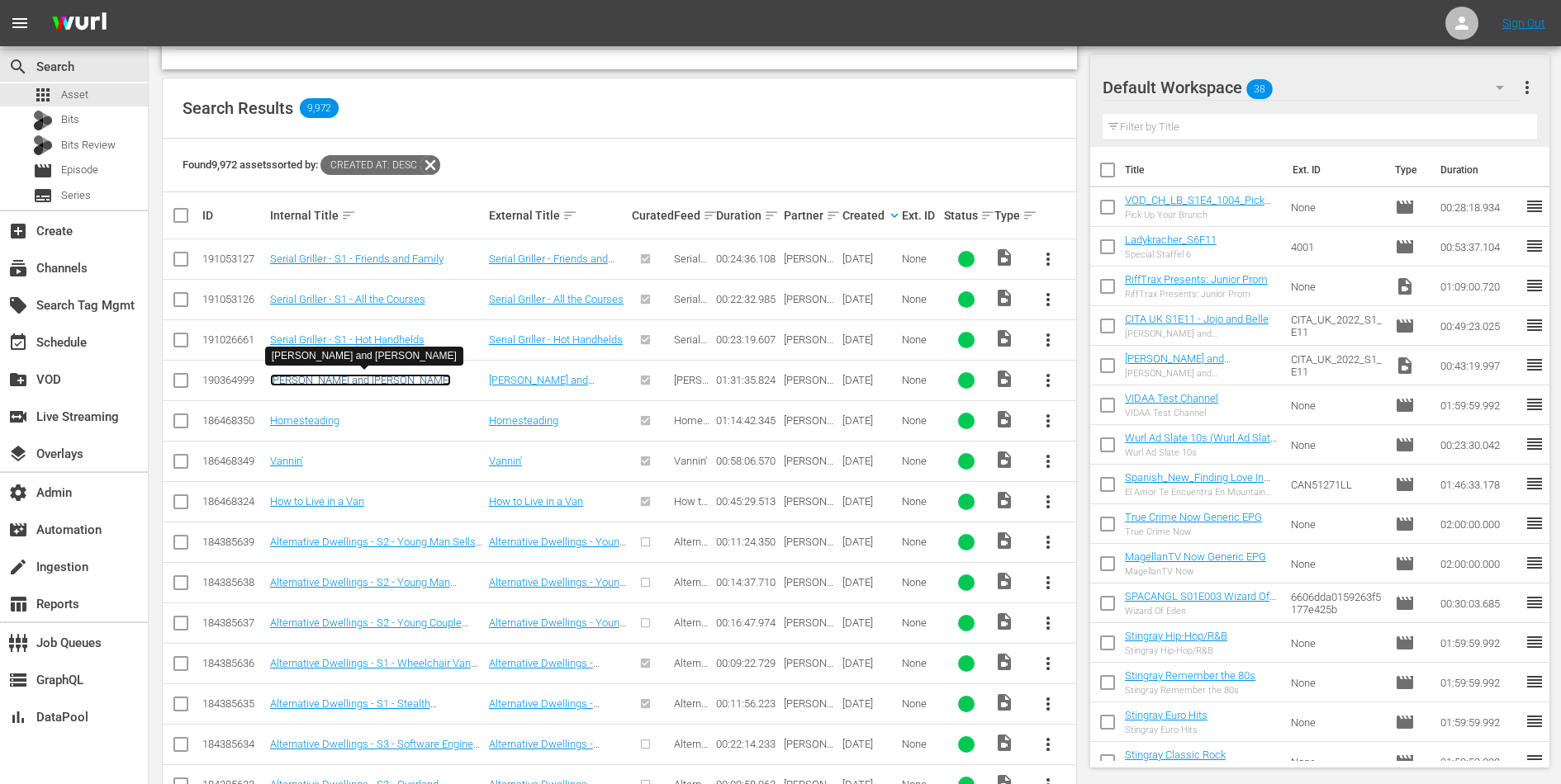
click at [337, 382] on link "Margie and Scott" at bounding box center [360, 380] width 181 height 13
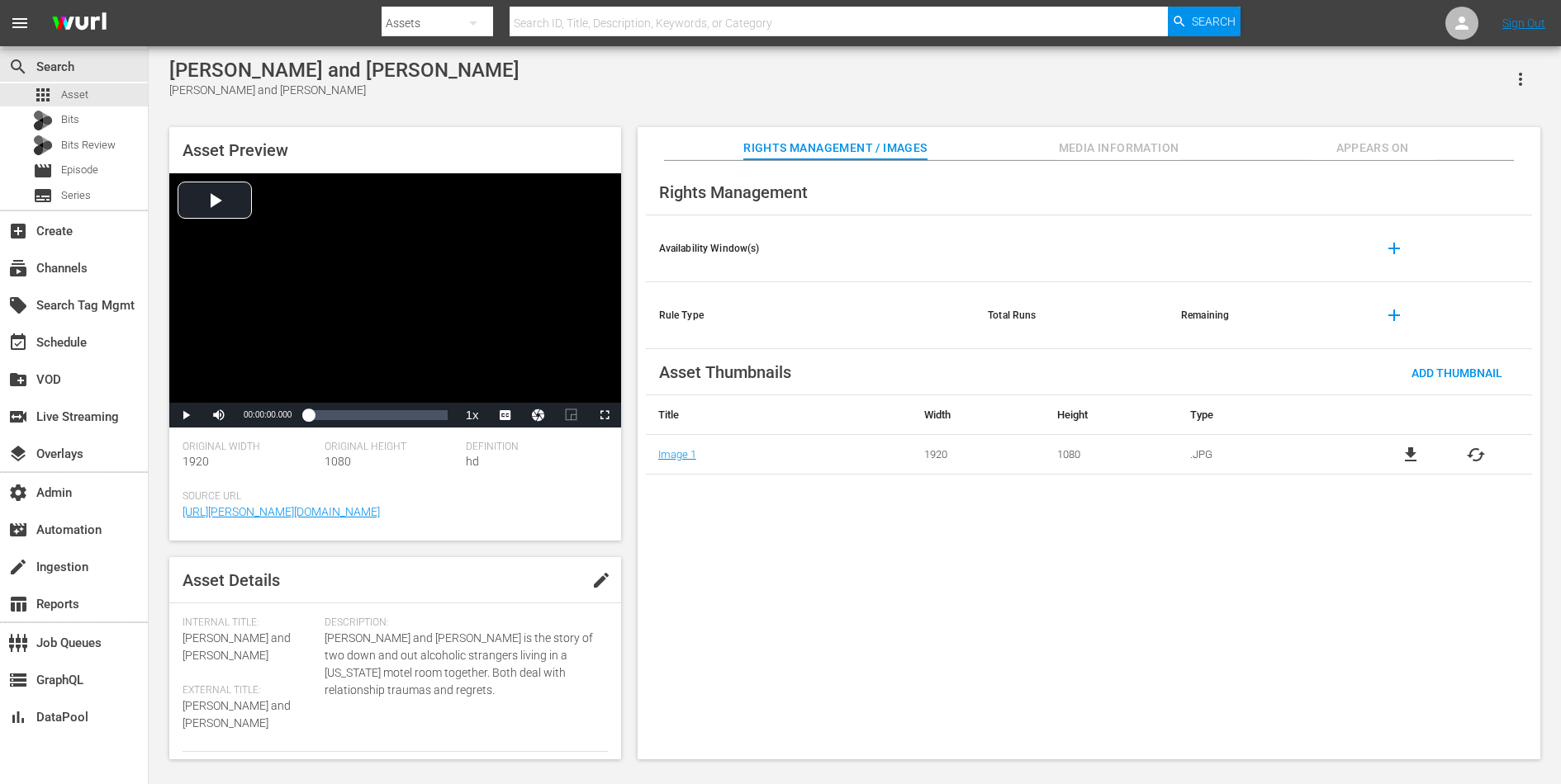
click at [1383, 152] on span "Appears On" at bounding box center [1372, 148] width 124 height 21
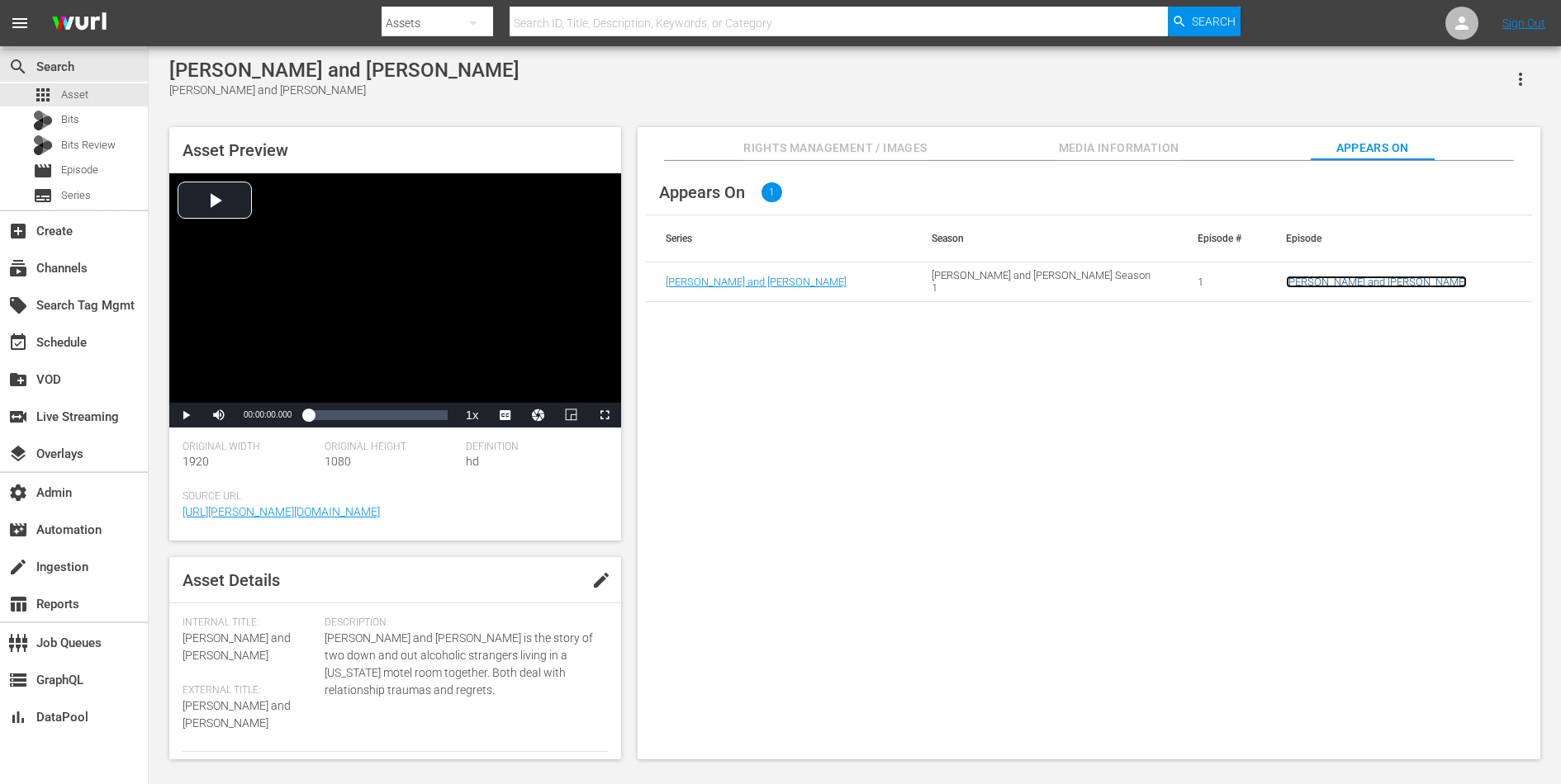
click at [1317, 278] on link "Margie and Scott" at bounding box center [1376, 281] width 181 height 13
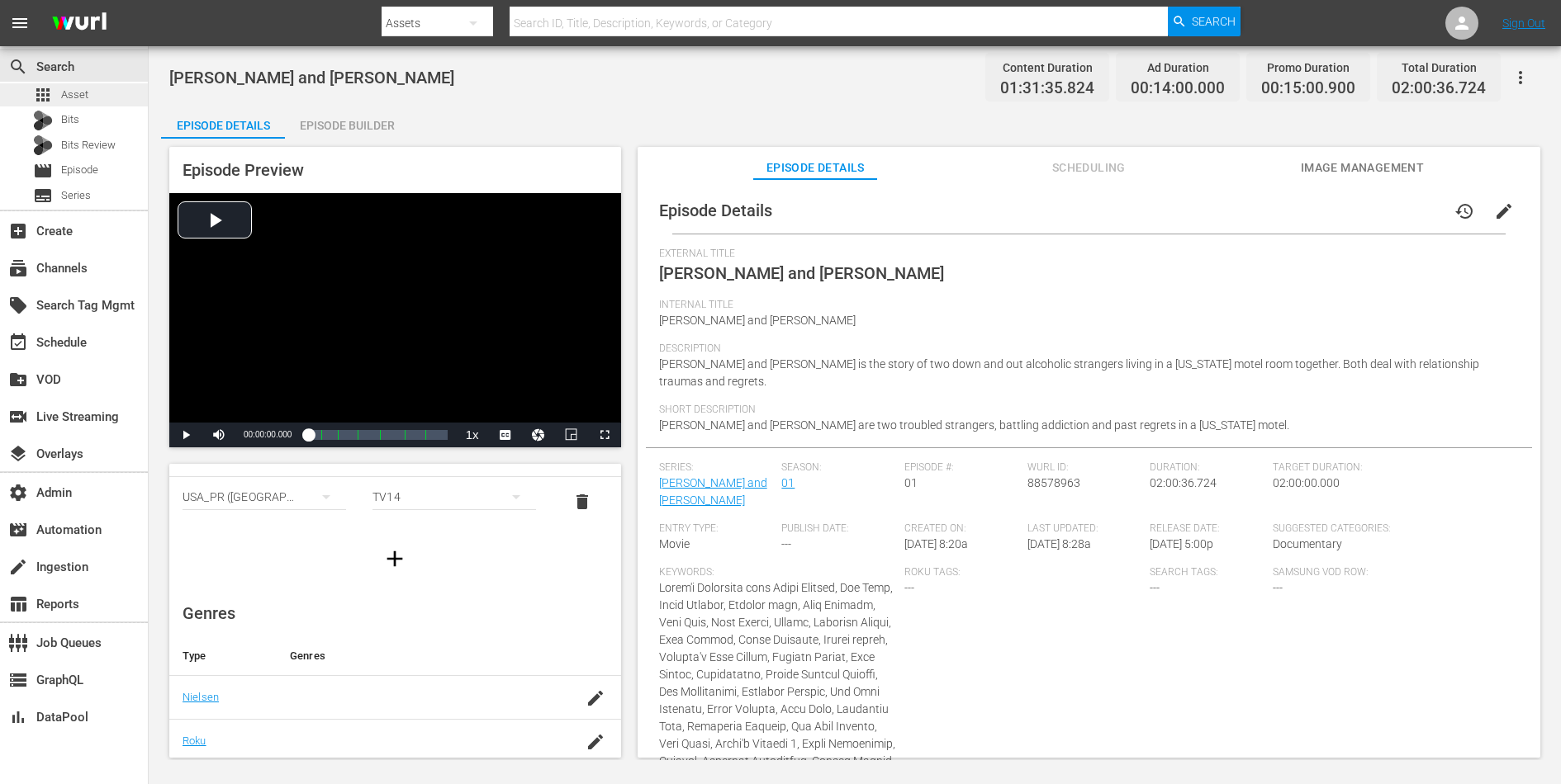
click at [99, 93] on div "apps Asset" at bounding box center [73, 95] width 148 height 23
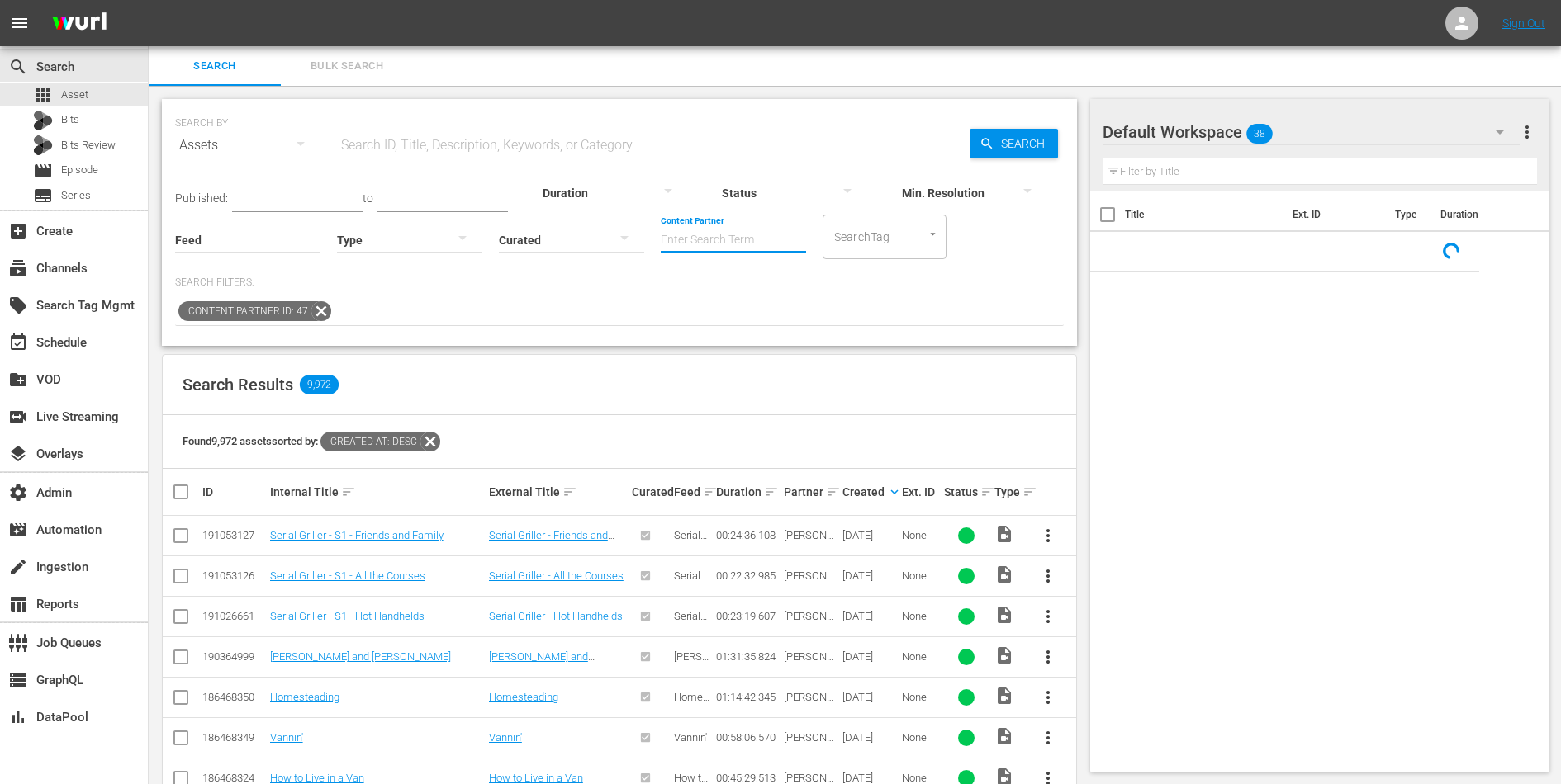
click at [725, 242] on input "Content Partner" at bounding box center [733, 240] width 145 height 59
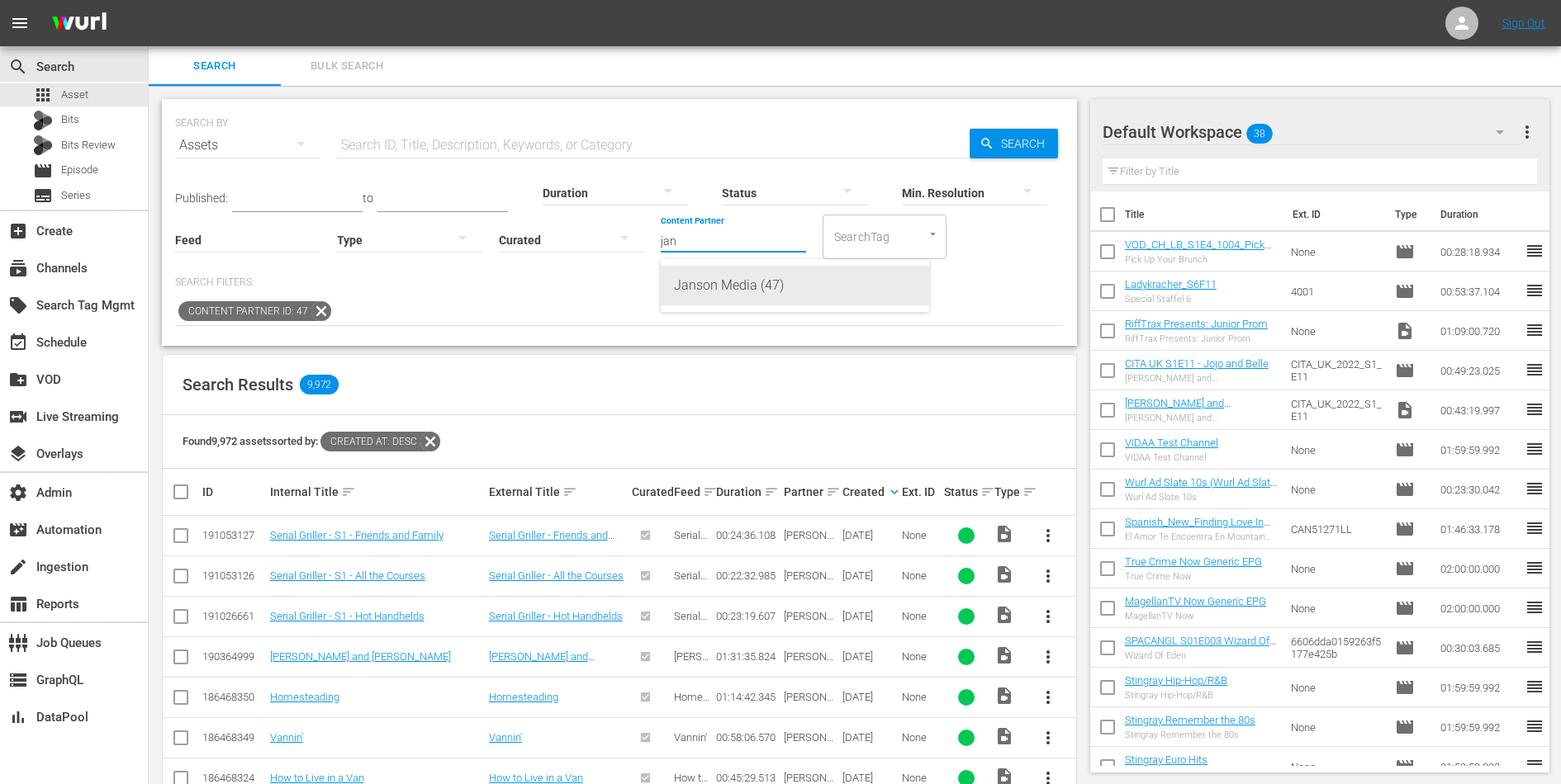
click at [742, 280] on div "Janson Media (47)" at bounding box center [795, 285] width 242 height 39
type input "Janson Media (47)"
click at [687, 137] on input "text" at bounding box center [652, 144] width 632 height 39
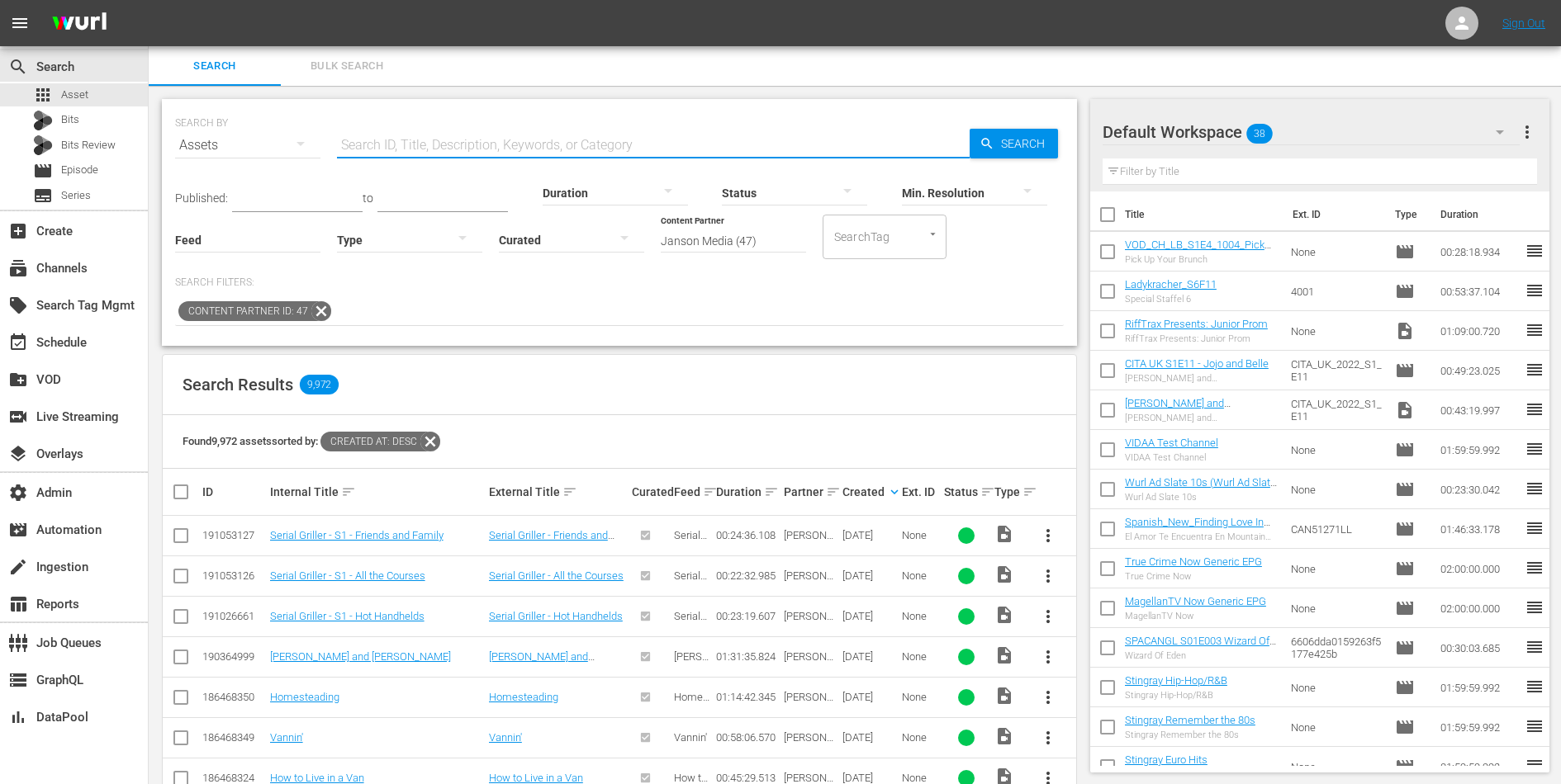
paste input "Welcome to My Farm - Lavender in Bloom"
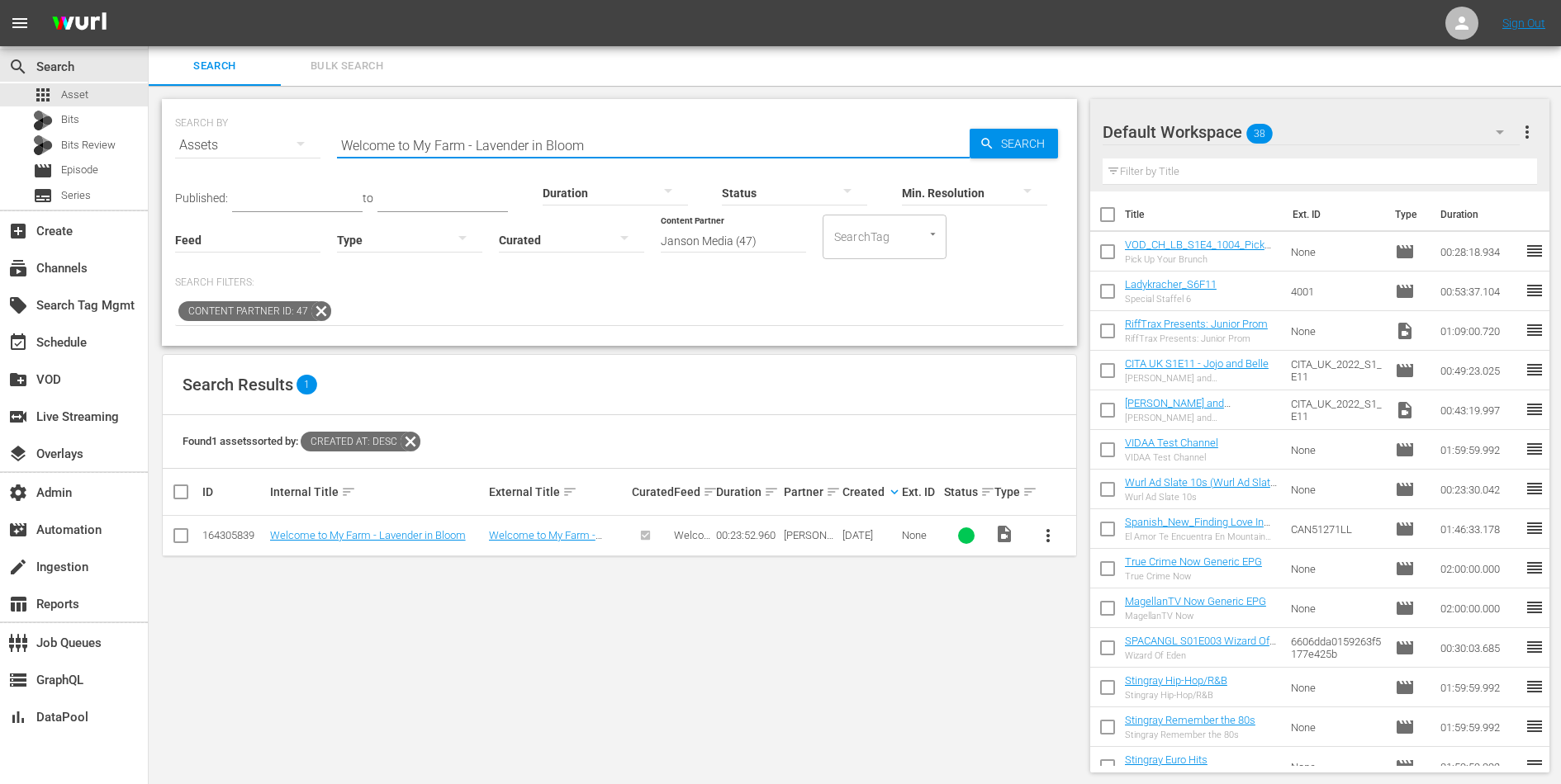
type input "Welcome to My Farm - Lavender in Bloom"
click at [361, 534] on link "Welcome to My Farm - Lavender in Bloom" at bounding box center [367, 535] width 195 height 13
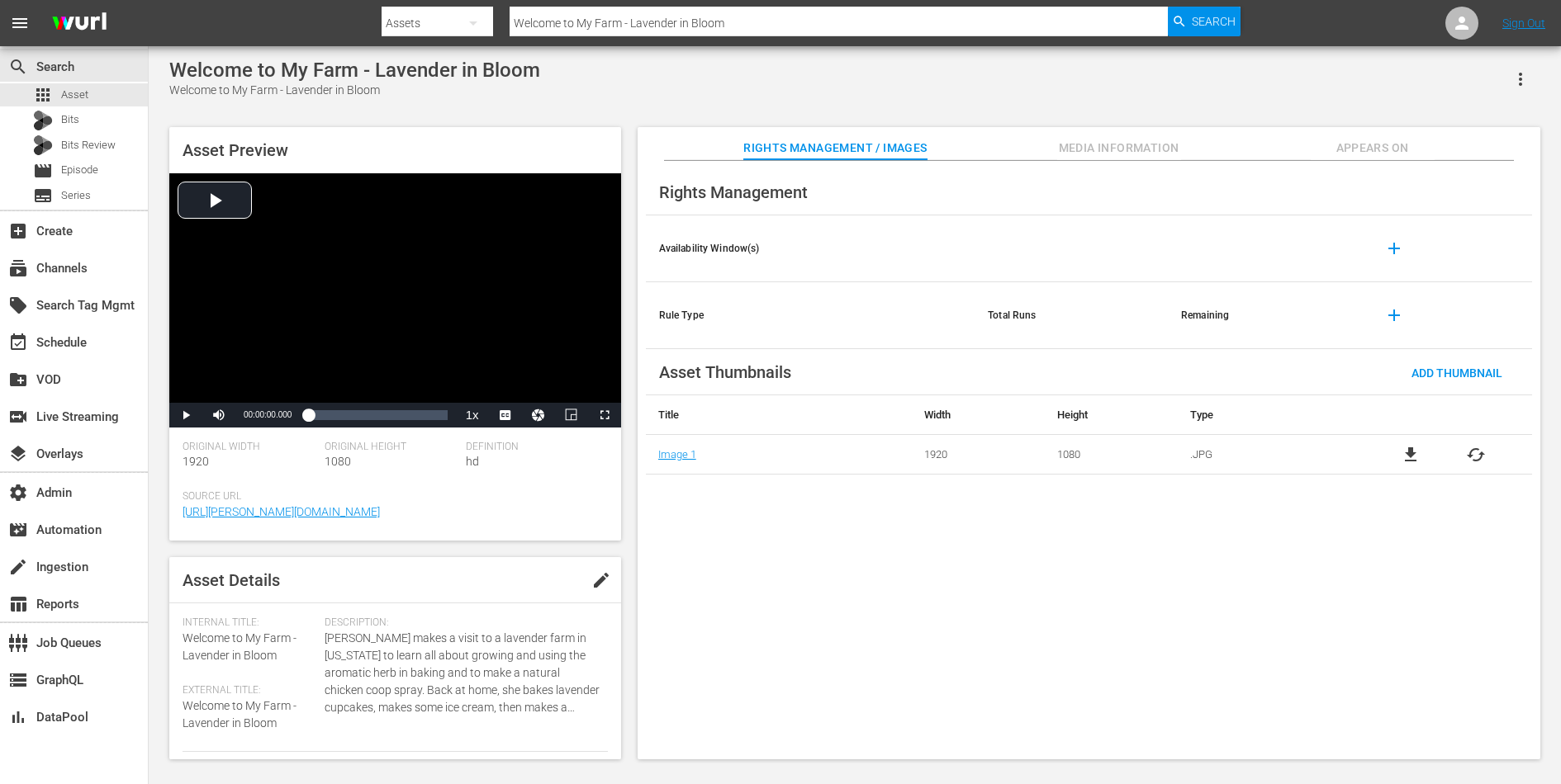
click at [1369, 138] on span "Appears On" at bounding box center [1372, 148] width 124 height 21
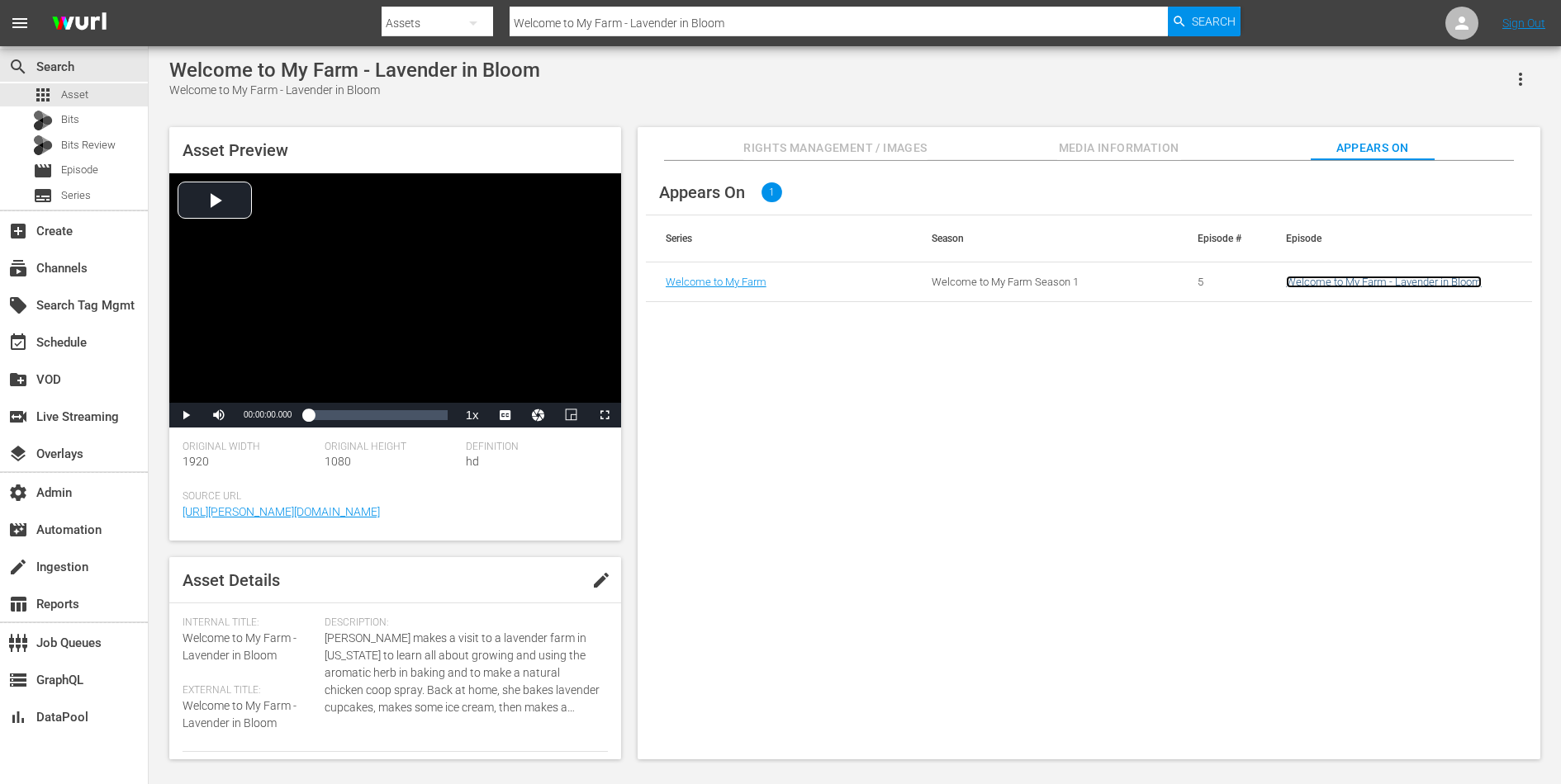
click at [1354, 285] on link "Welcome to My Farm - Lavender in Bloom" at bounding box center [1383, 281] width 195 height 13
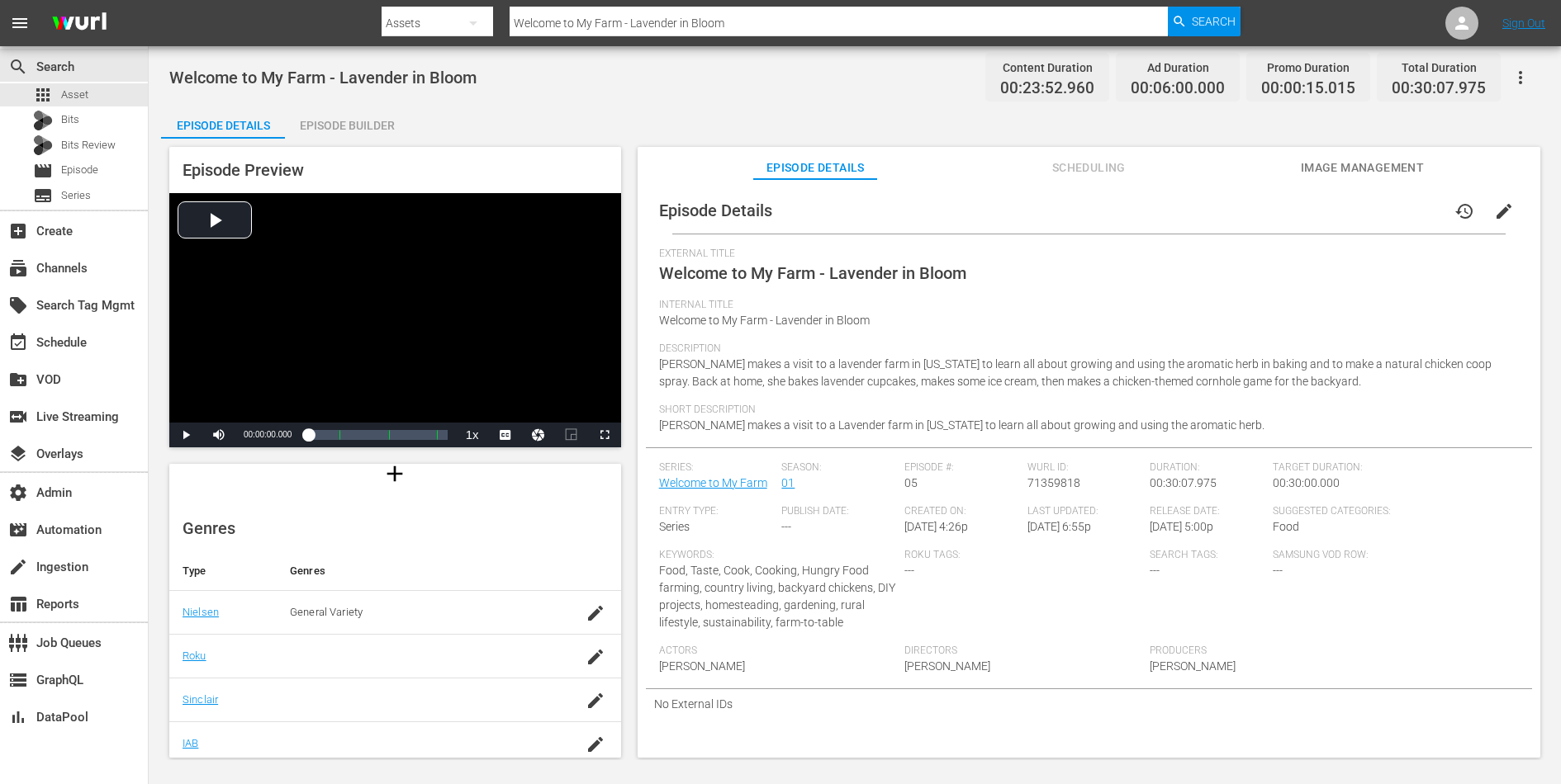
scroll to position [294, 0]
click at [104, 97] on div "apps Asset" at bounding box center [73, 95] width 148 height 23
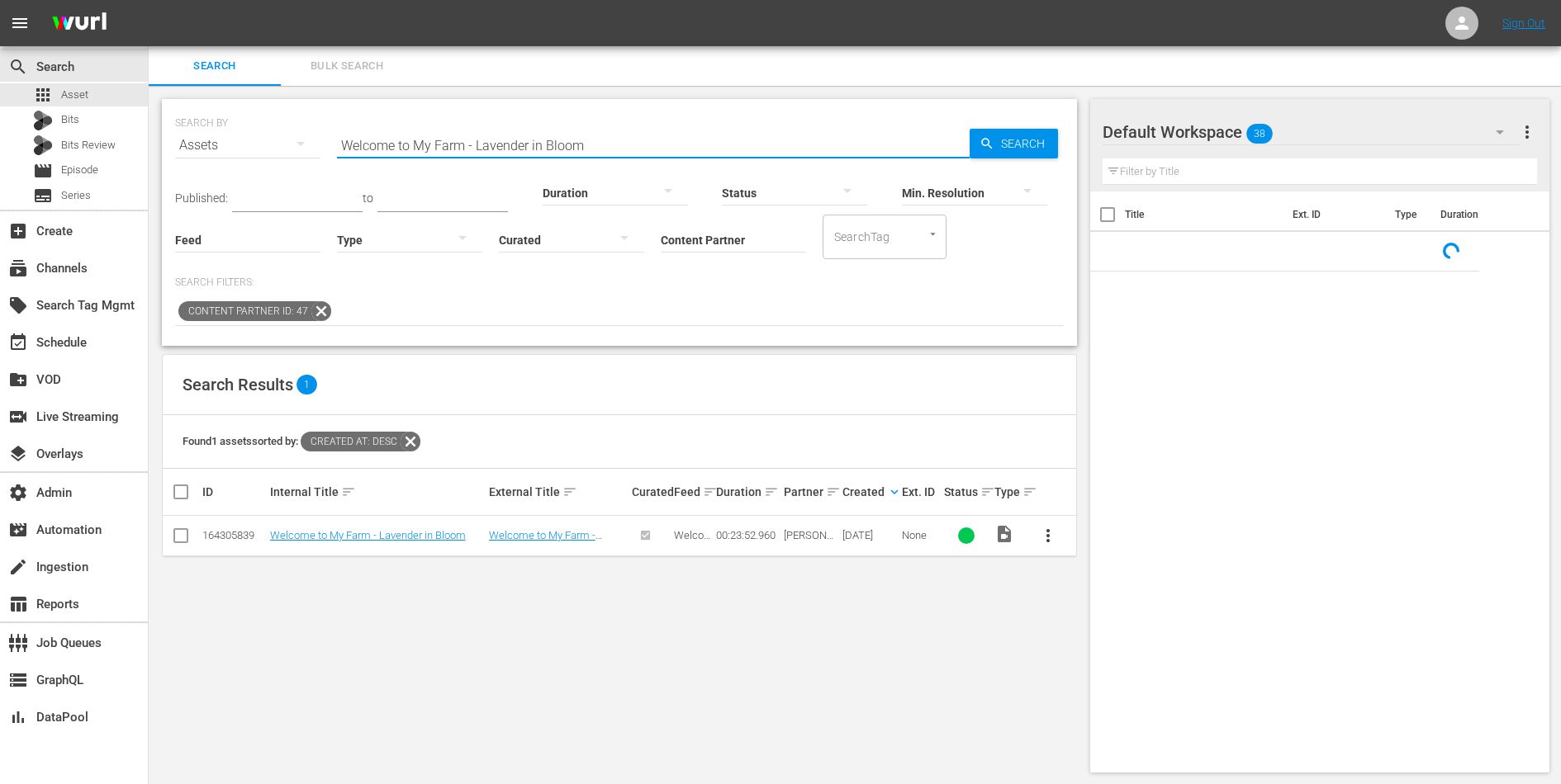
click at [423, 135] on input "Welcome to My Farm - Lavender in Bloom" at bounding box center [652, 144] width 632 height 39
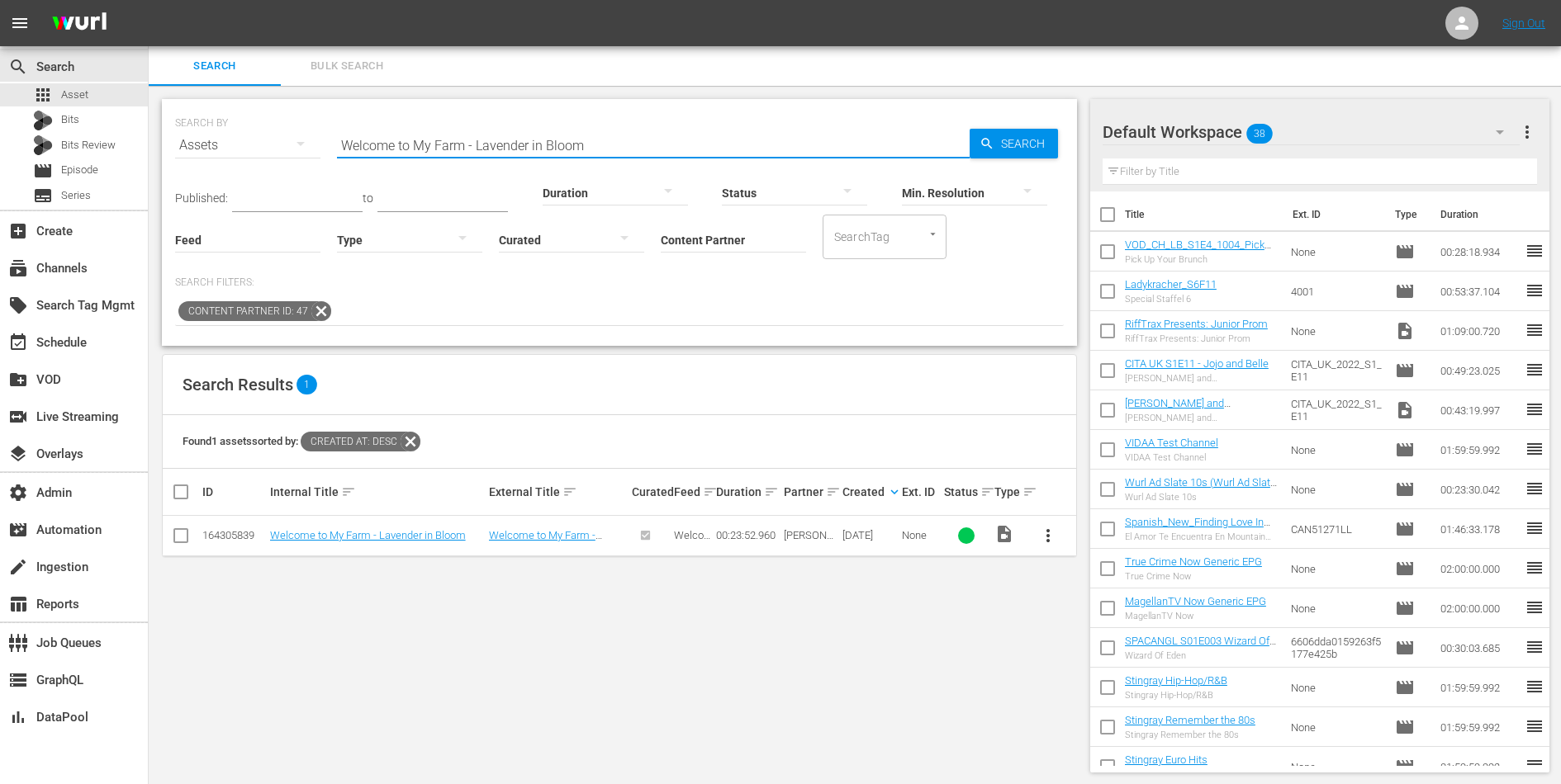
click at [423, 135] on input "Welcome to My Farm - Lavender in Bloom" at bounding box center [652, 144] width 632 height 39
paste input "An Old-Fashioned New England Thanksgiving"
type input "Welcome to My Farm - An Old-Fashioned New England Thanksgiving"
click at [376, 543] on td "Welcome to My Farm - An Old-Fashioned New England Thanksgiving" at bounding box center [377, 536] width 219 height 40
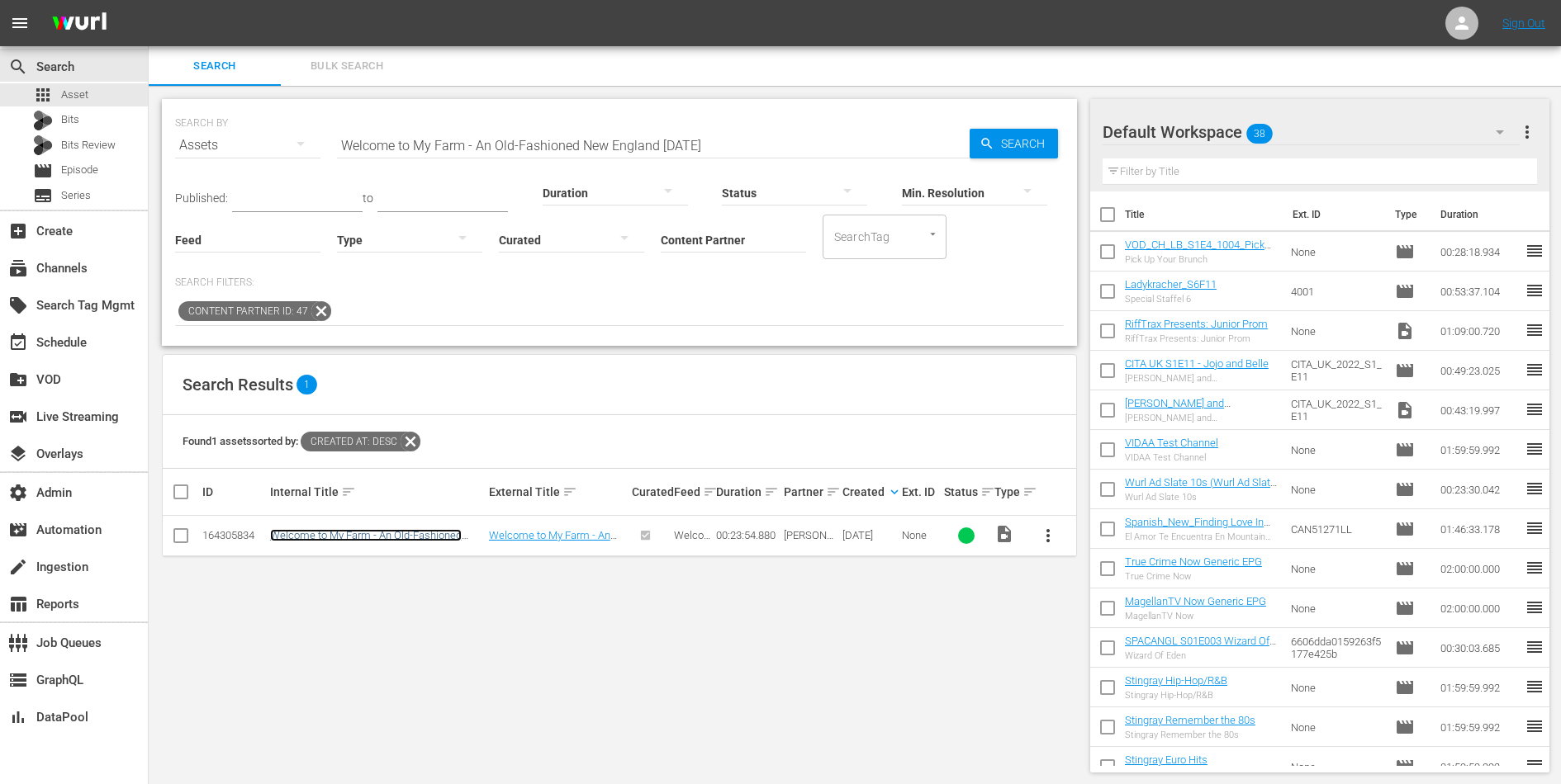
click at [389, 530] on link "Welcome to My Farm - An Old-Fashioned New England Thanksgiving" at bounding box center [365, 542] width 191 height 25
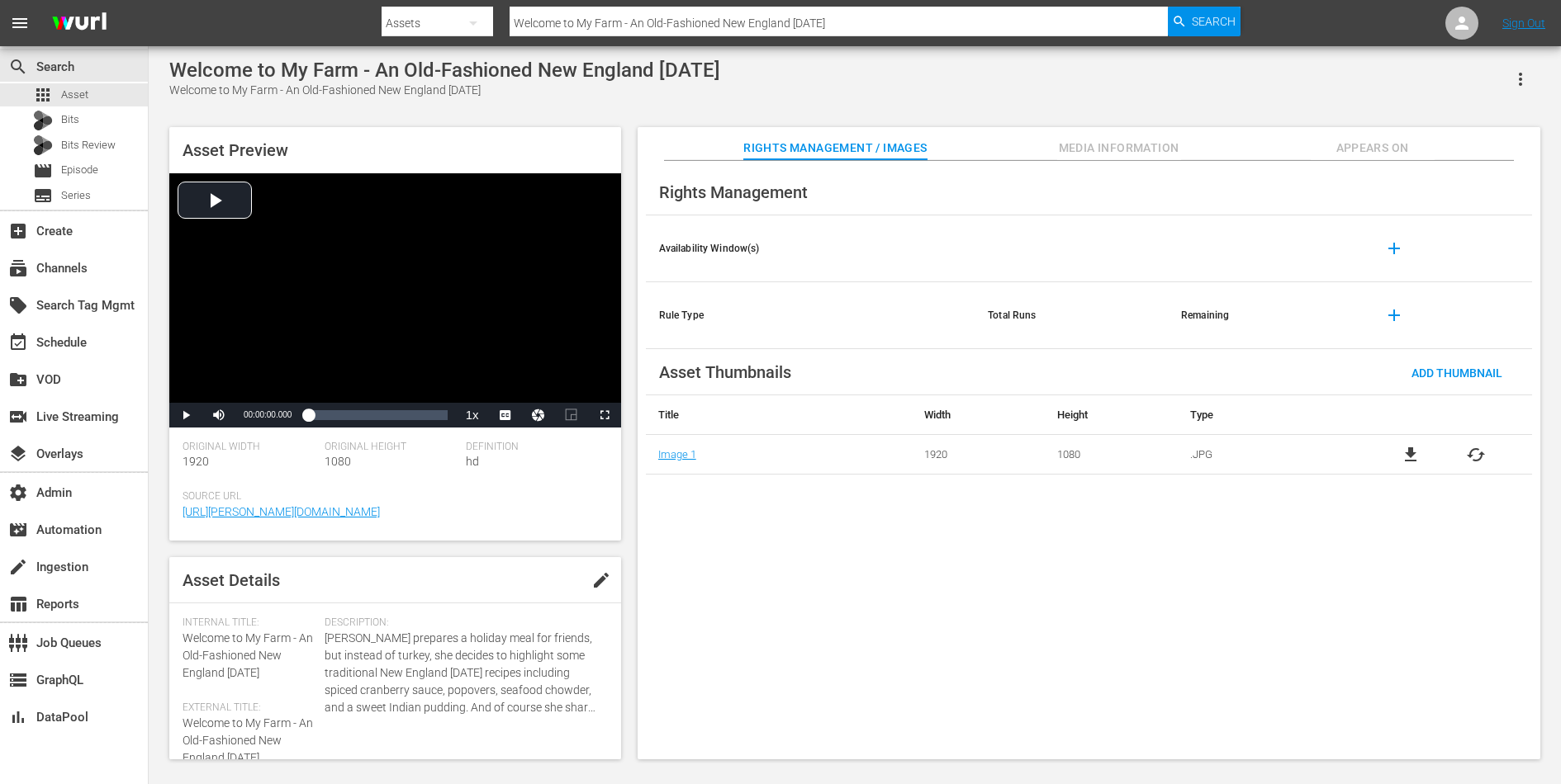
click at [1357, 149] on span "Appears On" at bounding box center [1372, 148] width 124 height 21
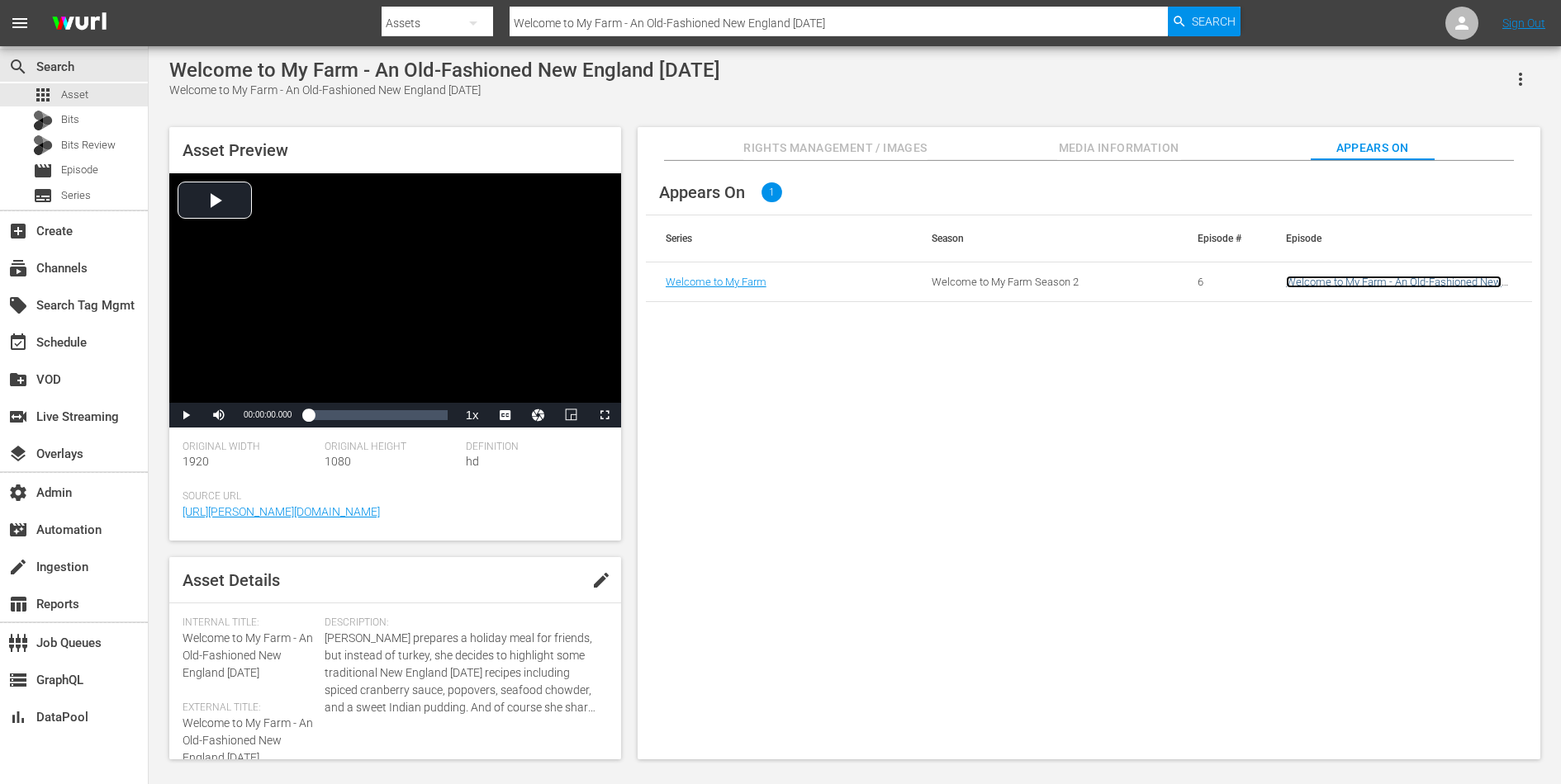
click at [1342, 276] on link "Welcome to My Farm - An Old-Fashioned New England Thanksgiving" at bounding box center [1393, 288] width 215 height 25
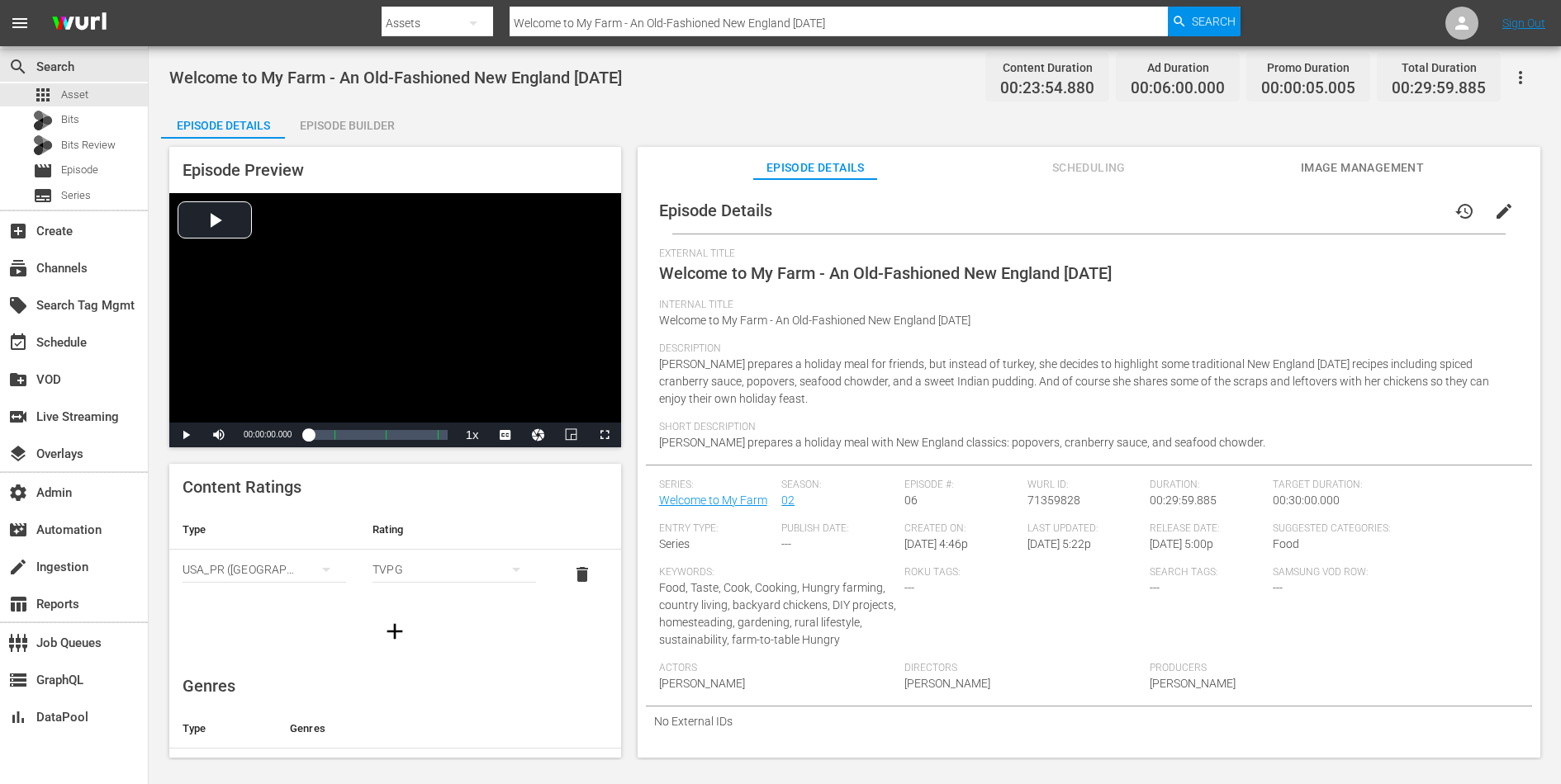
click at [577, 28] on input "Welcome to My Farm - An Old-Fashioned New England Thanksgiving" at bounding box center [839, 23] width 658 height 39
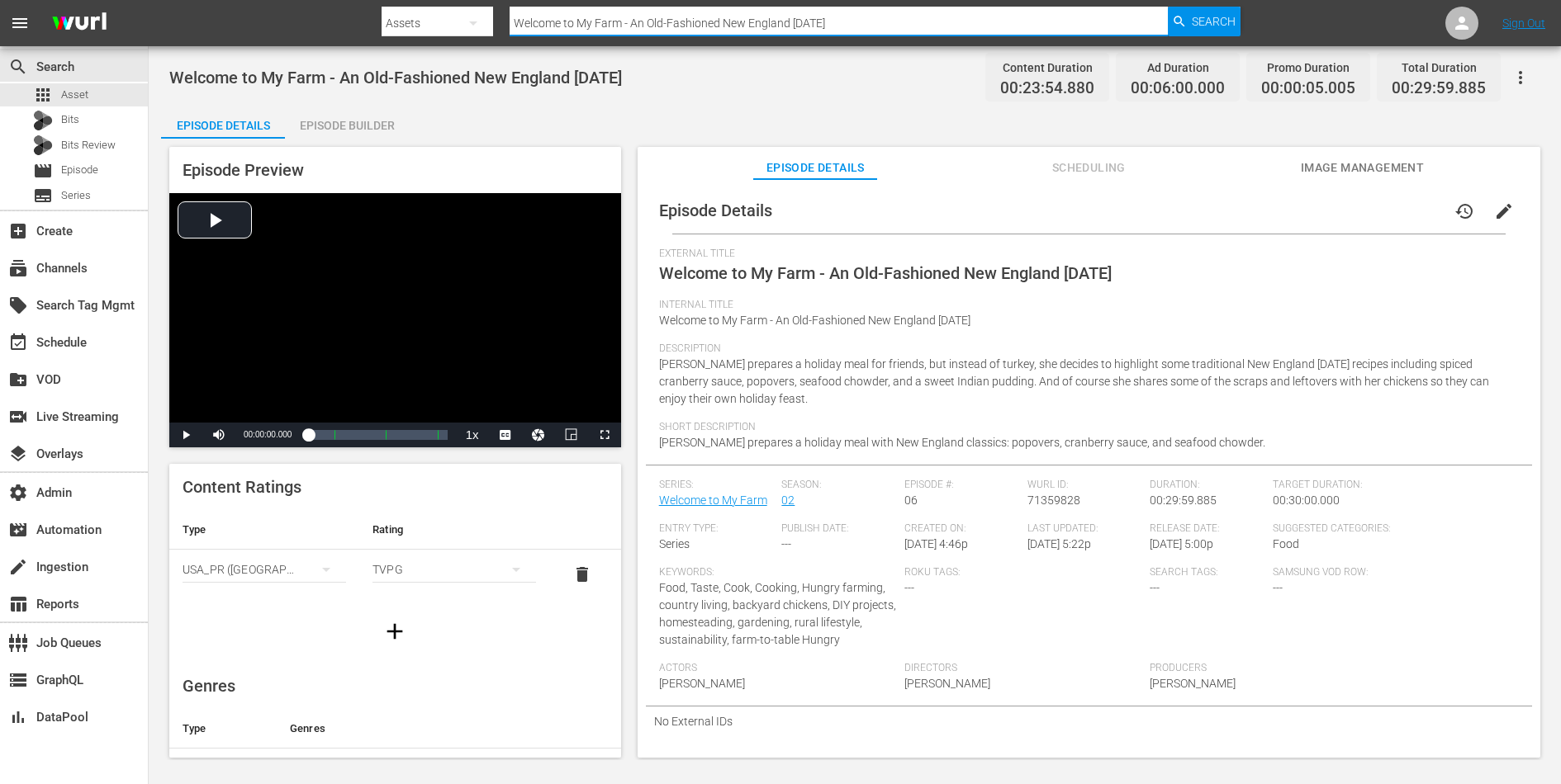
click at [577, 28] on input "Welcome to My Farm - An Old-Fashioned New England Thanksgiving" at bounding box center [839, 23] width 658 height 39
paste input "Treyvaud's Kitchen - Episode 4"
type input "Treyvaud's Kitchen - Episode 4"
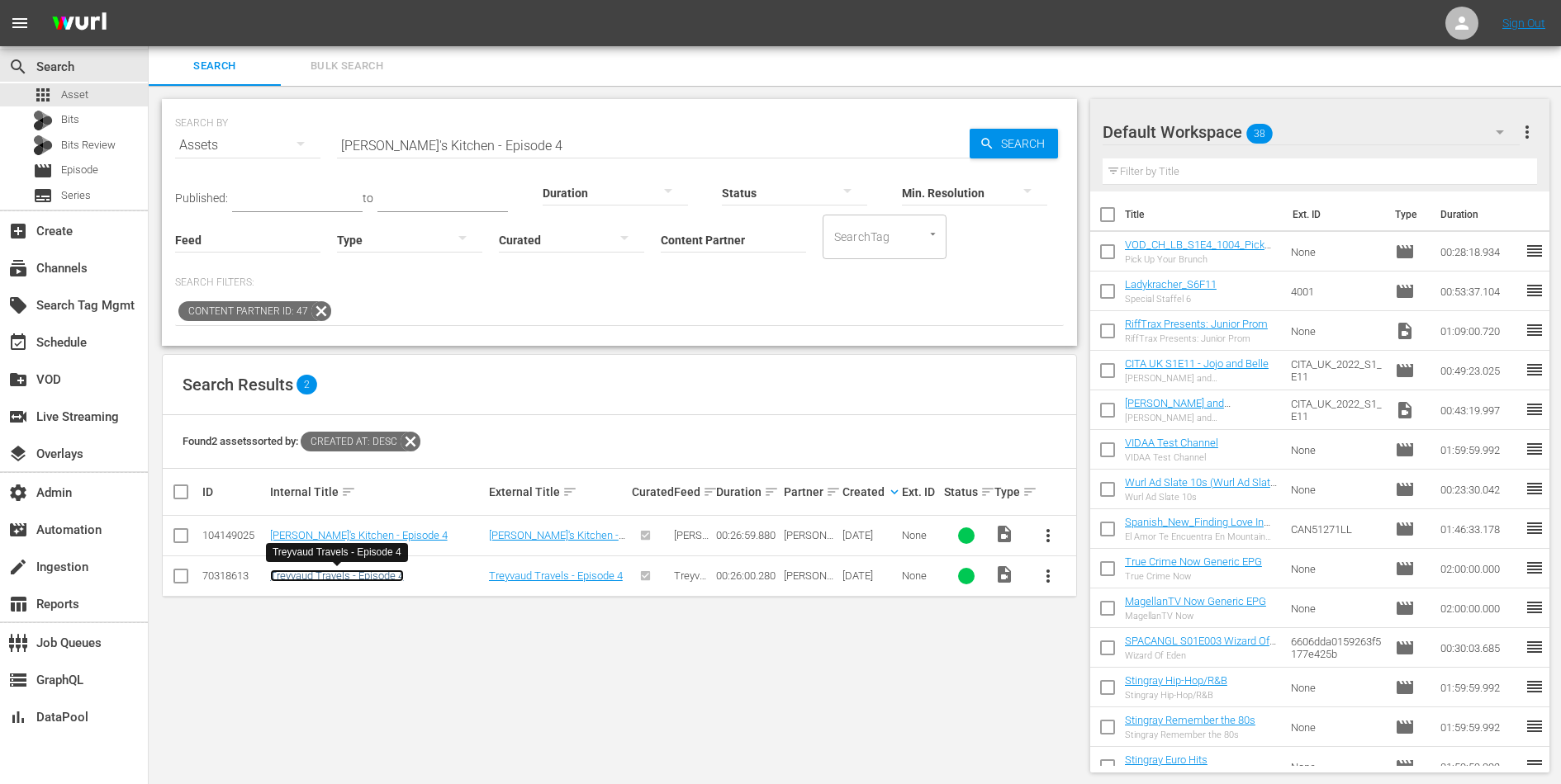
click at [364, 572] on link "Treyvaud Travels - Episode 4" at bounding box center [337, 575] width 134 height 13
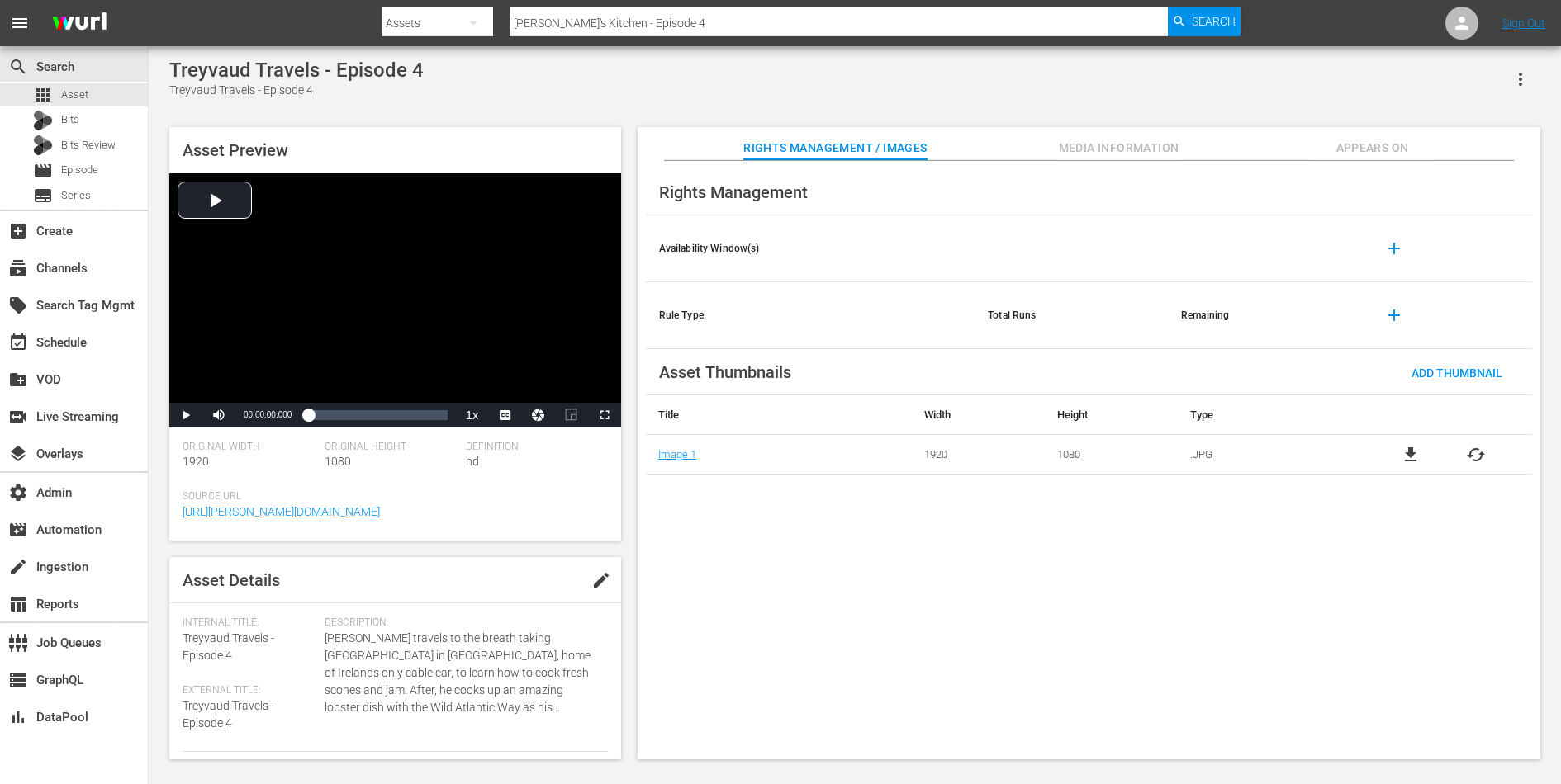
click at [1385, 140] on span "Appears On" at bounding box center [1372, 148] width 124 height 21
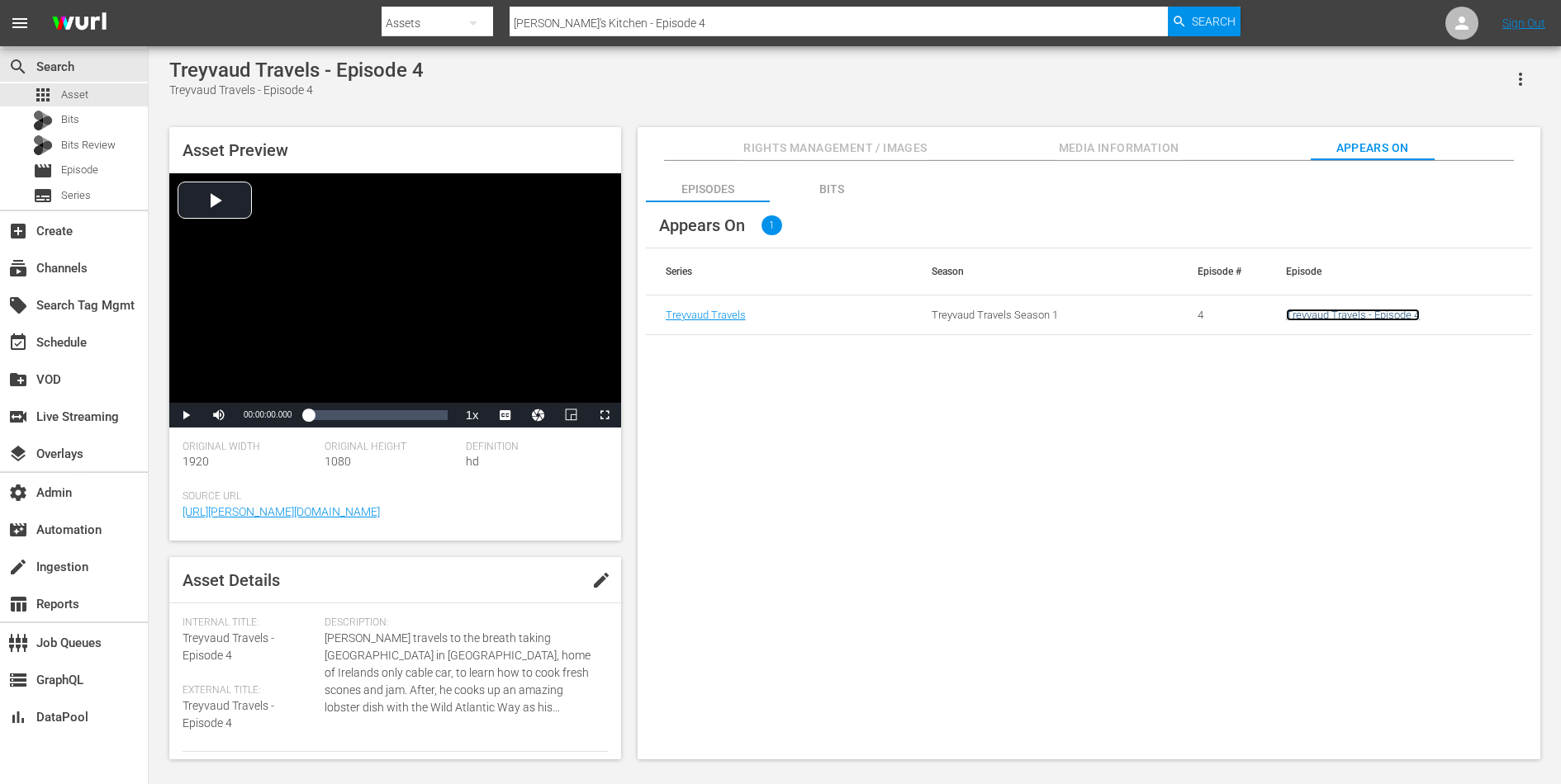
click at [1383, 314] on link "Treyvaud Travels - Episode 4" at bounding box center [1352, 315] width 134 height 13
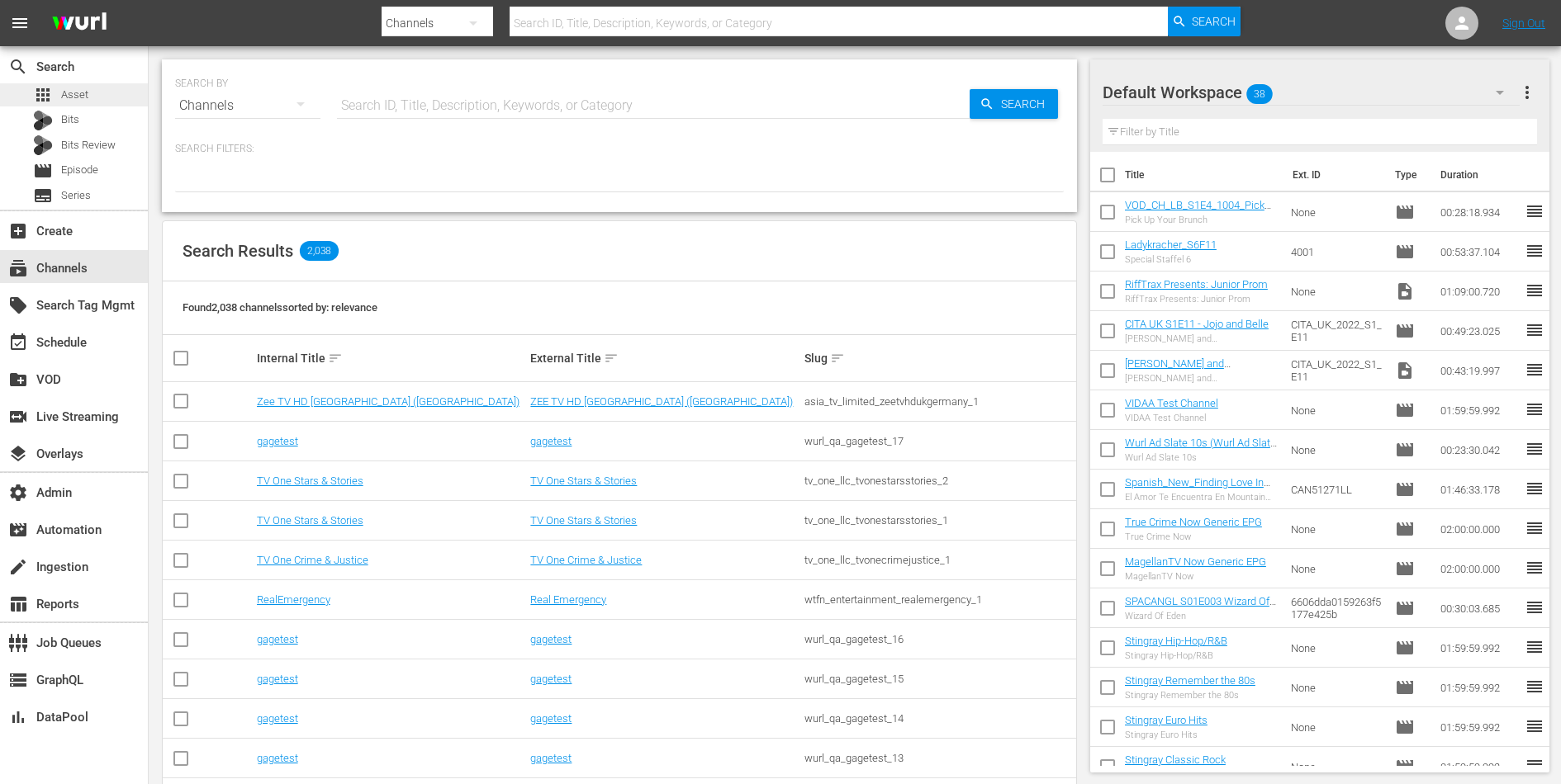
click at [104, 102] on div "apps Asset" at bounding box center [73, 95] width 148 height 23
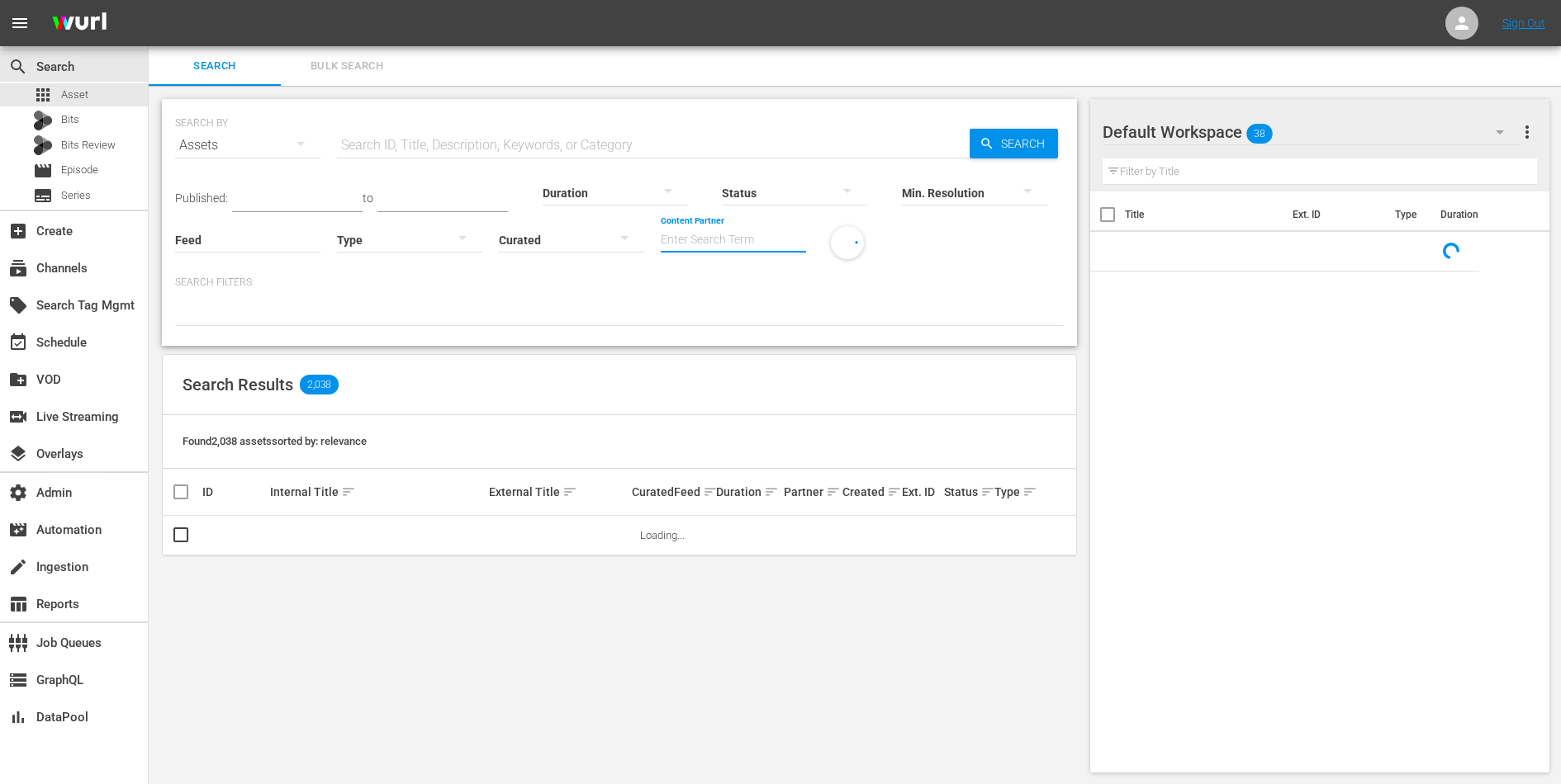
click at [778, 247] on input "Content Partner" at bounding box center [733, 240] width 145 height 59
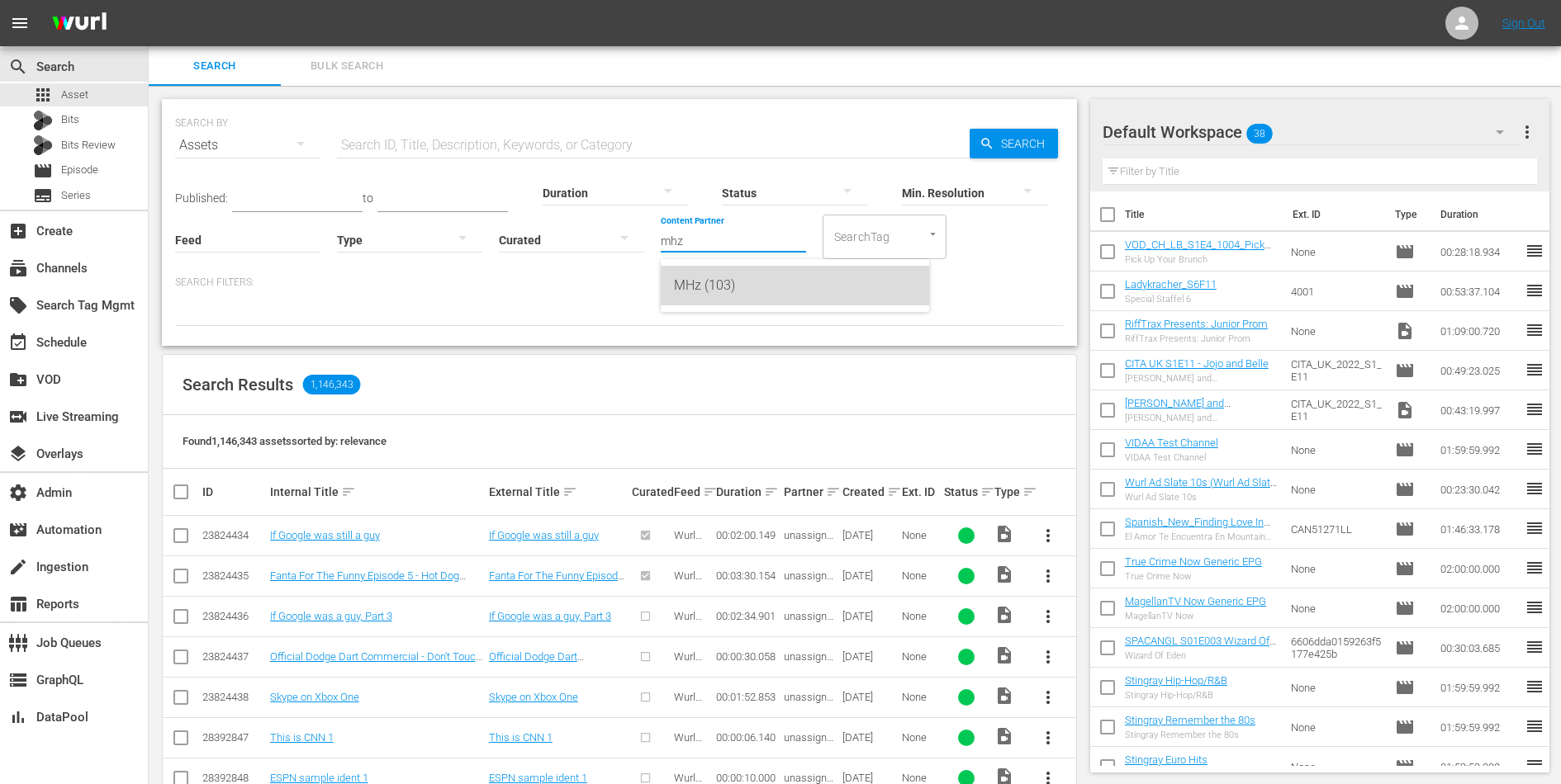
click at [762, 283] on div "MHz (103)" at bounding box center [795, 285] width 242 height 39
type input "MHz (103)"
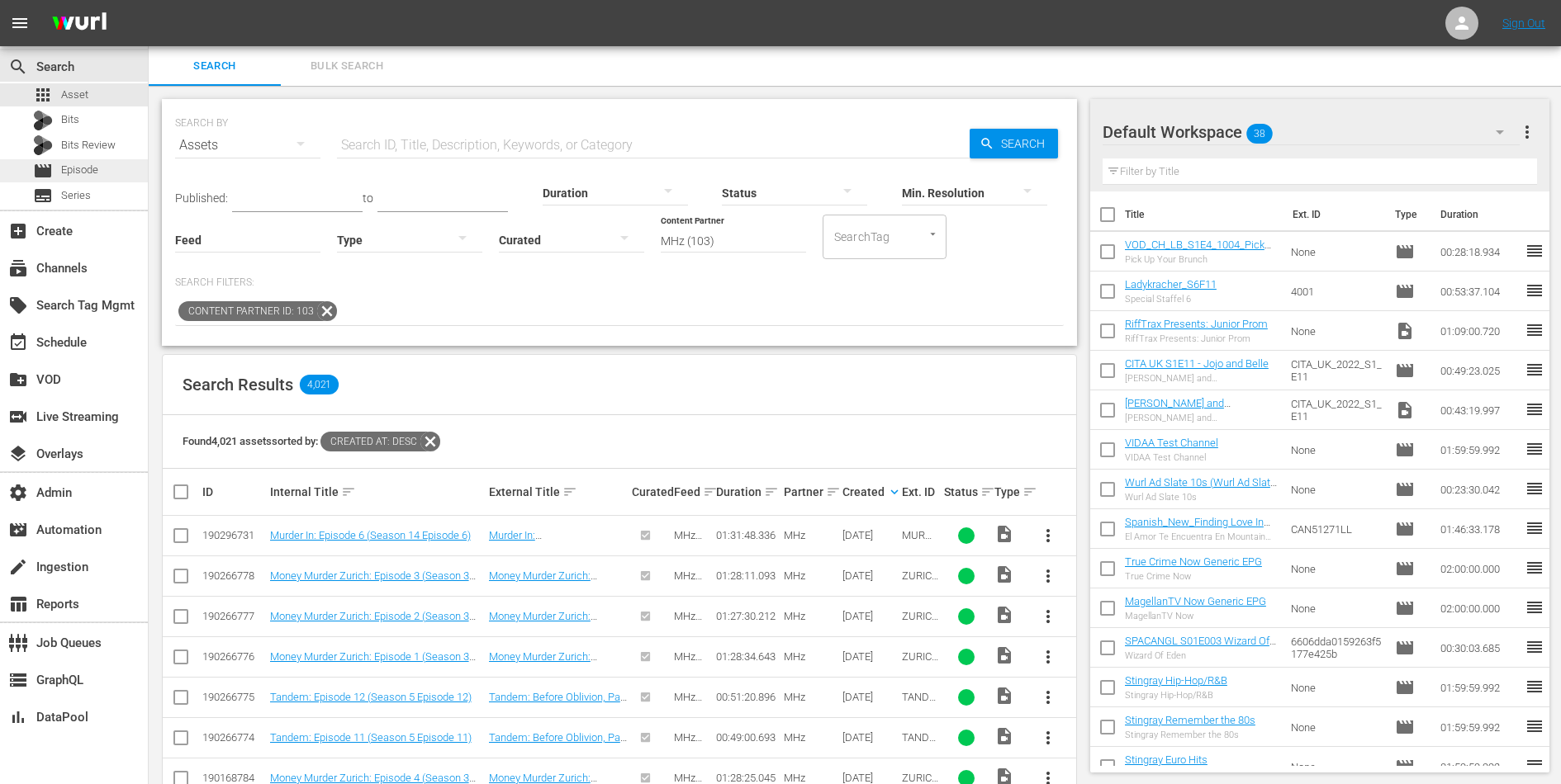
click at [82, 172] on span "Episode" at bounding box center [79, 170] width 37 height 17
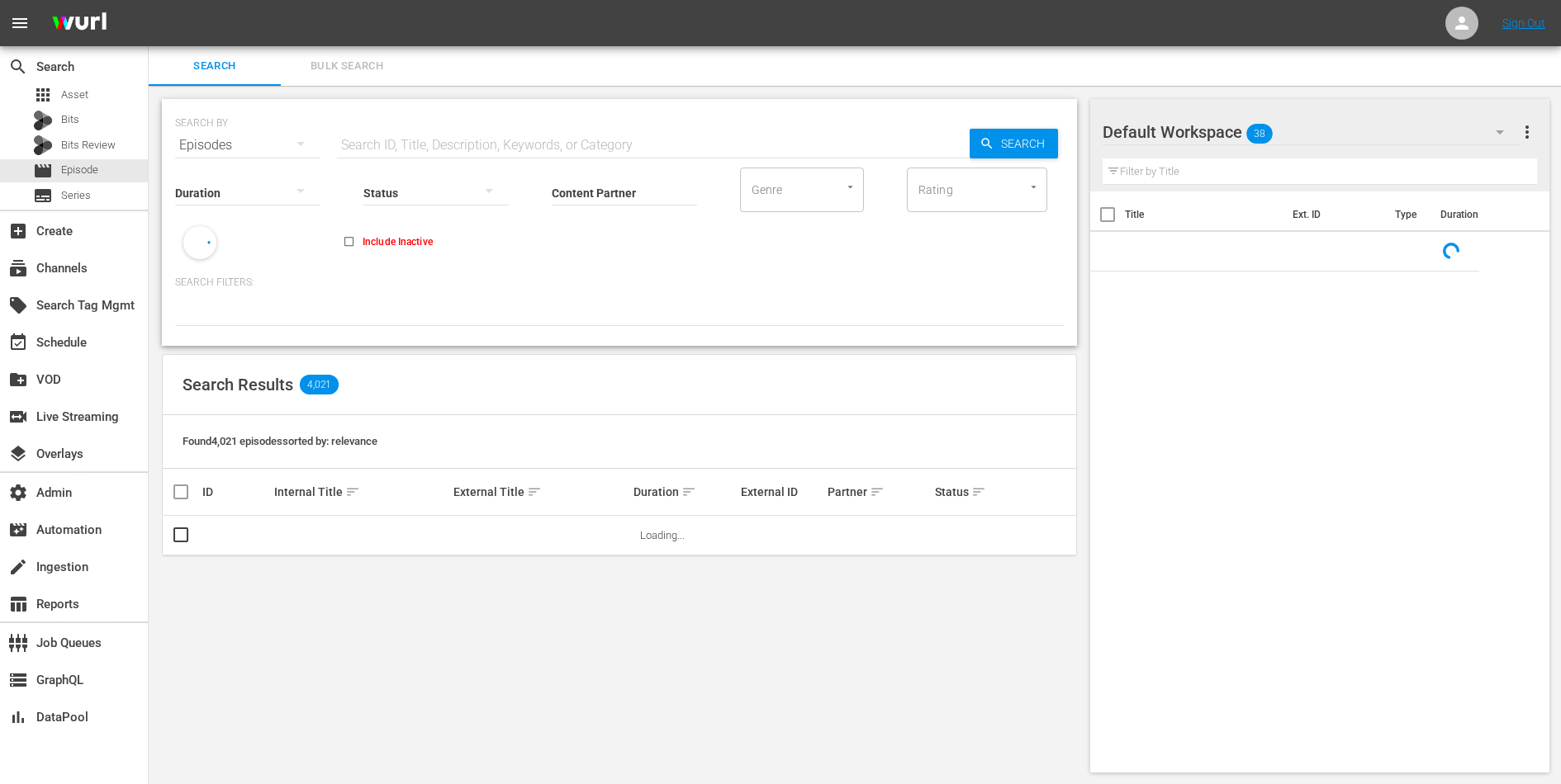
click at [395, 134] on input "text" at bounding box center [652, 144] width 632 height 39
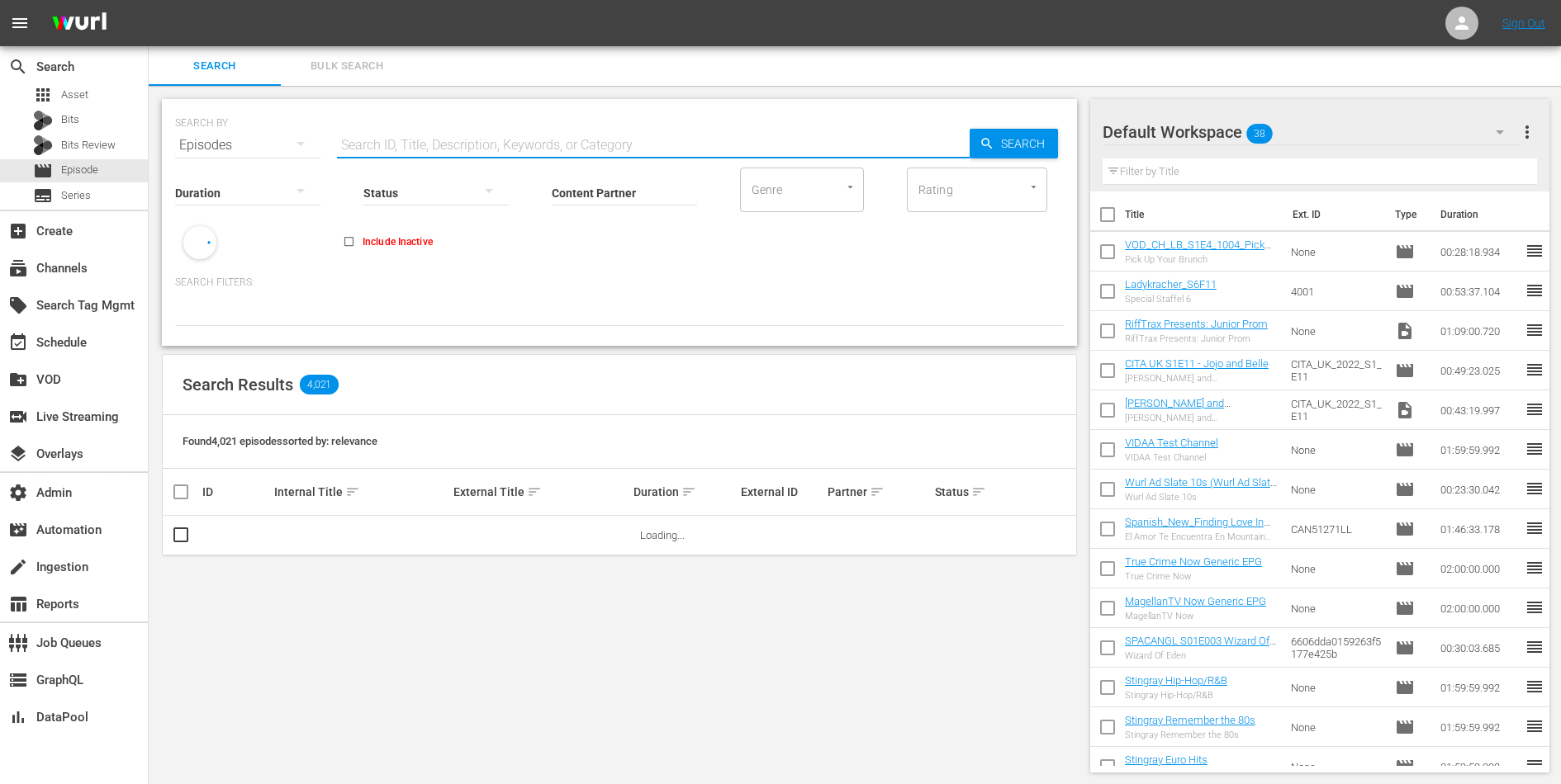
paste input "PACIFC_C_01020"
type input "PACIFC_C_01020"
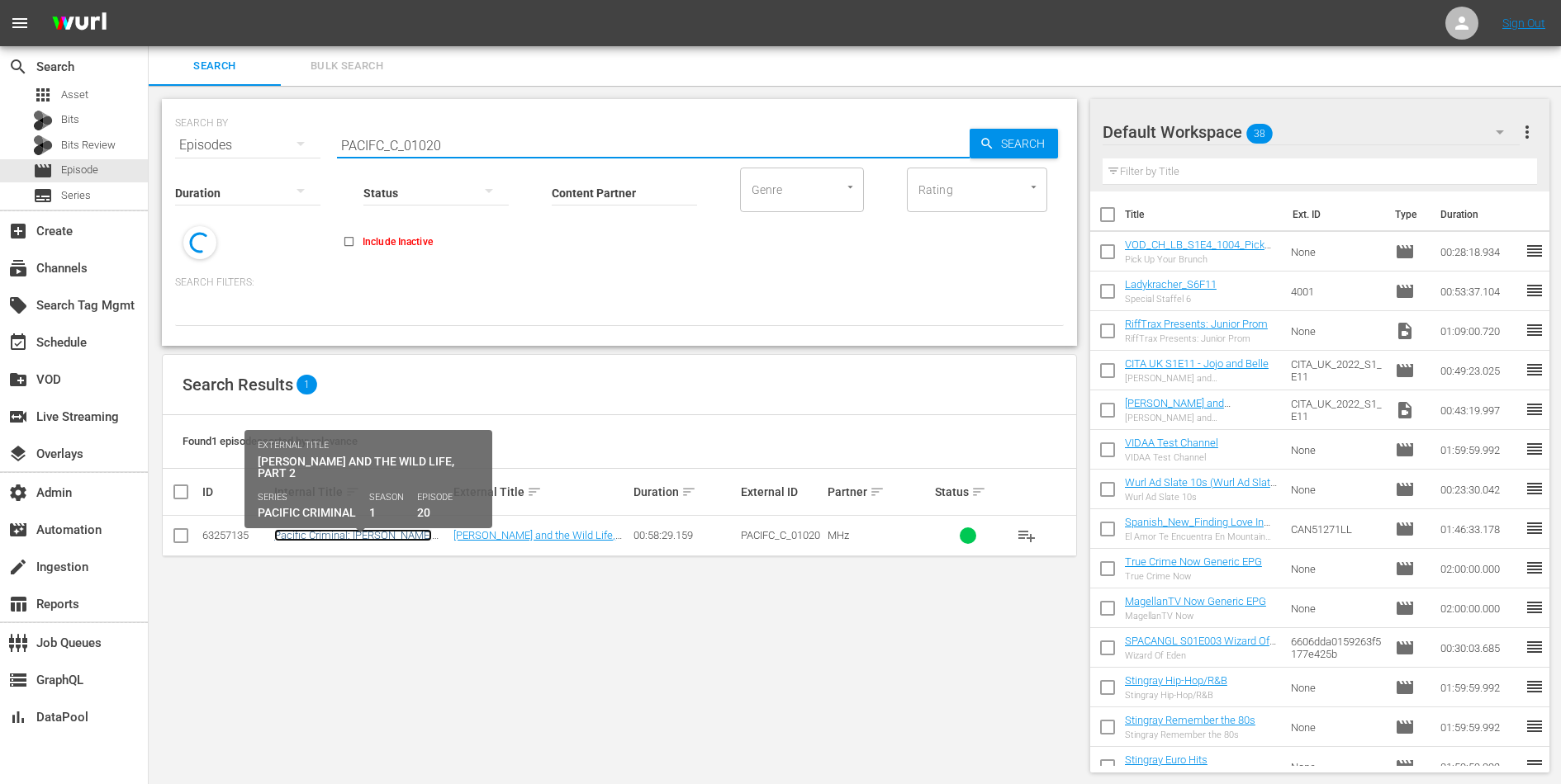
click at [372, 534] on link "Pacific Criminal: Robinson and the Wild Life, Part 2 (Sn 1 Ep 20)" at bounding box center [357, 542] width 168 height 25
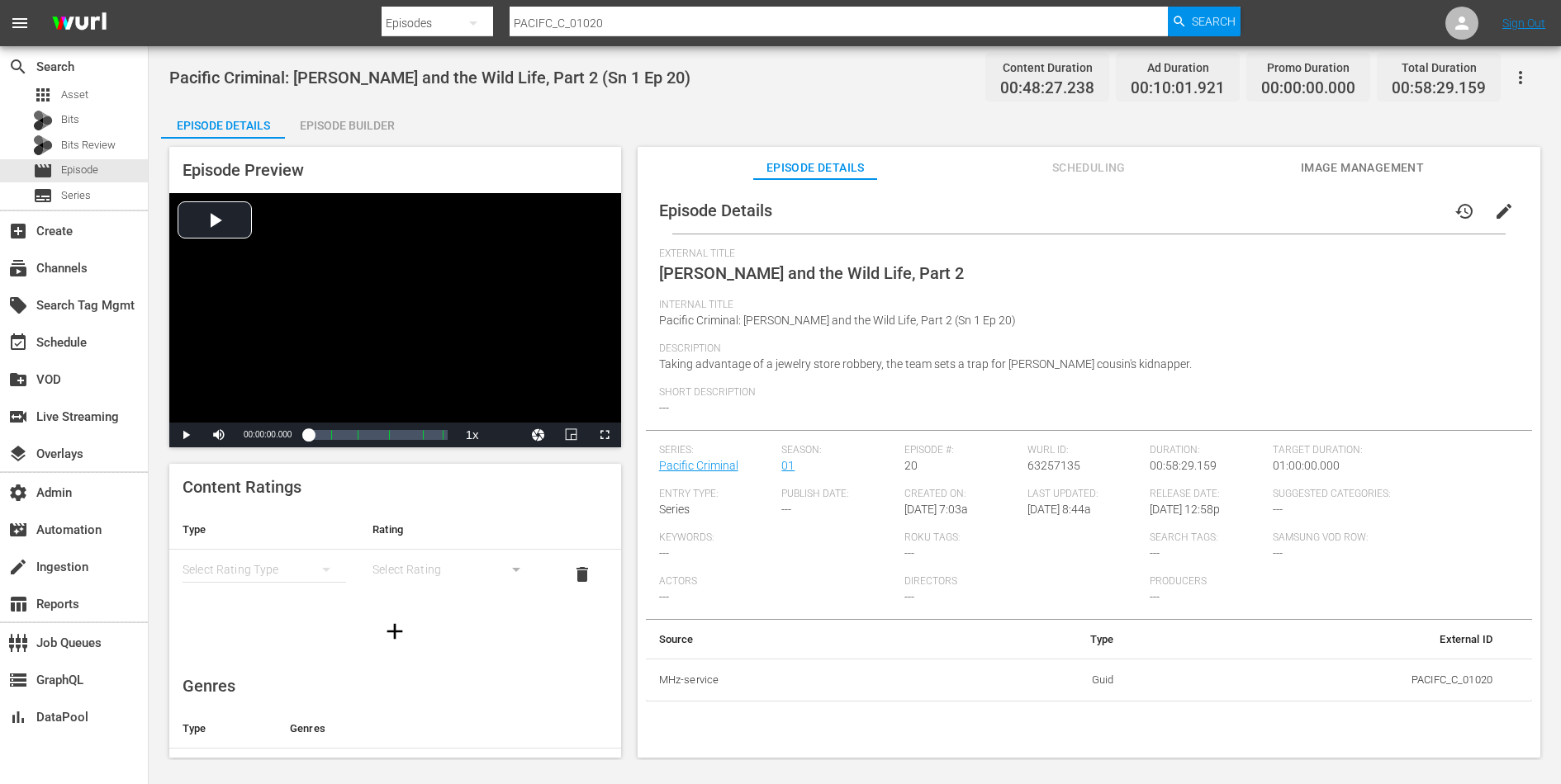
click at [711, 273] on span "Robinson and the Wild Life, Part 2" at bounding box center [811, 273] width 305 height 20
copy span "Robinson and the Wild Life, Part 2"
click at [615, 20] on input "PACIFC_C_01020" at bounding box center [839, 23] width 658 height 39
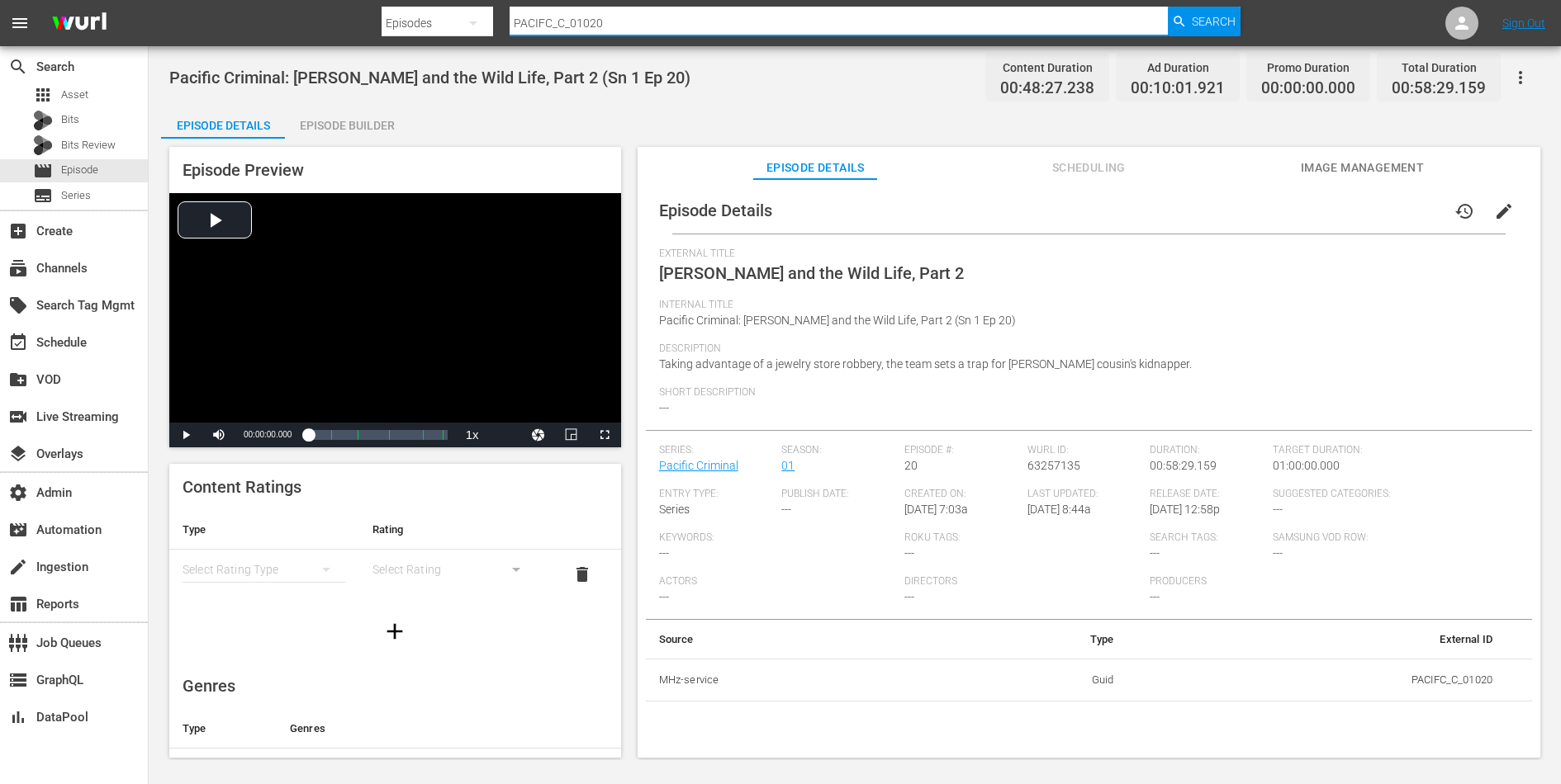
click at [615, 20] on input "PACIFC_C_01020" at bounding box center [839, 23] width 658 height 39
paste input "Robinson and the Wild Life, Part 2"
type input "Robinson and the Wild Life, Part 2"
click at [96, 92] on div "apps Asset" at bounding box center [73, 95] width 148 height 23
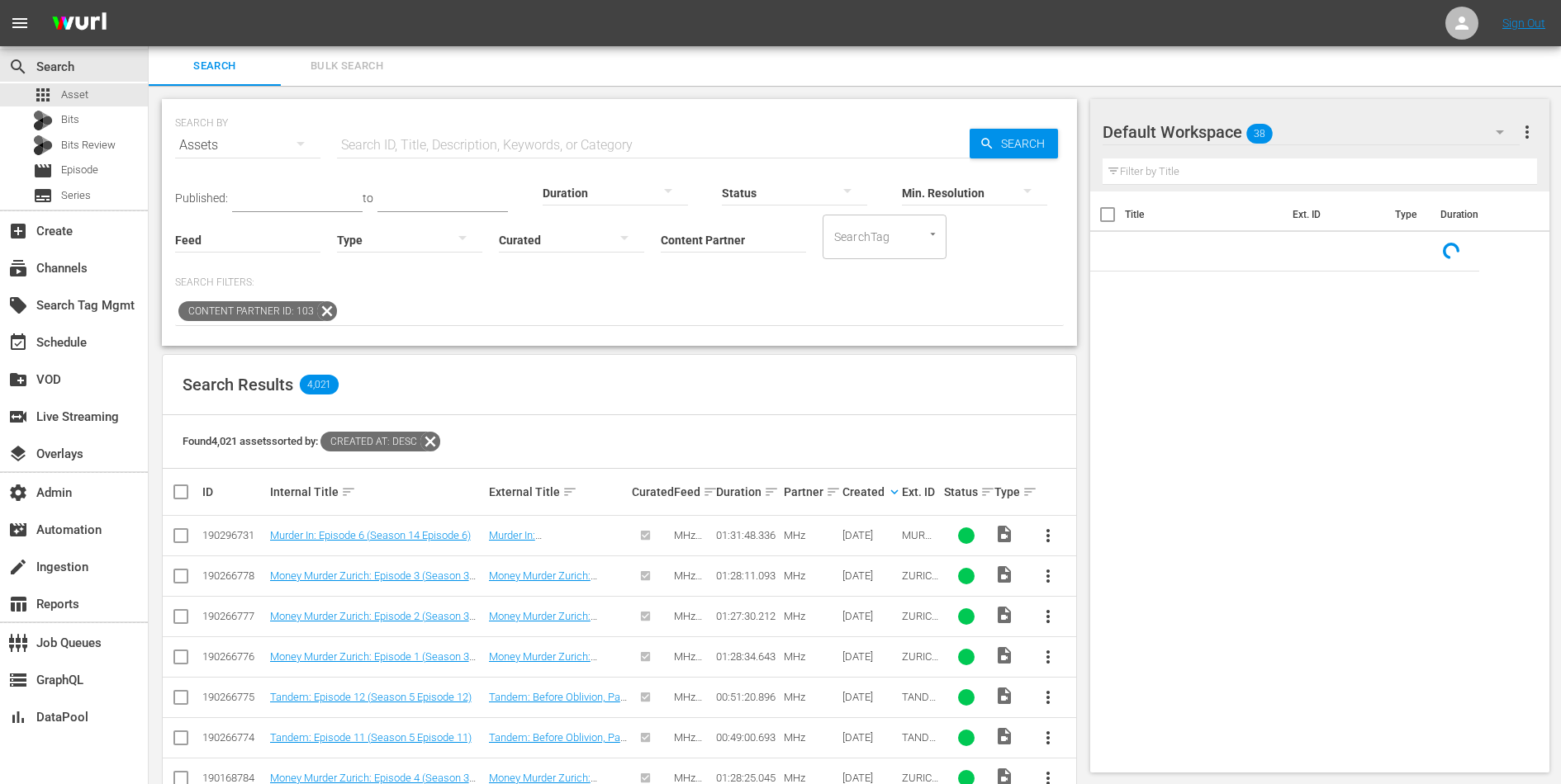
click at [367, 140] on input "text" at bounding box center [652, 144] width 632 height 39
paste input "ALEHLE_C_01001"
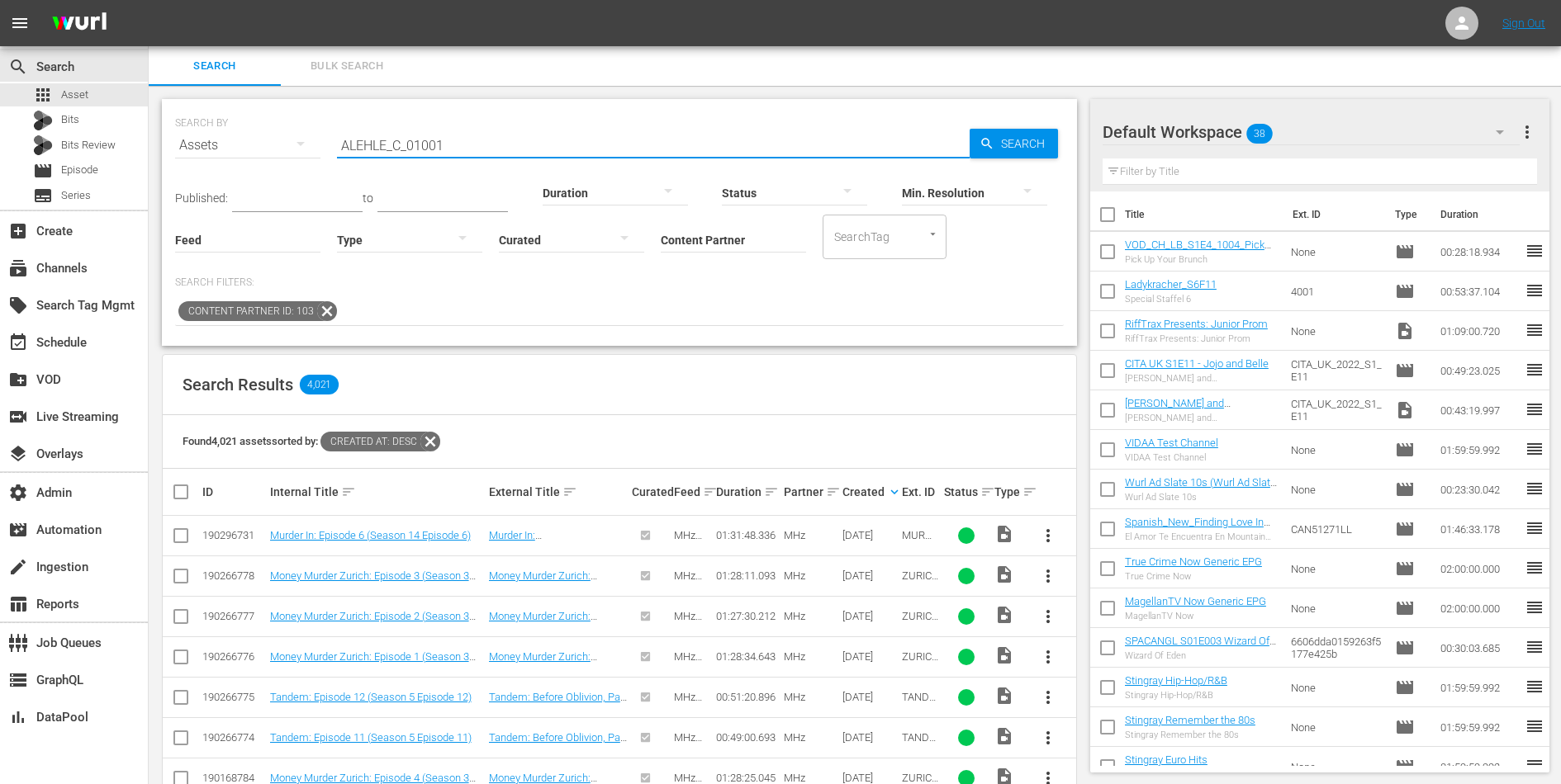
type input "ALEHLE_C_01001"
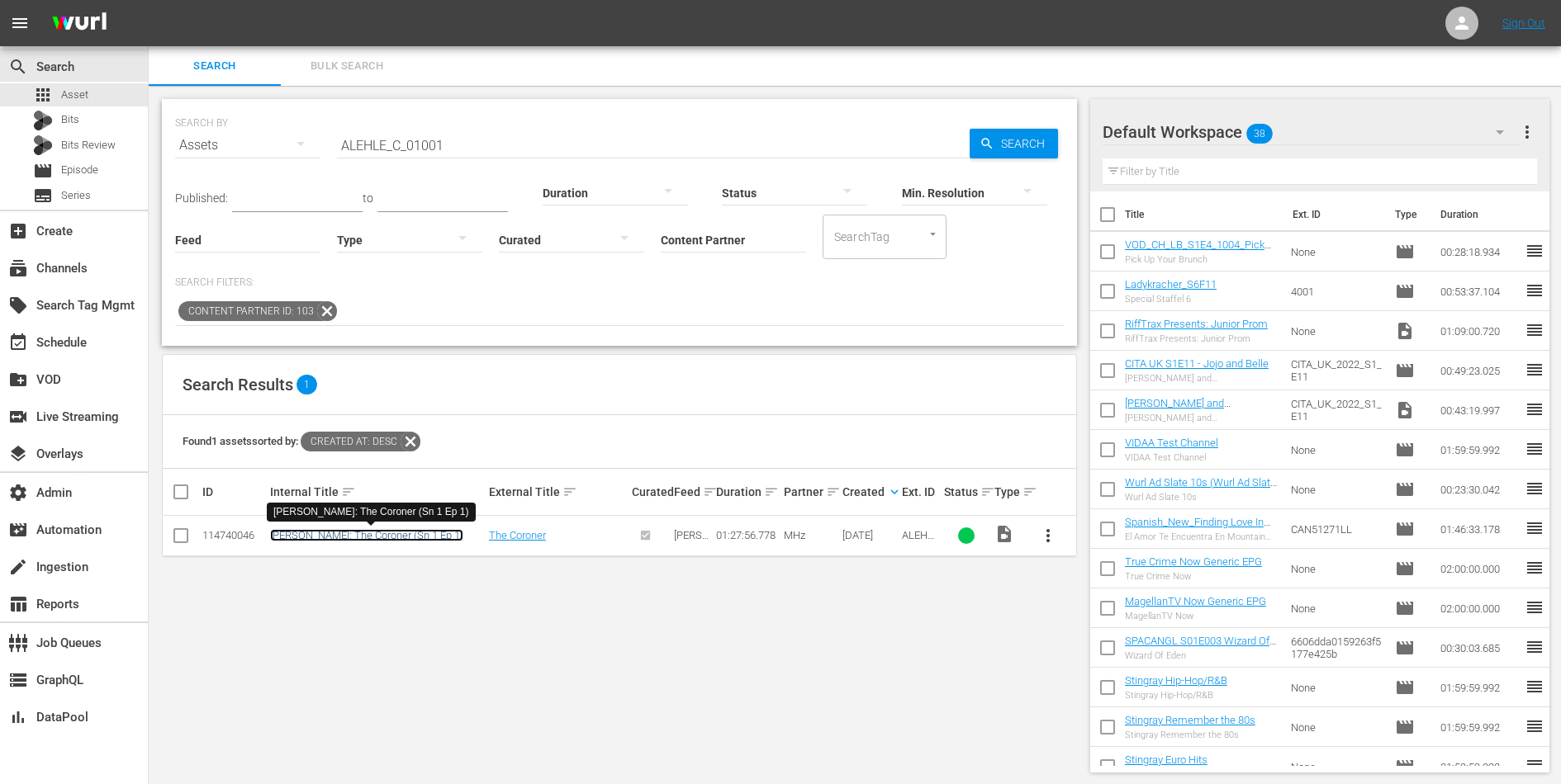
click at [409, 532] on link "Alexandra Ehle: The Coroner (Sn 1 Ep 1)" at bounding box center [366, 535] width 193 height 13
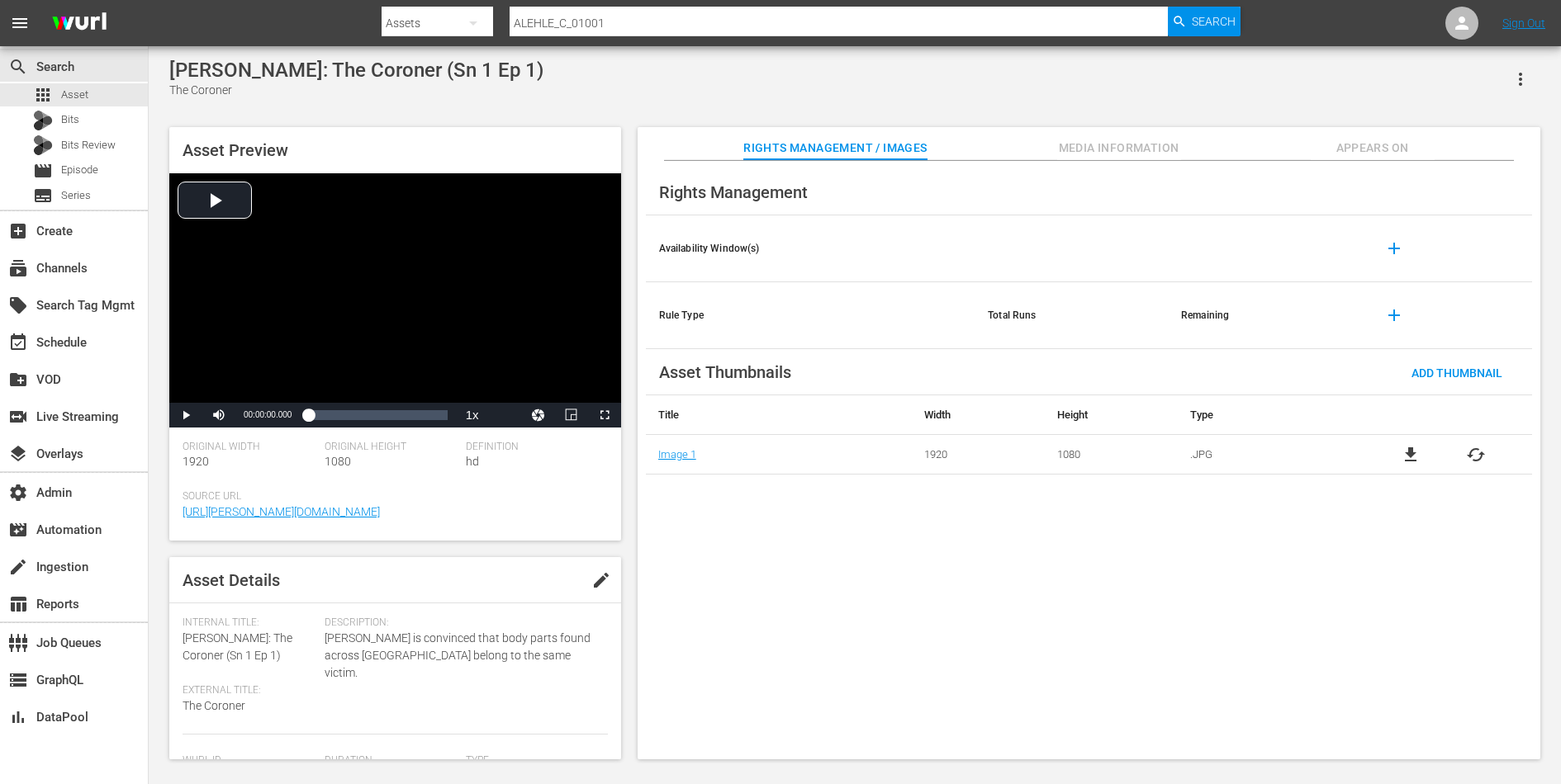
click at [1124, 152] on span "Media Information" at bounding box center [1119, 148] width 124 height 21
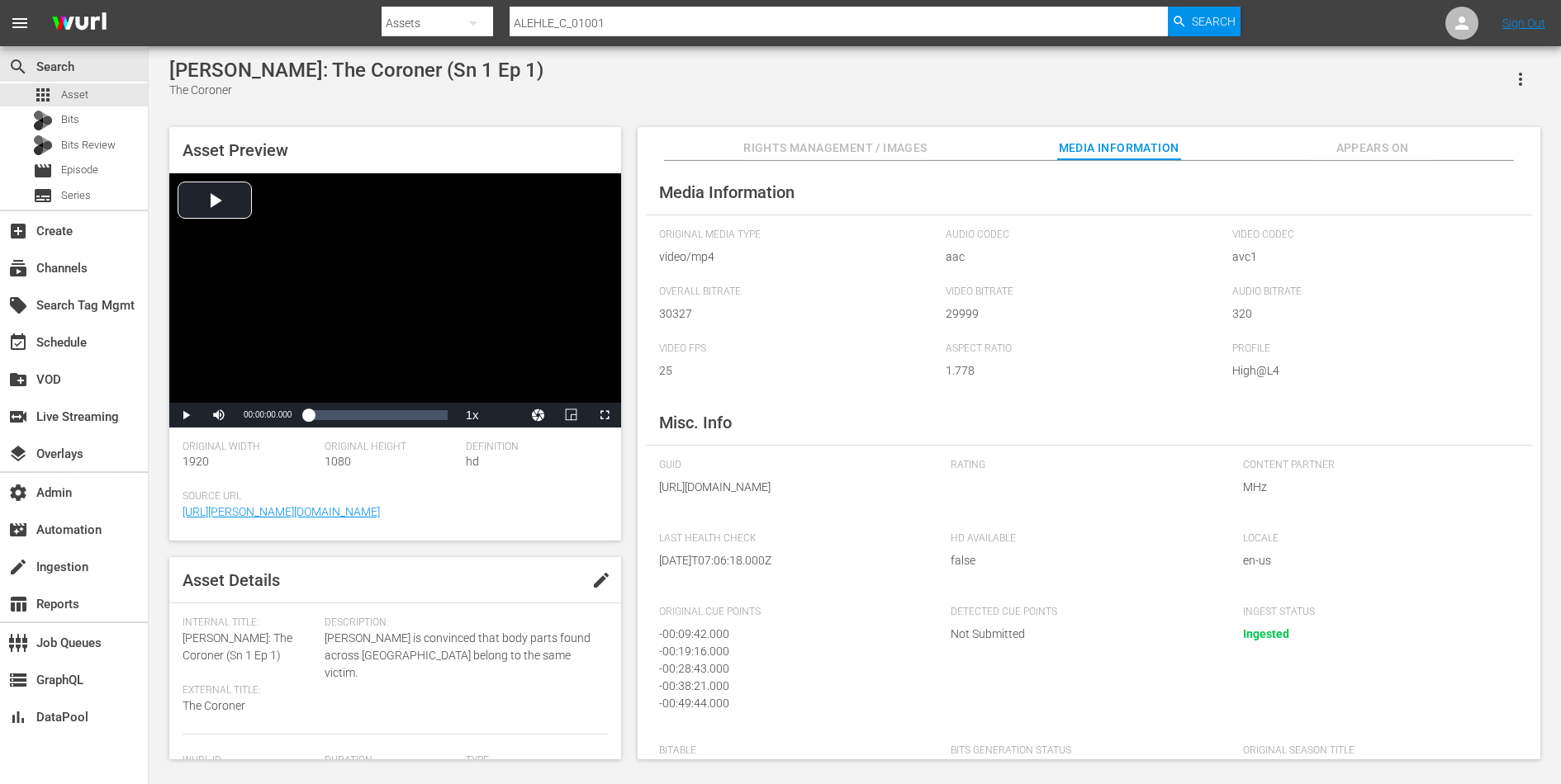
click at [1342, 138] on span "Appears On" at bounding box center [1372, 148] width 124 height 21
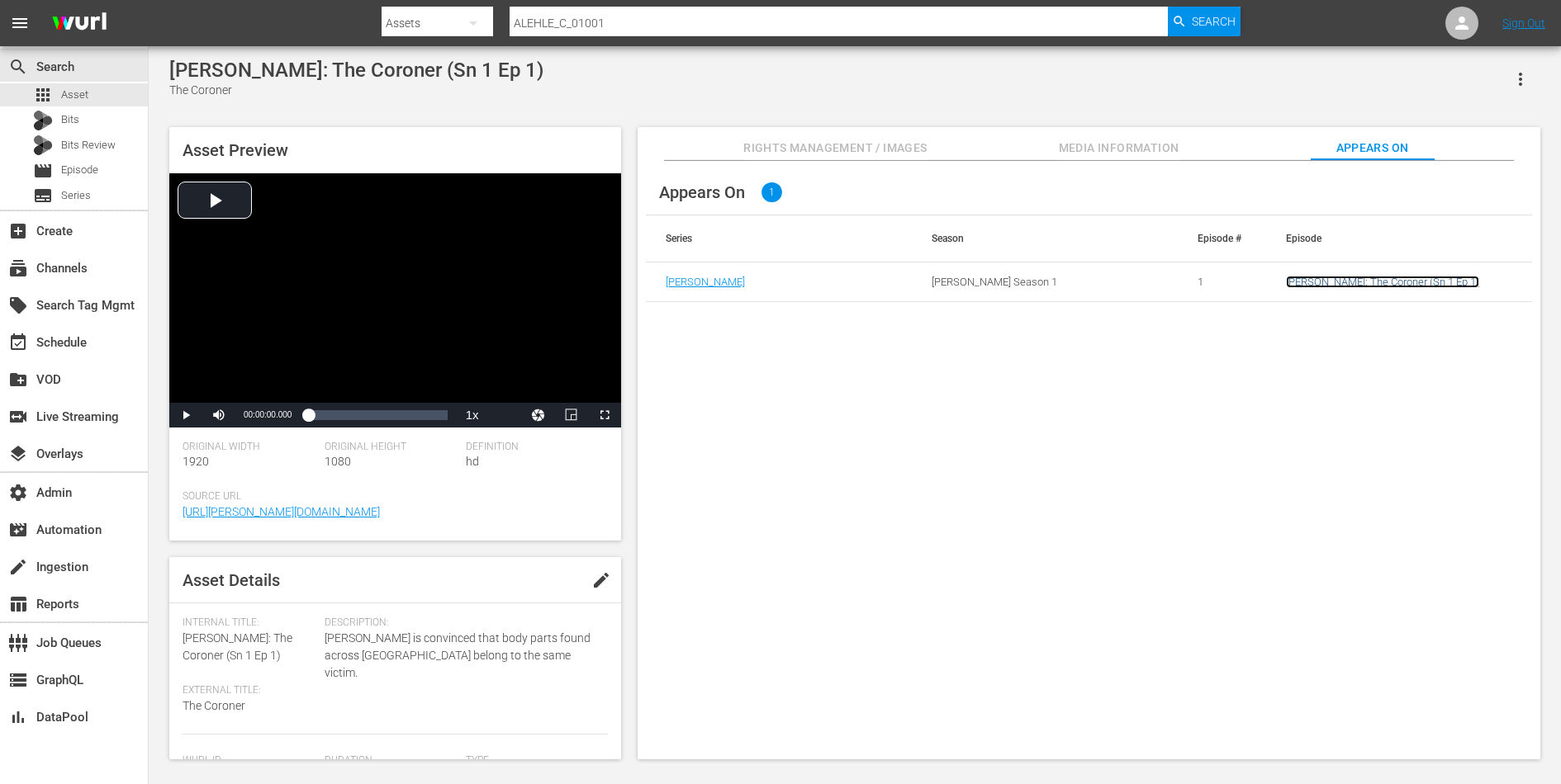
click at [1325, 277] on link "Alexandra Ehle: The Coroner (Sn 1 Ep 1)" at bounding box center [1381, 281] width 193 height 13
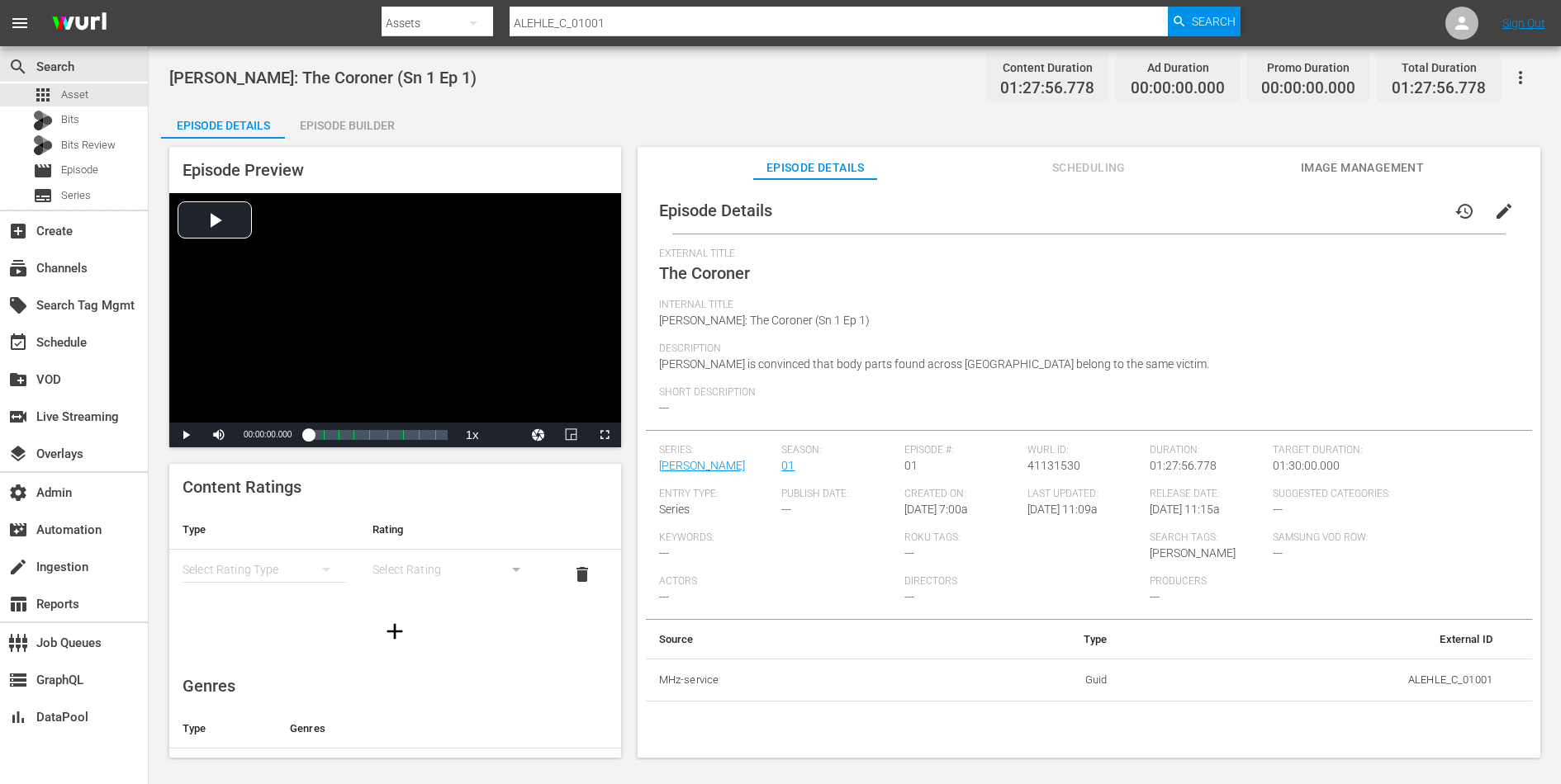
click at [682, 18] on input "ALEHLE_C_01001" at bounding box center [839, 23] width 658 height 39
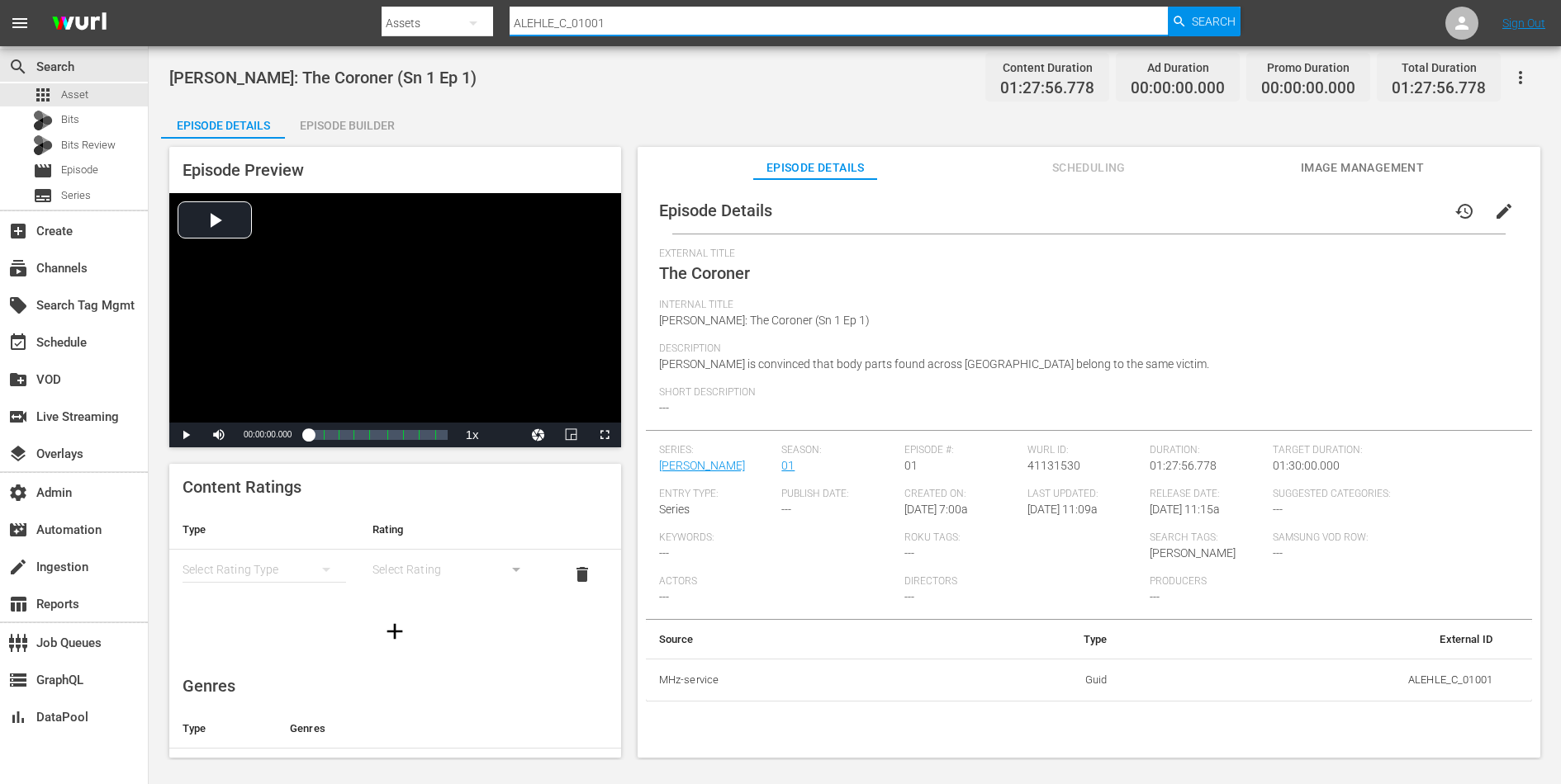
click at [682, 18] on input "ALEHLE_C_01001" at bounding box center [839, 23] width 658 height 39
paste input "CHERIF_C_04006"
type input "CHERIF_C_04006"
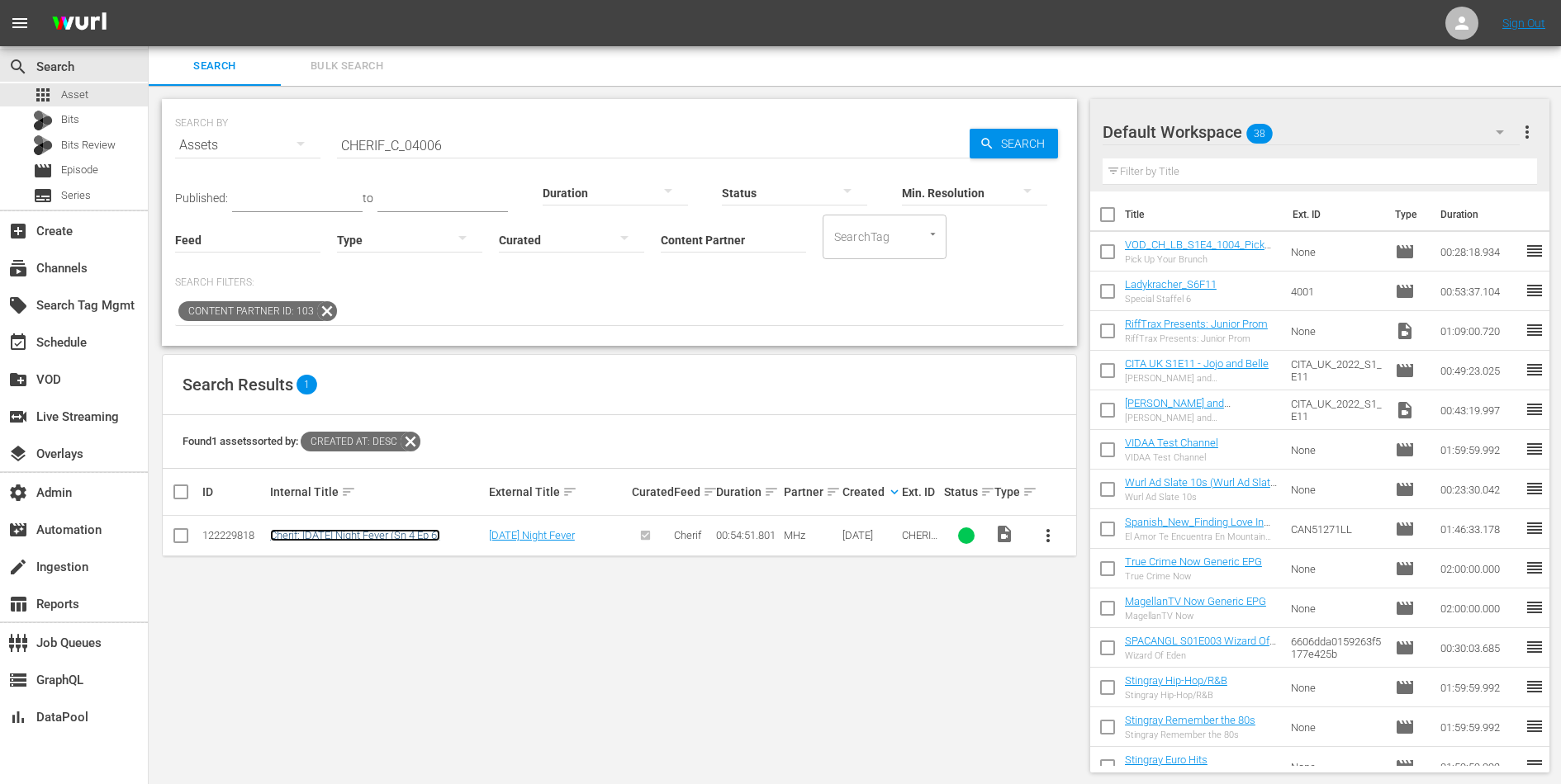
click at [341, 531] on link "Cherif: Friday Night Fever (Sn 4 Ep 6)" at bounding box center [355, 535] width 170 height 13
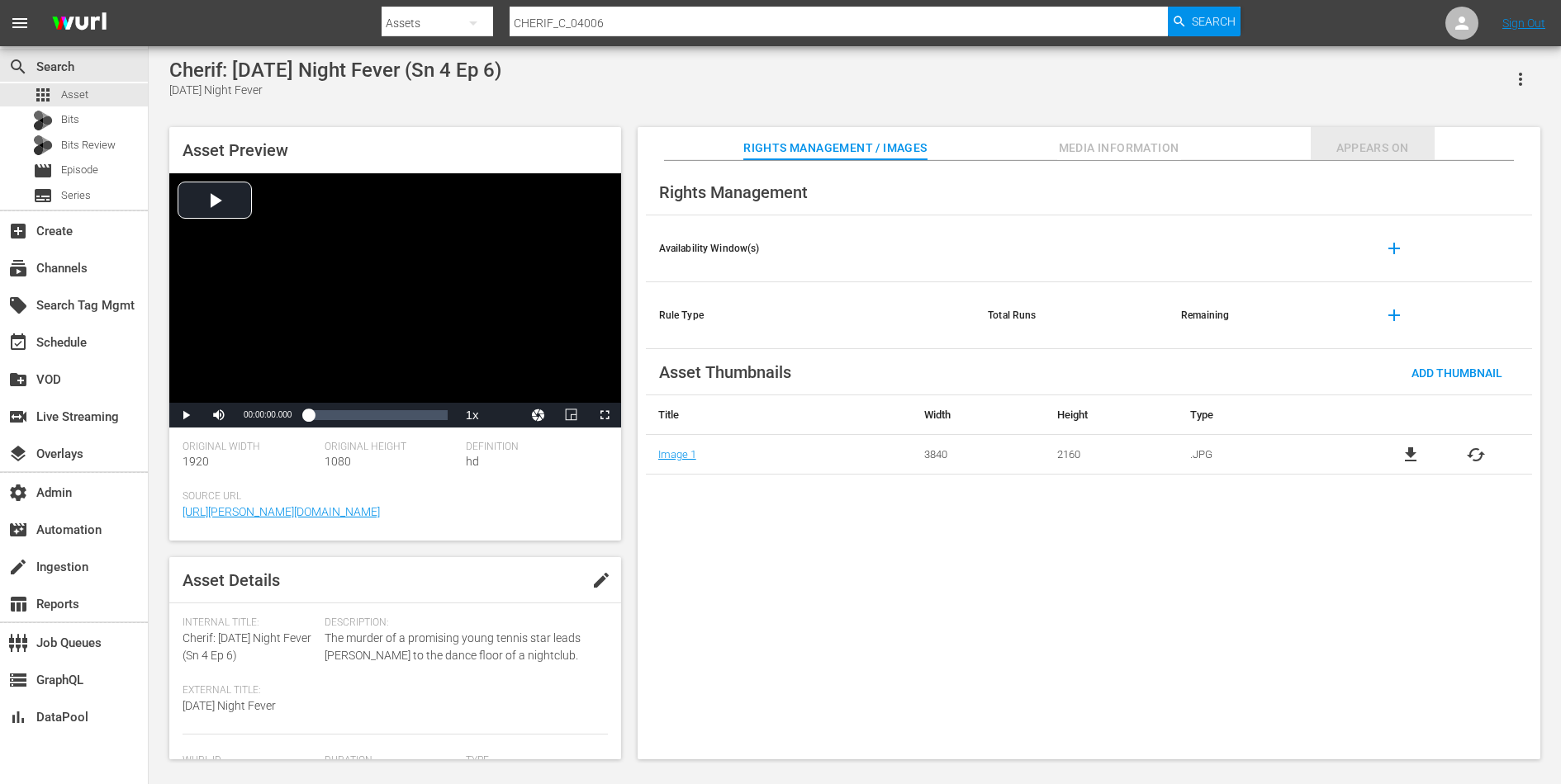
click at [1405, 145] on span "Appears On" at bounding box center [1372, 148] width 124 height 21
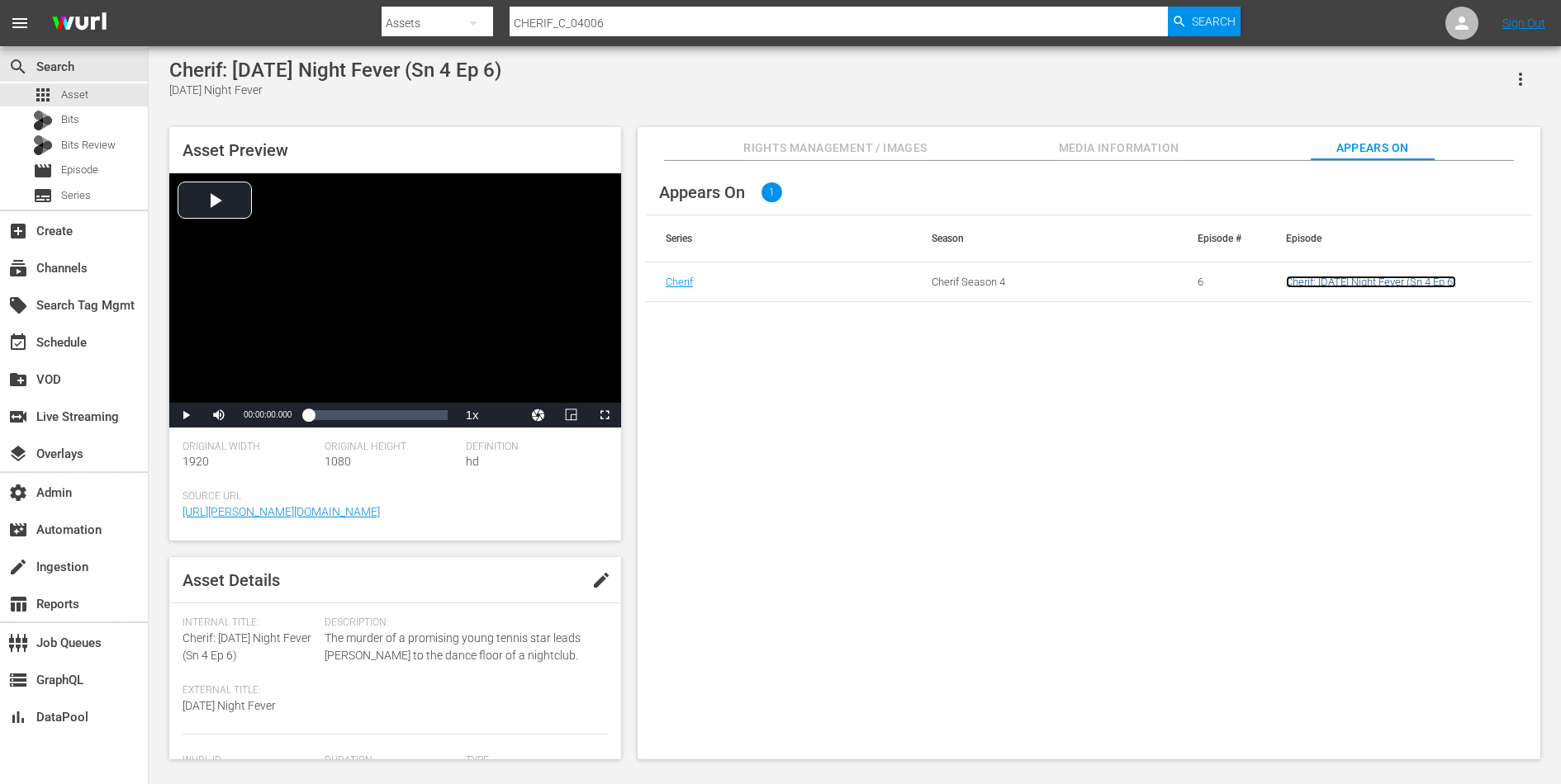
click at [1339, 283] on link "Cherif: Friday Night Fever (Sn 4 Ep 6)" at bounding box center [1371, 281] width 170 height 13
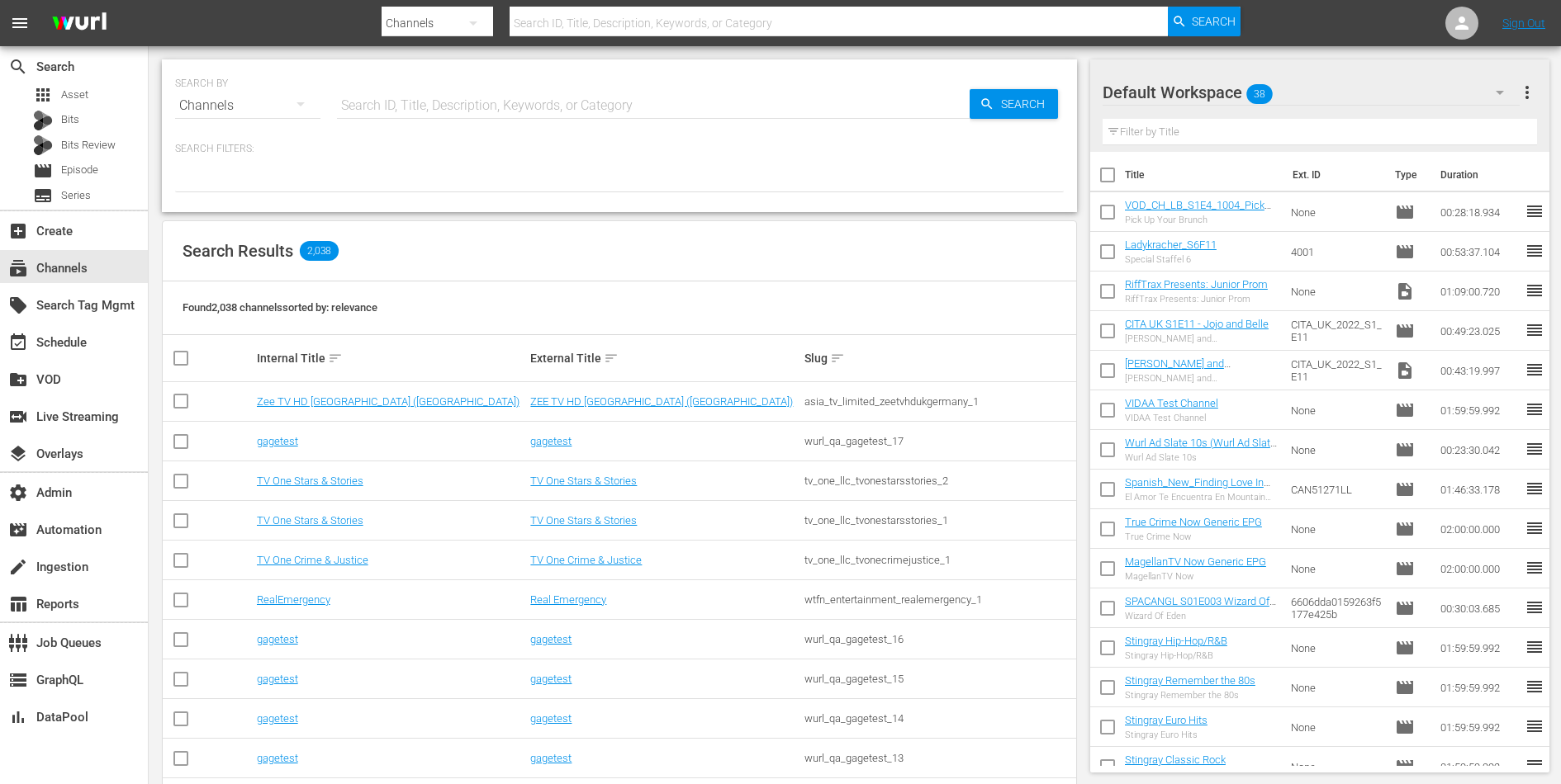
click at [465, 108] on input "text" at bounding box center [652, 105] width 632 height 39
type input "inside"
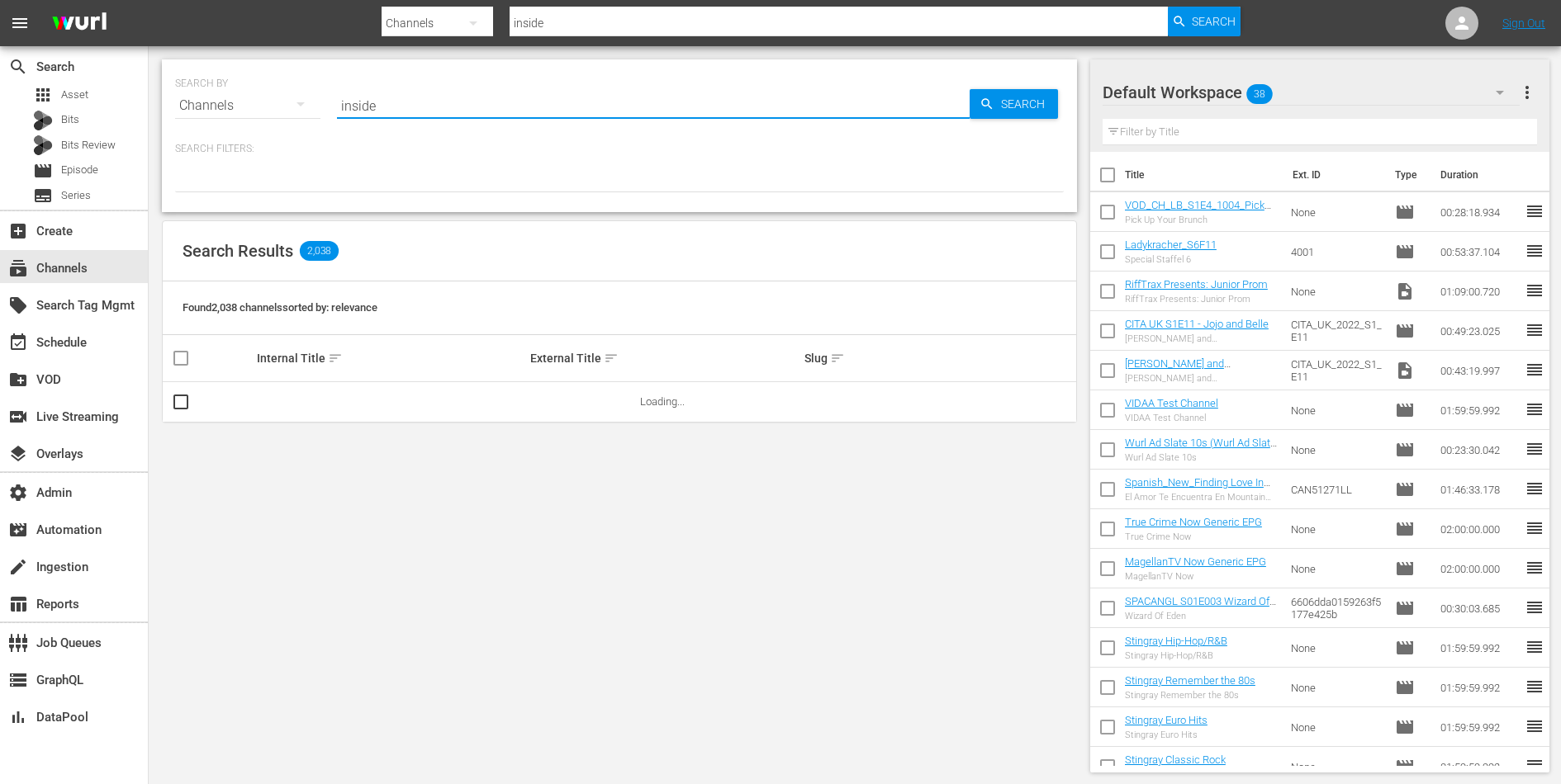
type input "inside outside"
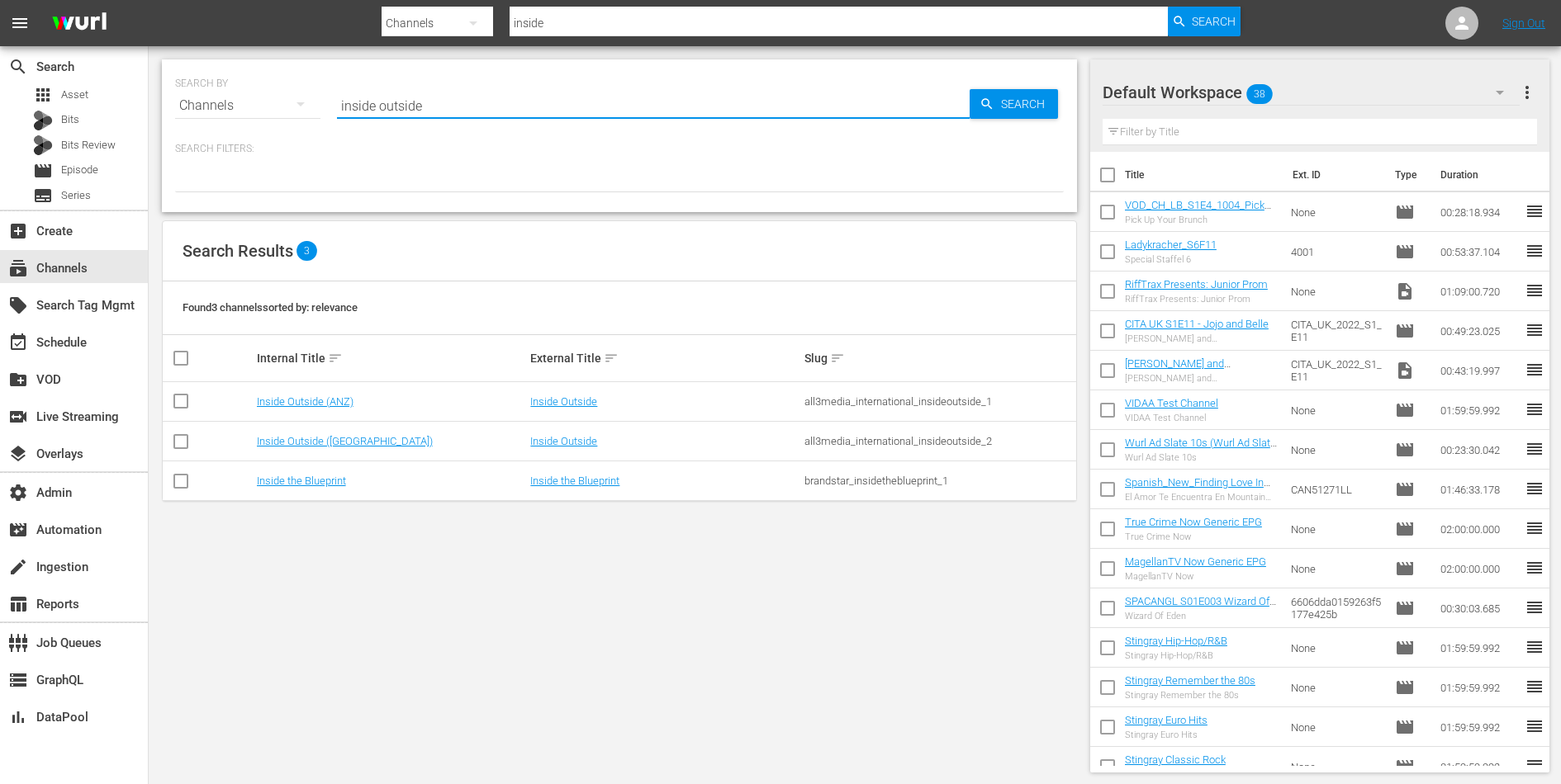
type input "inside outside"
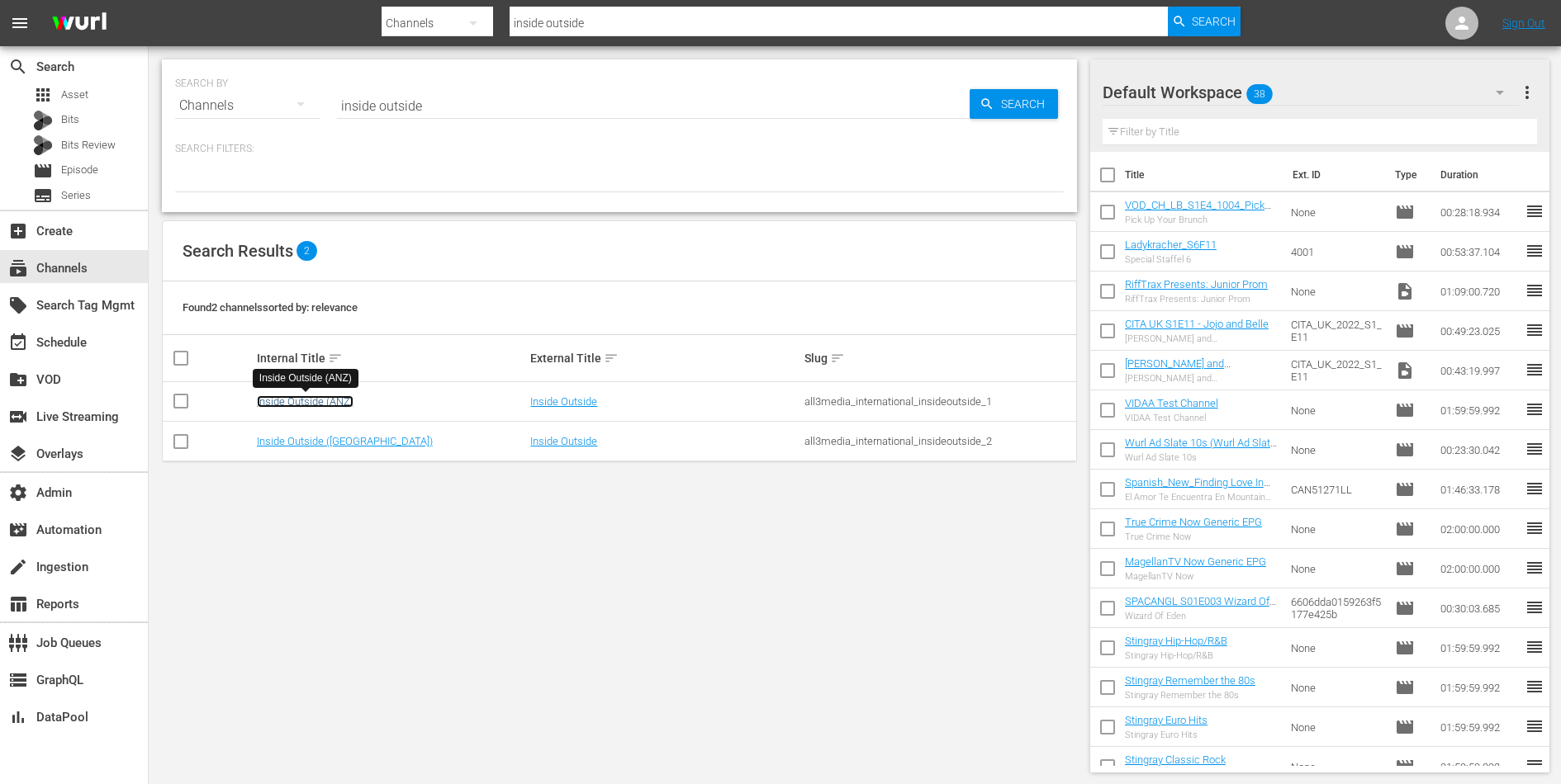
click at [326, 399] on link "Inside Outside (ANZ)" at bounding box center [306, 402] width 97 height 13
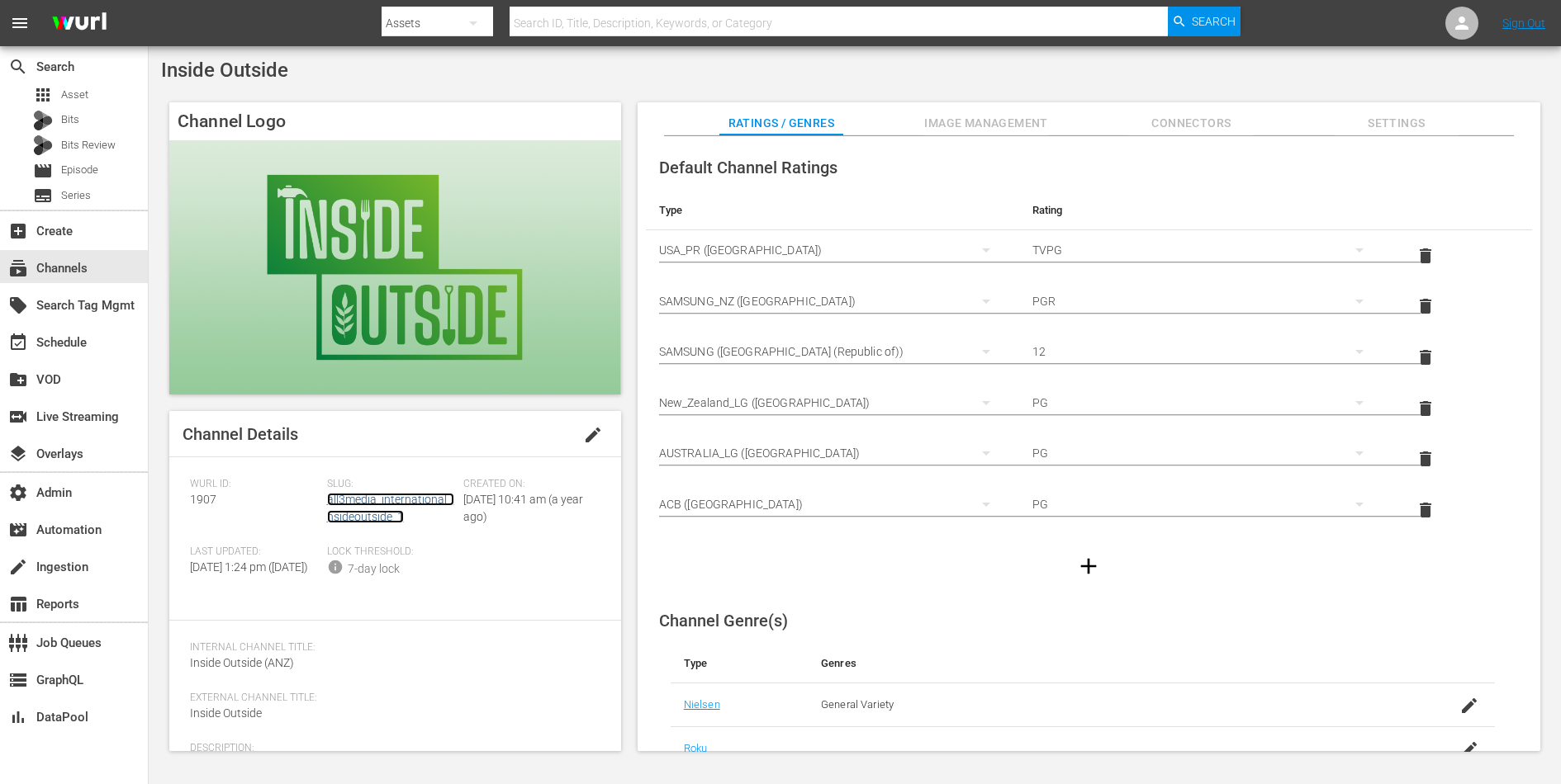
click at [362, 522] on link "all3media_international_insideoutside_1" at bounding box center [391, 508] width 127 height 31
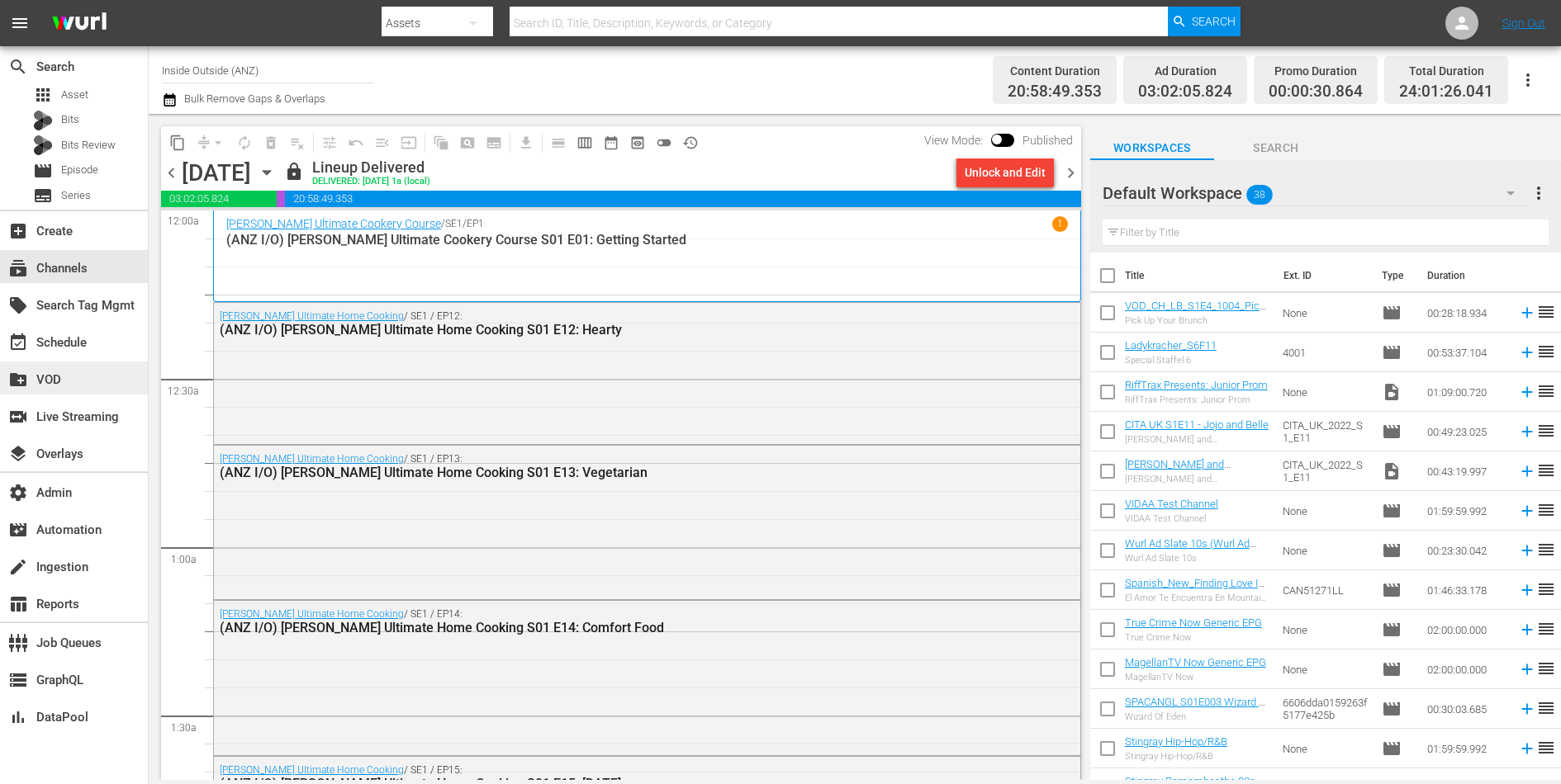
click at [88, 389] on div "create_new_folder VOD" at bounding box center [73, 378] width 148 height 33
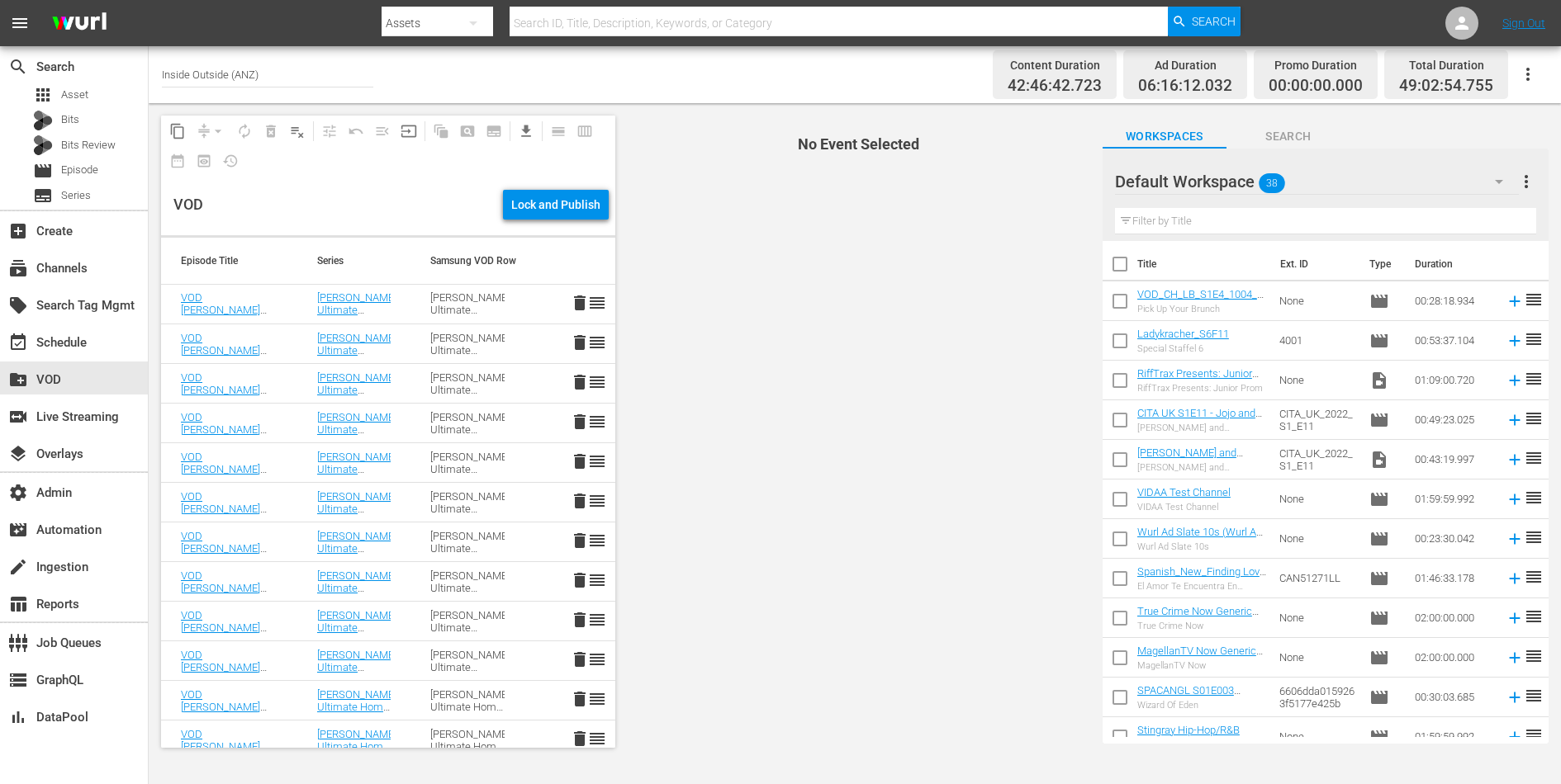
click at [273, 68] on input "Inside Outside (ANZ)" at bounding box center [267, 73] width 211 height 39
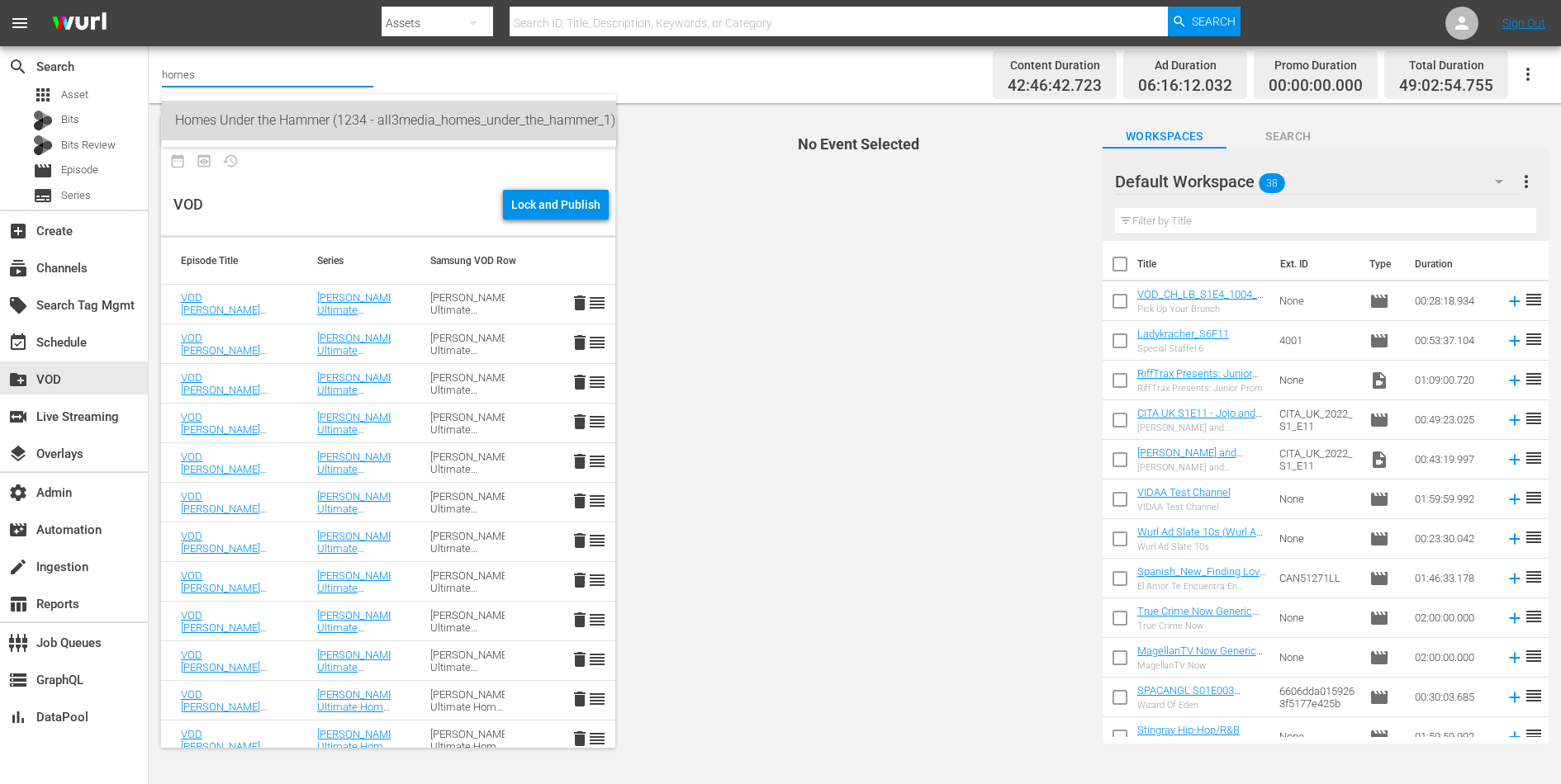
click at [312, 109] on div "Homes Under the Hammer (1234 - all3media_homes_under_the_hammer_1)" at bounding box center [389, 120] width 428 height 39
type input "Homes Under the Hammer (1234 - all3media_homes_under_the_hammer_1)"
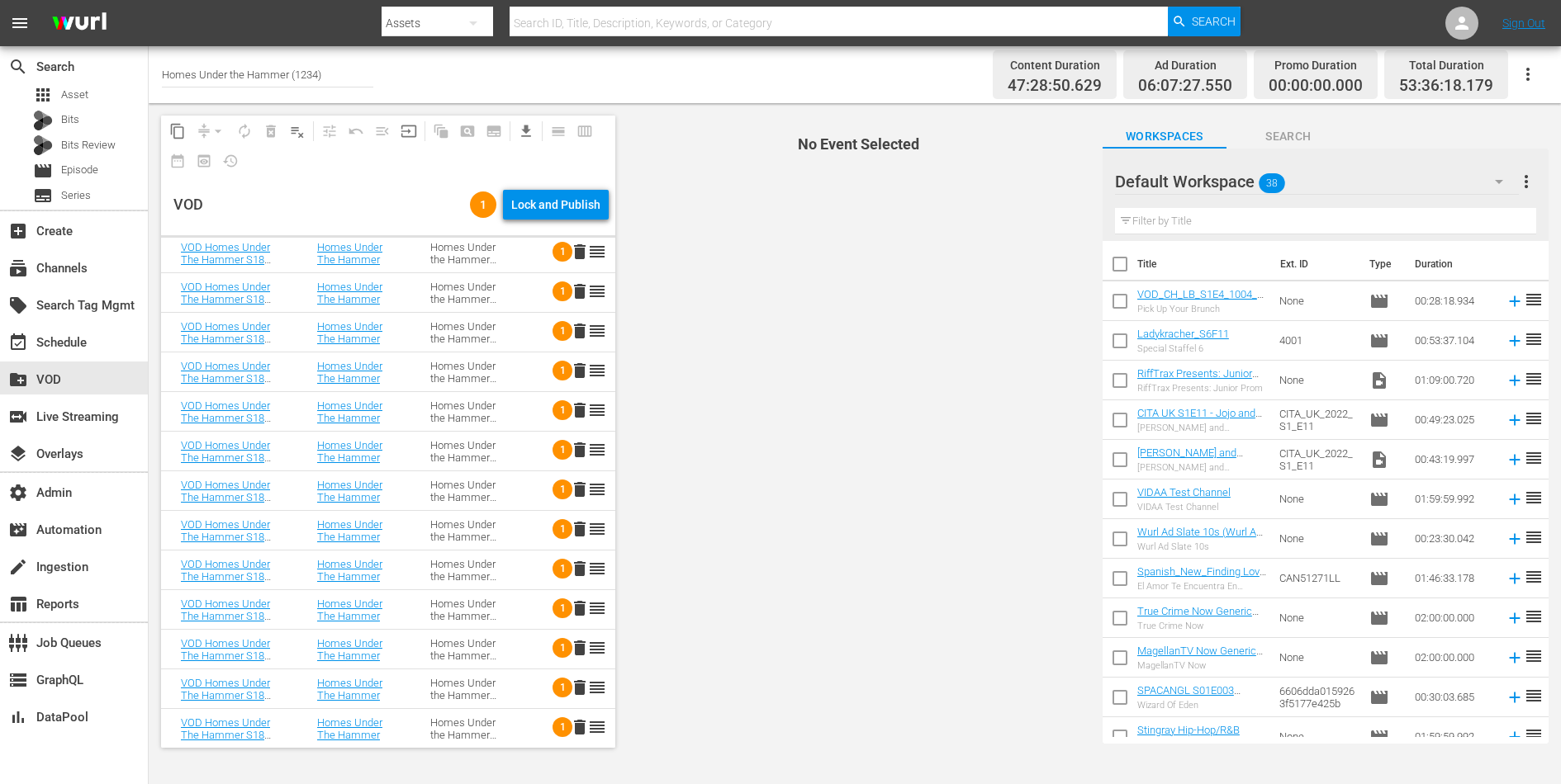
scroll to position [1469, 0]
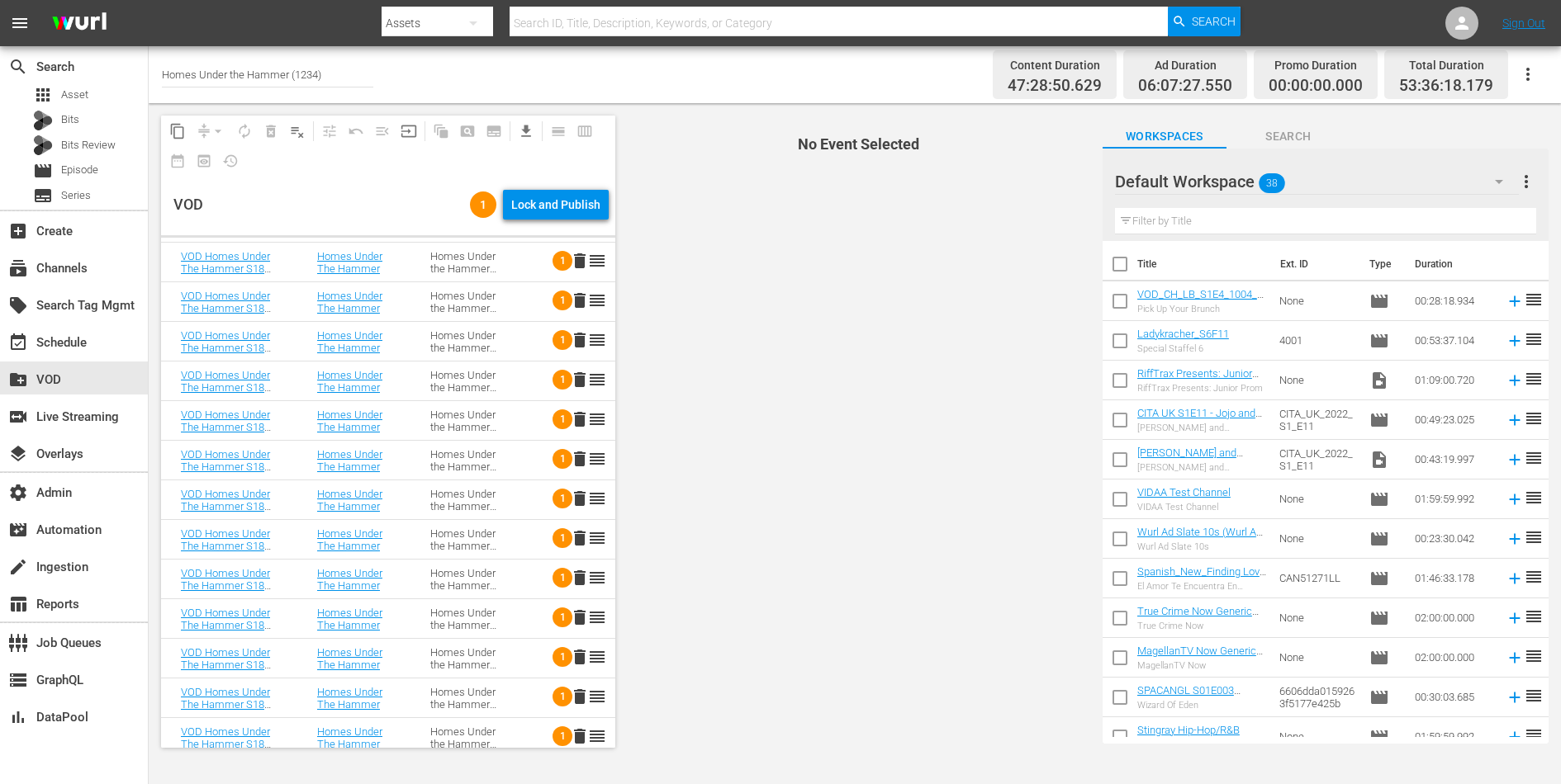
click at [485, 402] on td "Homes Under the Hammer S18" at bounding box center [466, 421] width 113 height 39
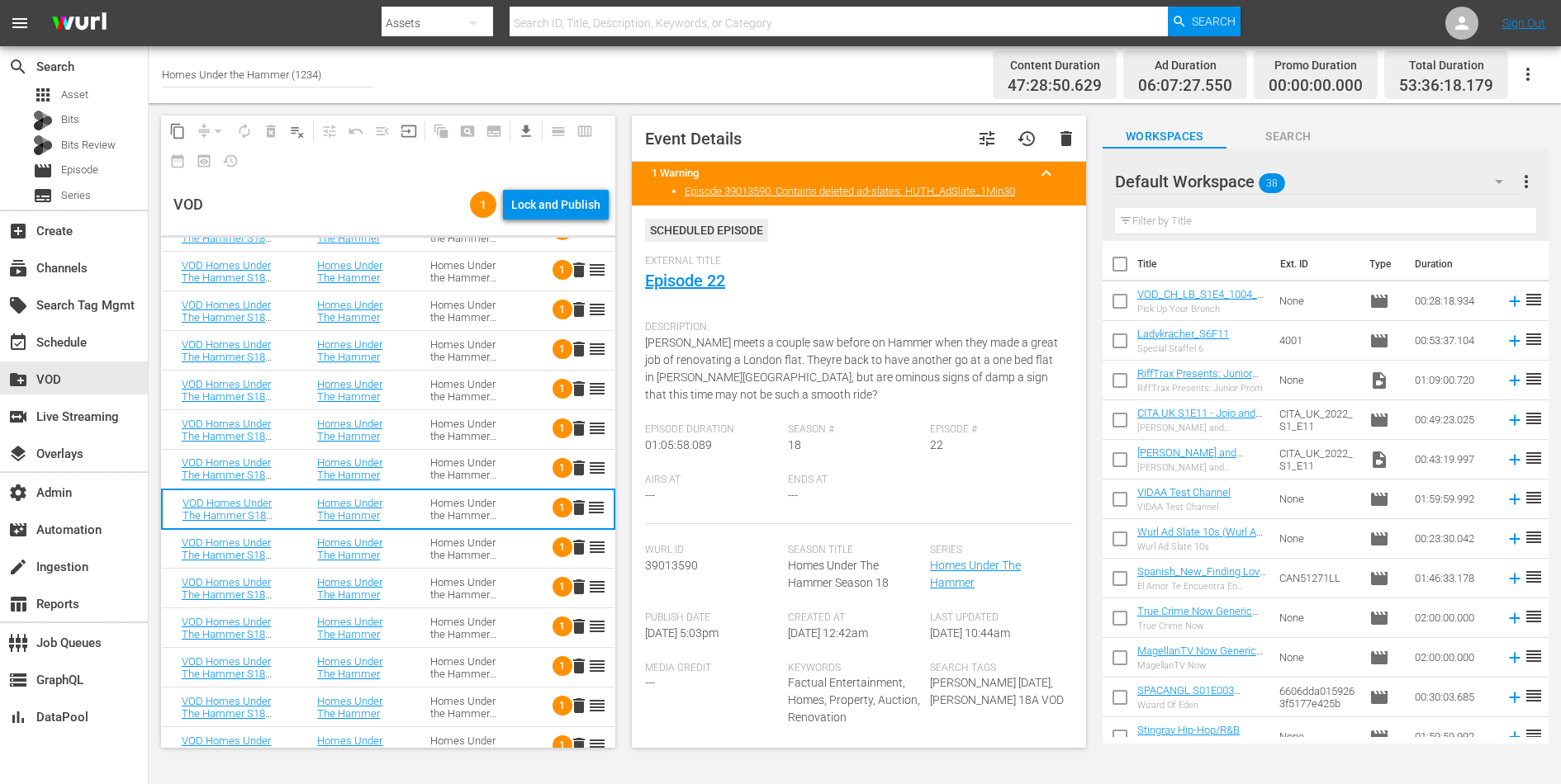
scroll to position [1478, 0]
